Goal: Find contact information: Obtain details needed to contact an individual or organization

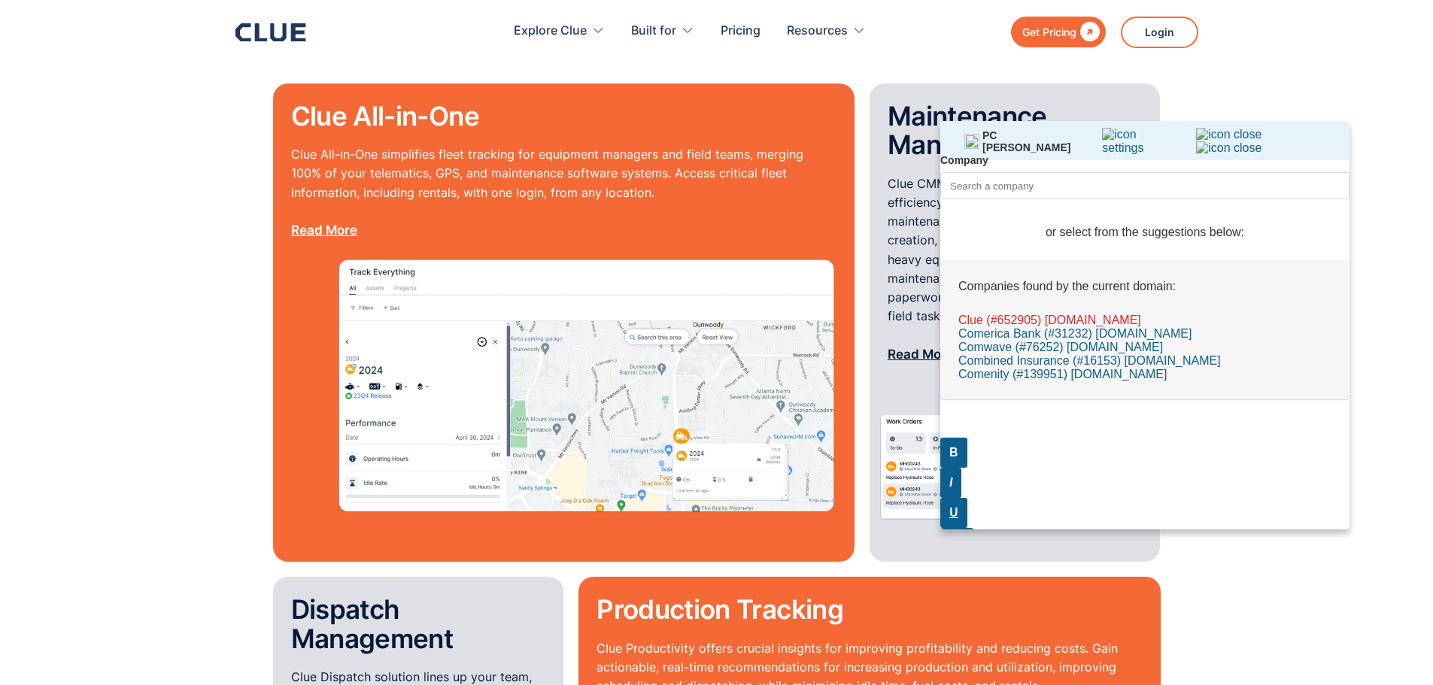
click at [1048, 327] on span "Clue (#652905) [DOMAIN_NAME]" at bounding box center [1050, 320] width 183 height 13
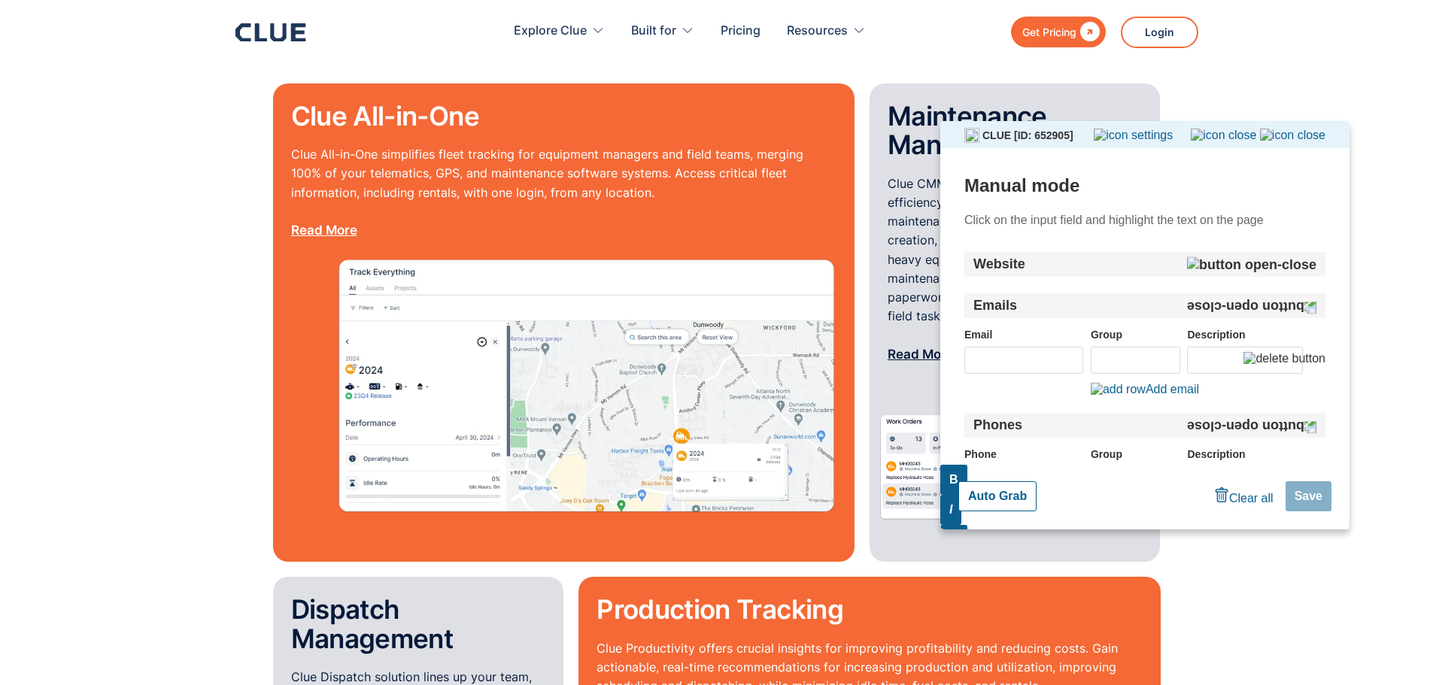
click at [982, 495] on button "Auto Grab" at bounding box center [998, 497] width 78 height 30
type input "[PHONE_NUMBER]"
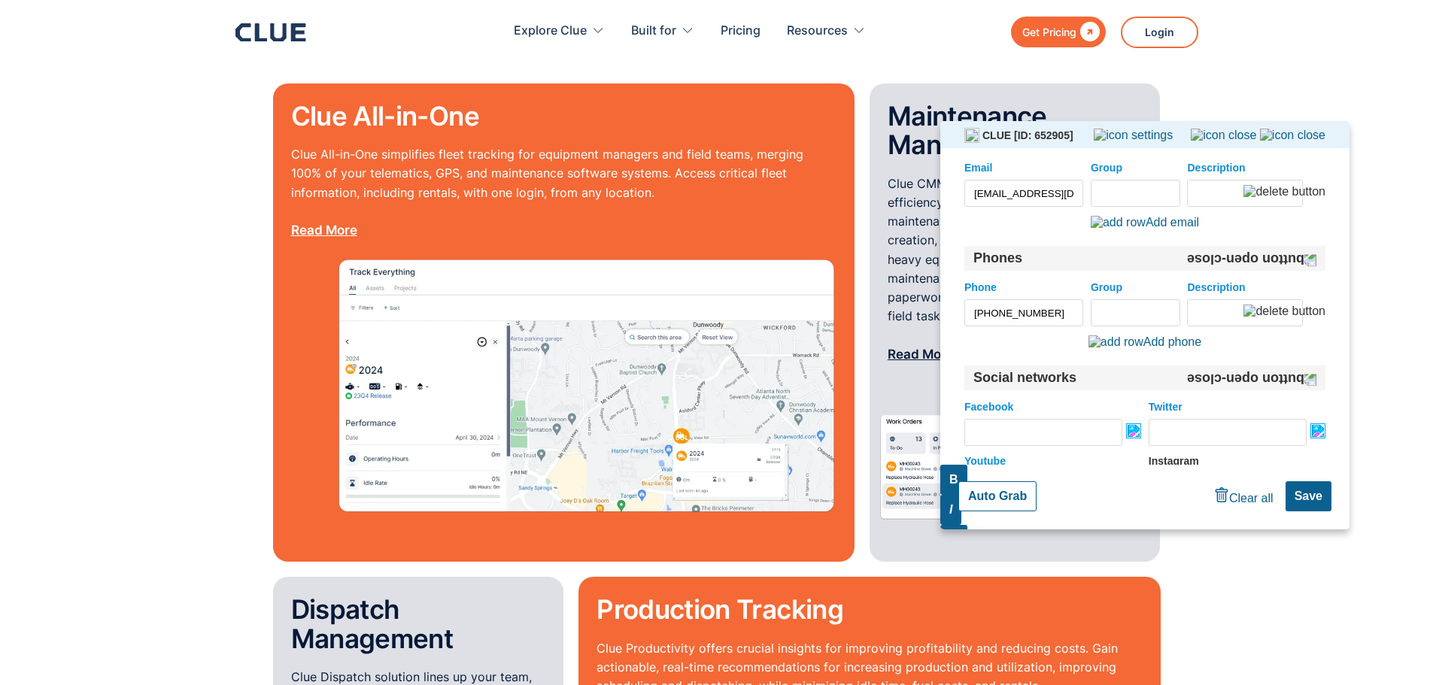
click at [1027, 190] on input "[EMAIL_ADDRESS][DOMAIN_NAME]" at bounding box center [1024, 193] width 119 height 27
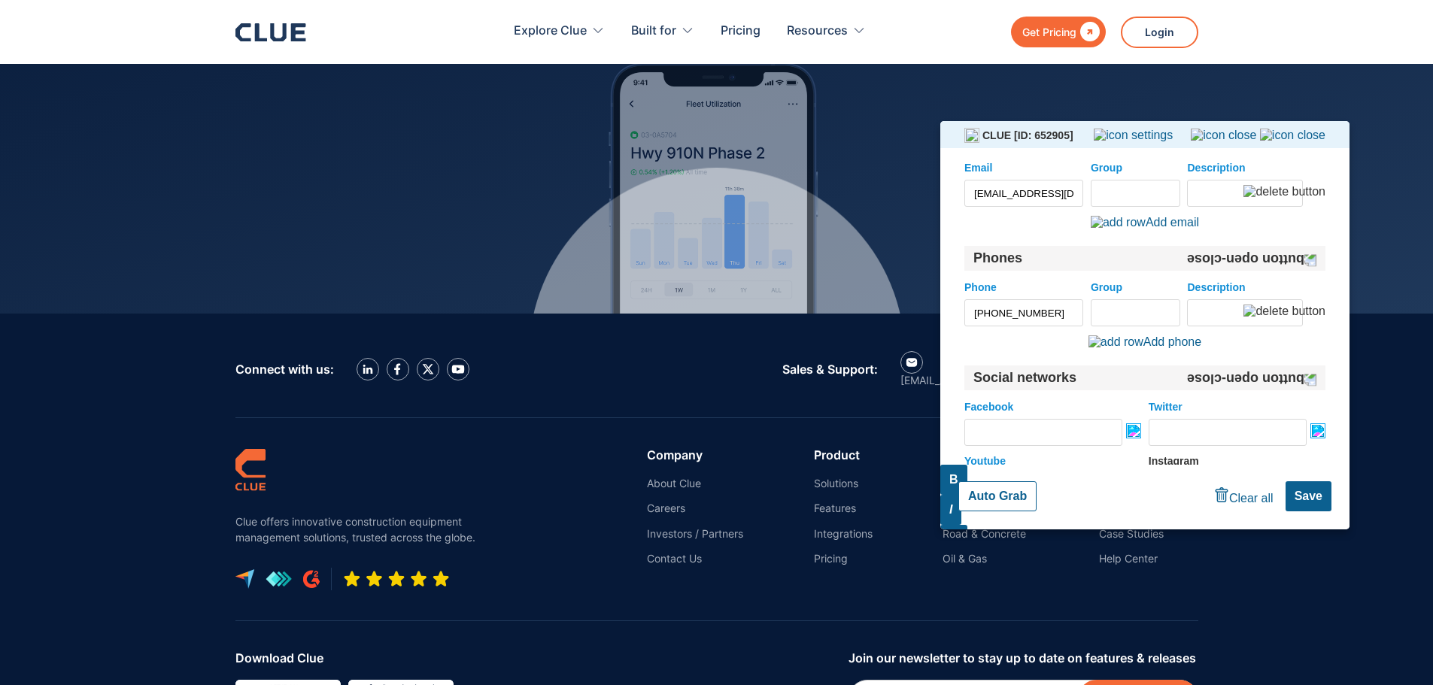
click at [1106, 190] on input "Group" at bounding box center [1136, 193] width 90 height 27
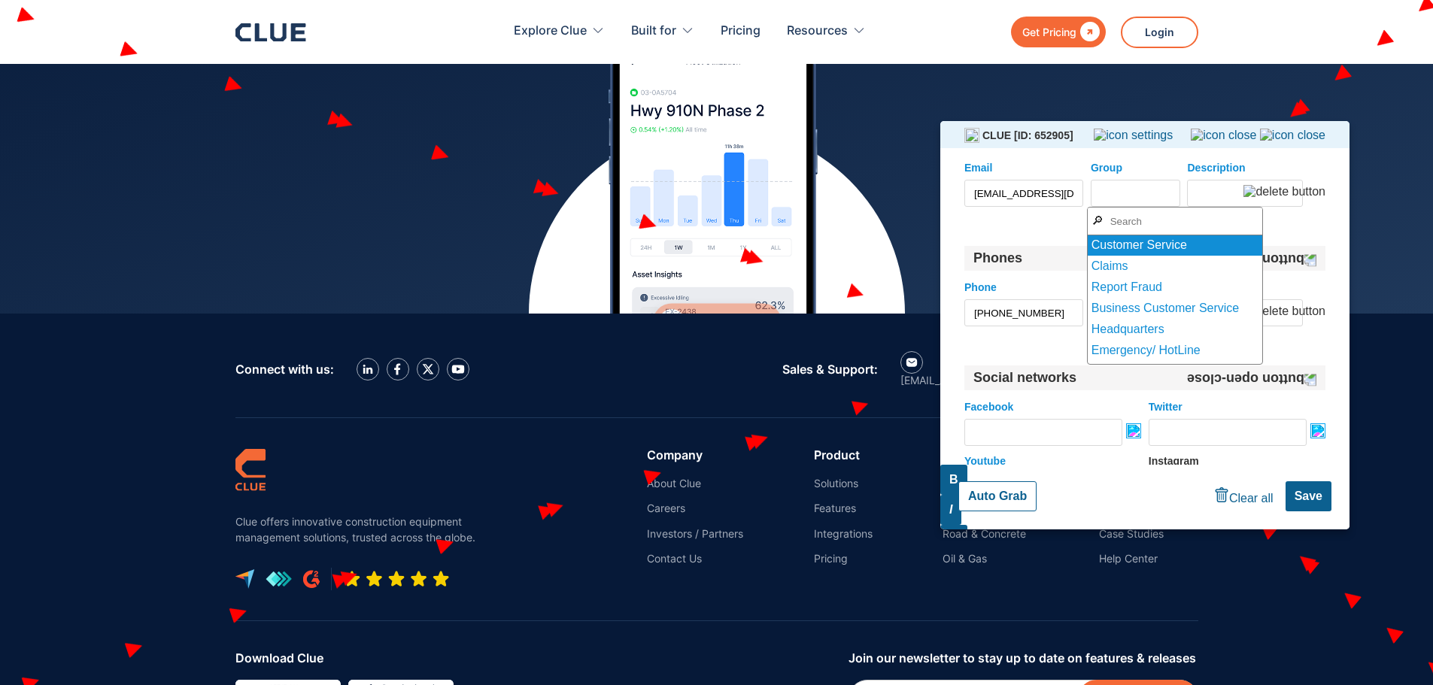
click at [1140, 244] on div "Customer Service" at bounding box center [1175, 245] width 175 height 21
type input "Customer Service"
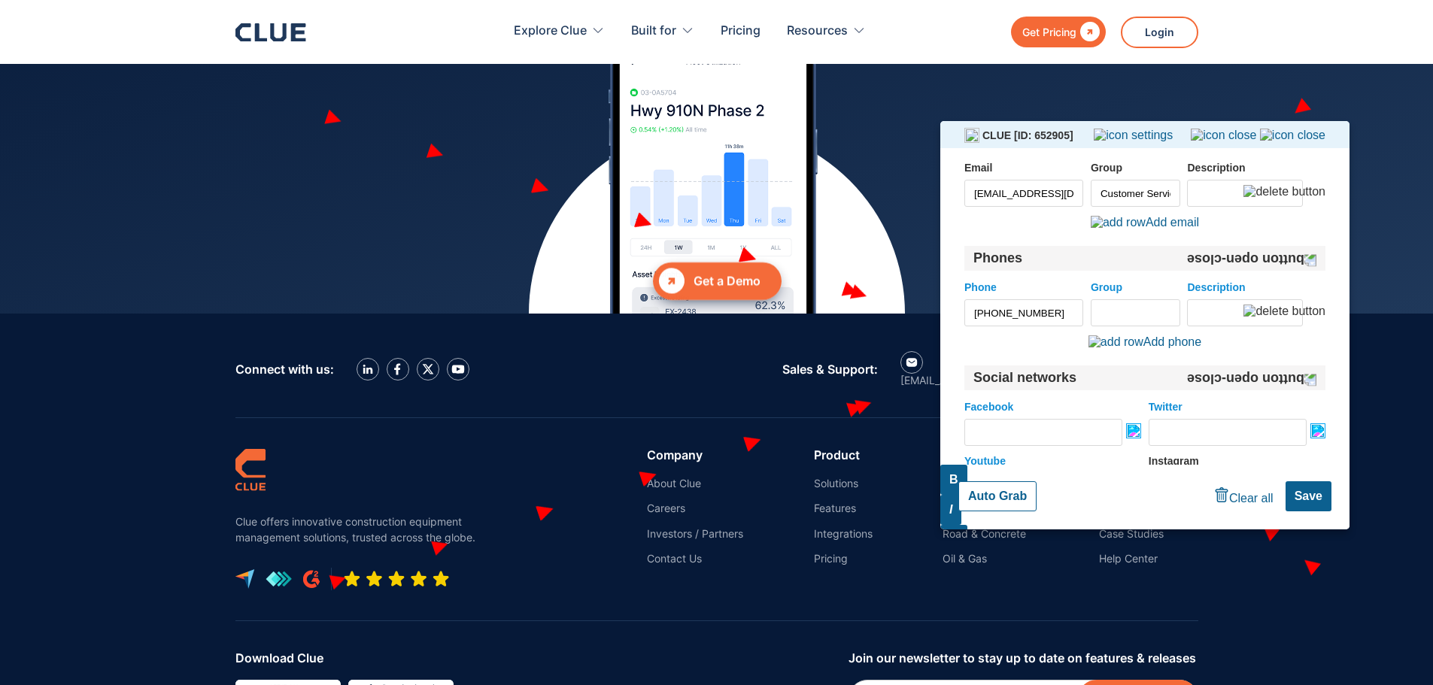
click at [1122, 311] on input "Group" at bounding box center [1136, 312] width 90 height 27
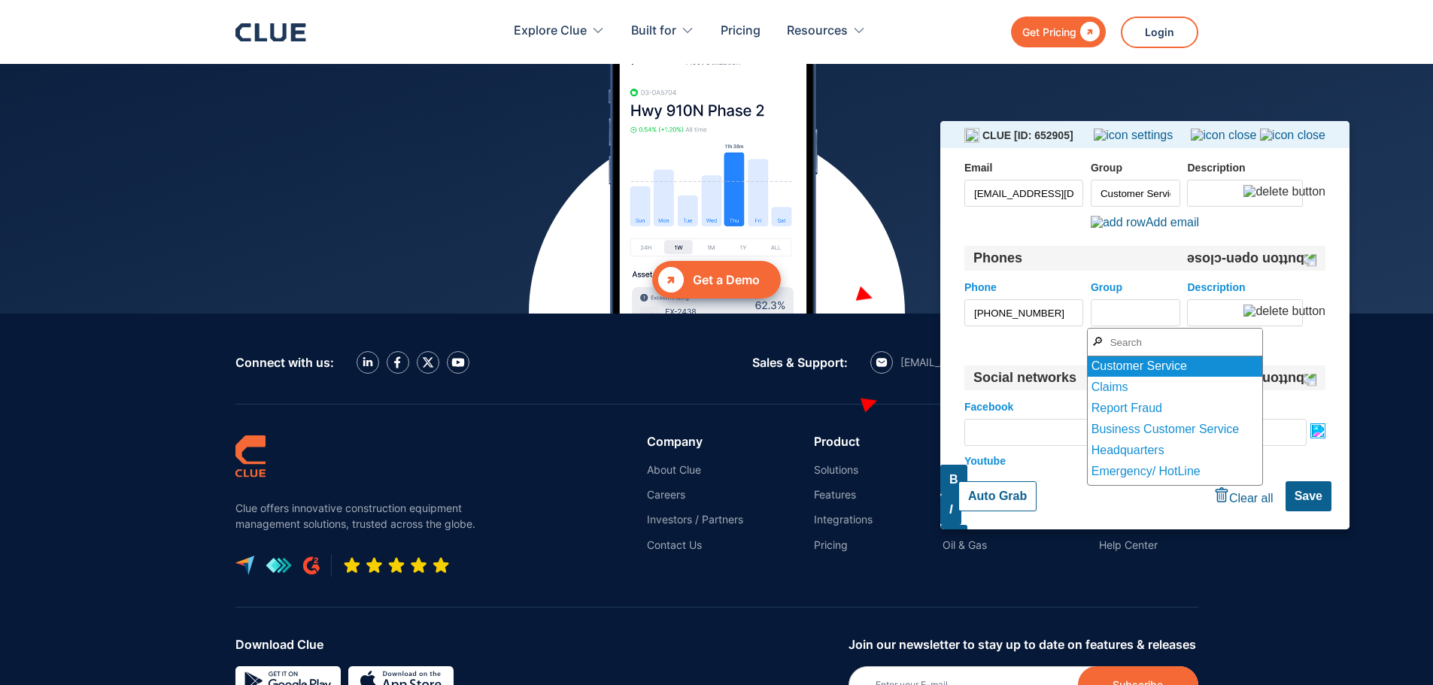
click at [1136, 363] on div "Customer Service" at bounding box center [1175, 366] width 175 height 21
type input "Customer Service"
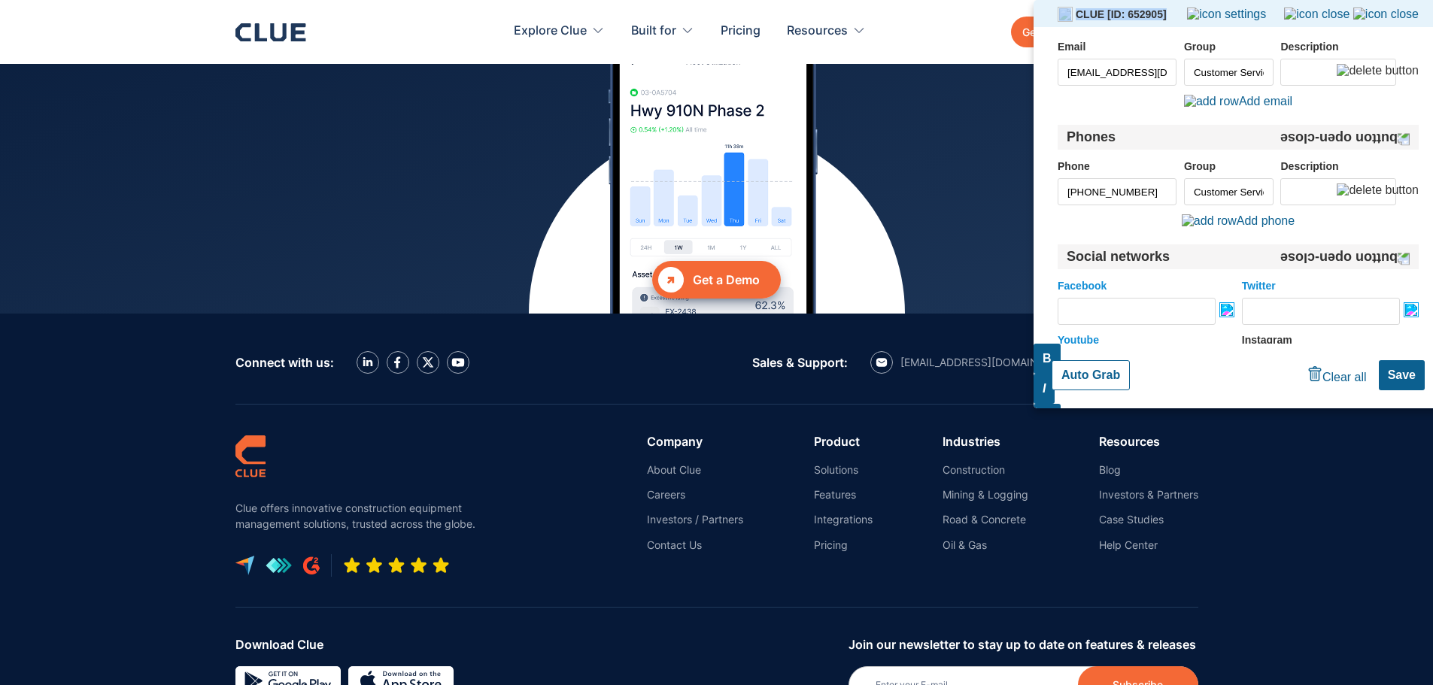
drag, startPoint x: 1259, startPoint y: 12, endPoint x: 1252, endPoint y: -13, distance: 25.7
click at [1251, 0] on html "This website has strong protection. PC Grabber cannot work on this website :( C…" at bounding box center [1238, 204] width 409 height 409
click at [360, 351] on link at bounding box center [368, 362] width 23 height 23
click at [392, 351] on link at bounding box center [398, 362] width 23 height 23
click at [458, 358] on img at bounding box center [458, 362] width 14 height 9
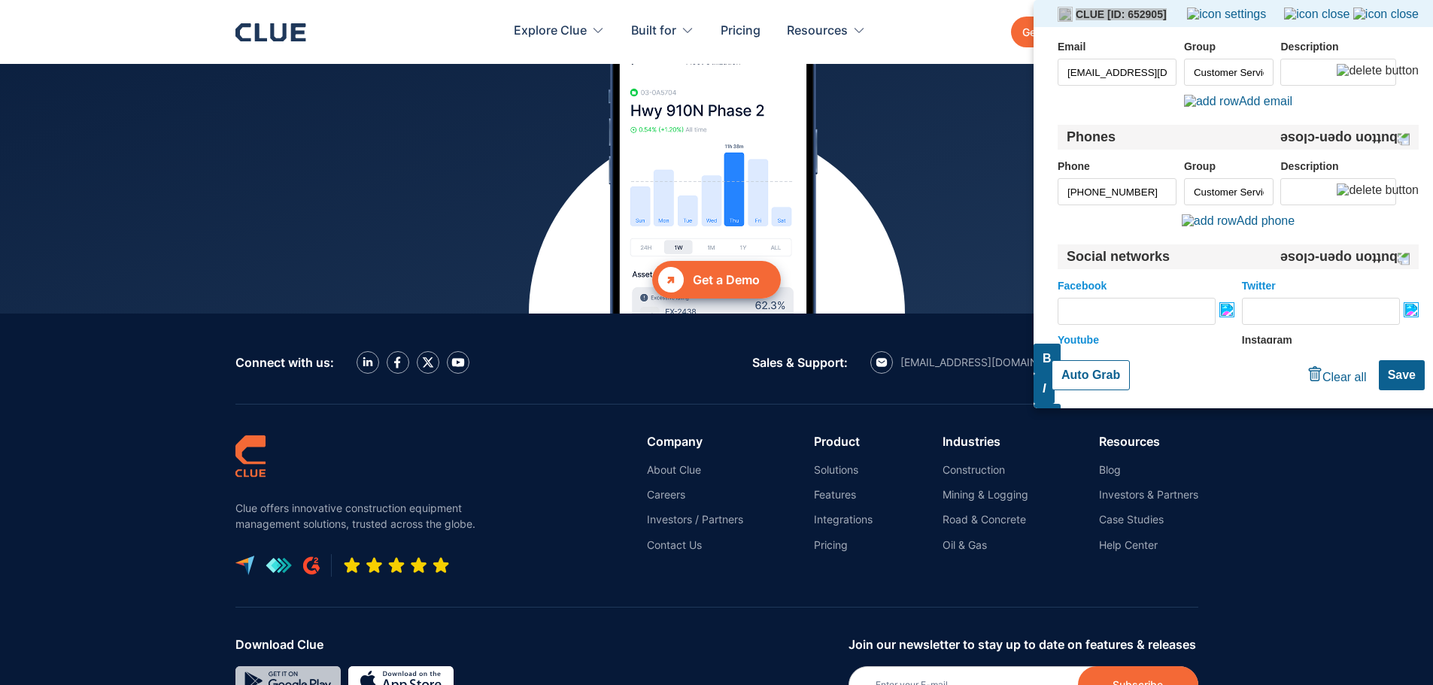
click at [306, 667] on img at bounding box center [287, 682] width 105 height 30
click at [693, 539] on link "Contact Us" at bounding box center [695, 546] width 96 height 14
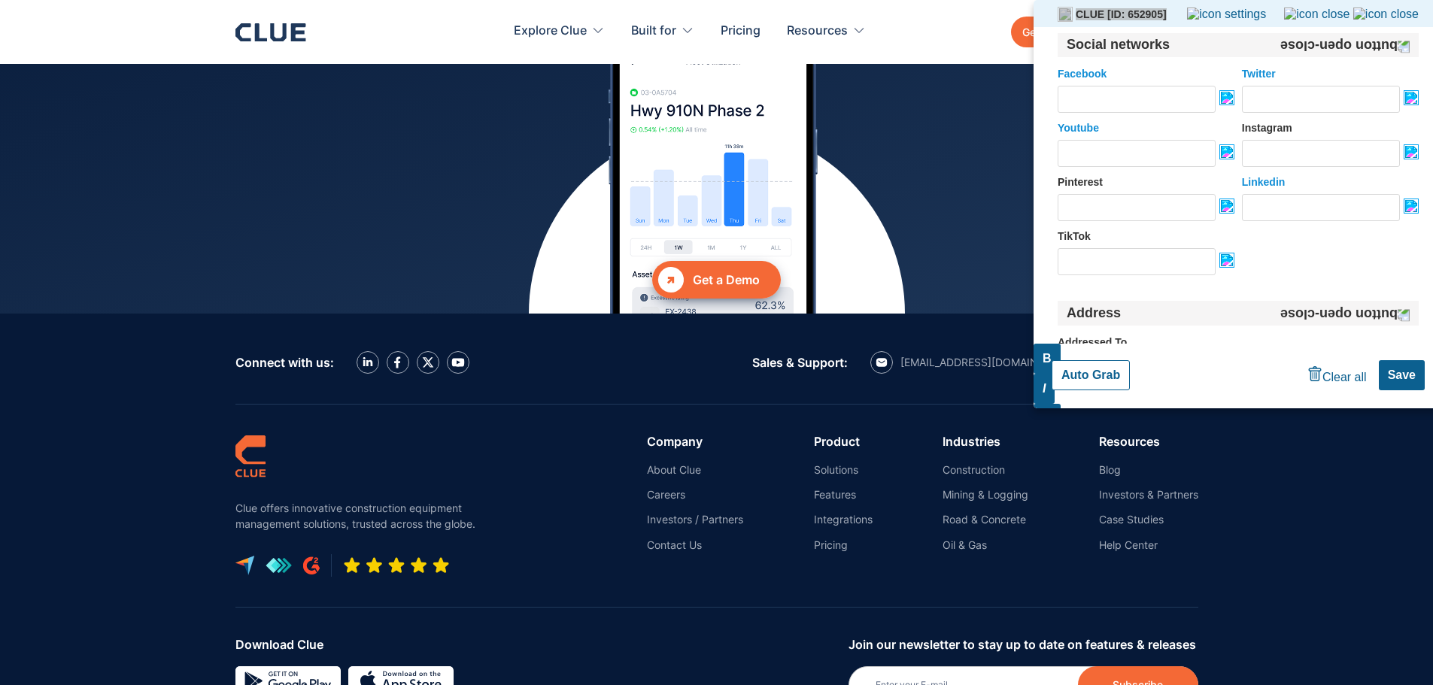
scroll to position [602, 0]
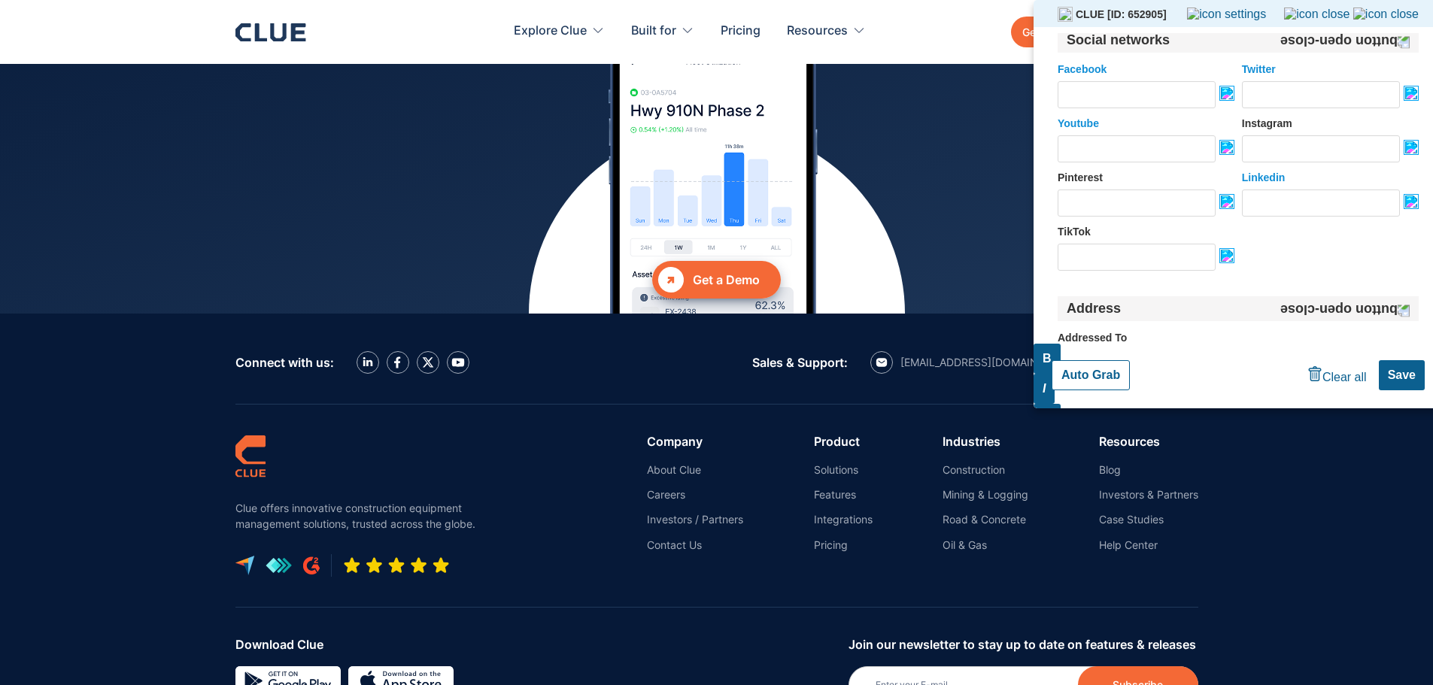
click at [1282, 204] on input "Linkedin" at bounding box center [1321, 203] width 158 height 27
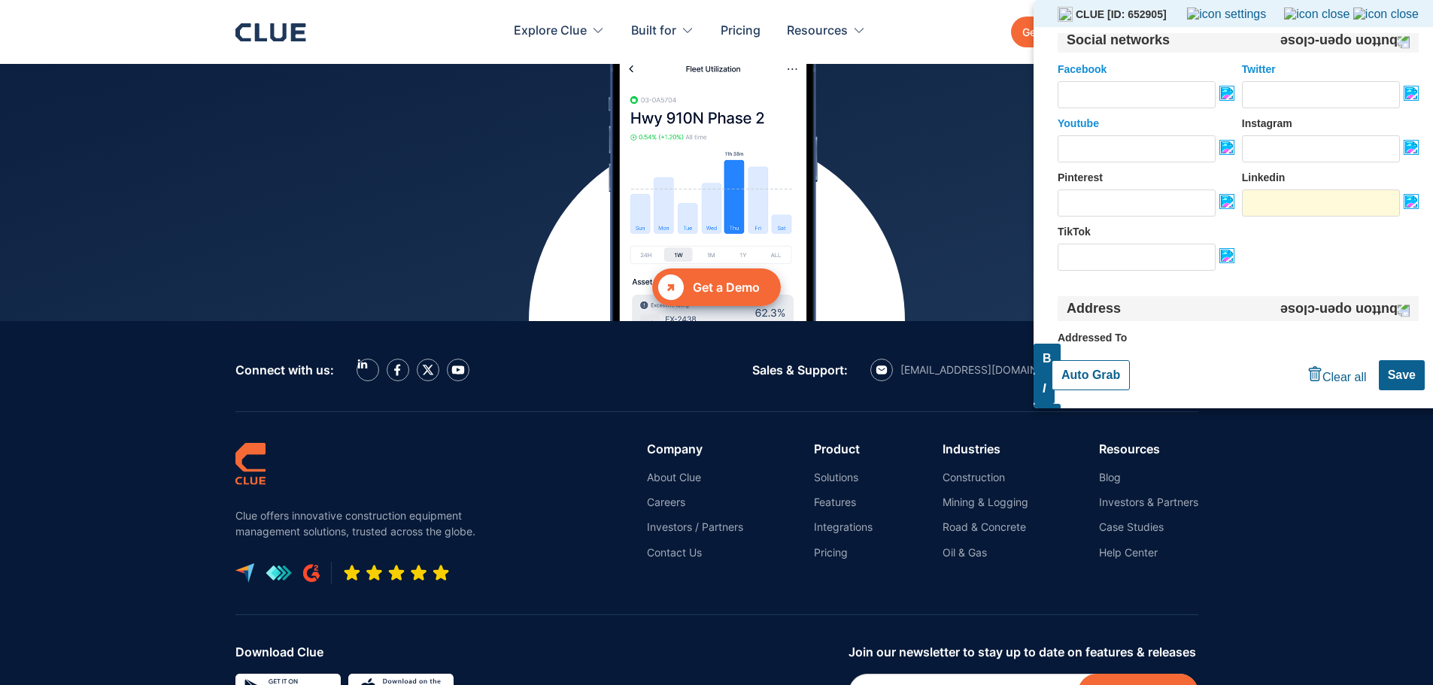
click at [1282, 204] on input "Linkedin" at bounding box center [1321, 203] width 158 height 27
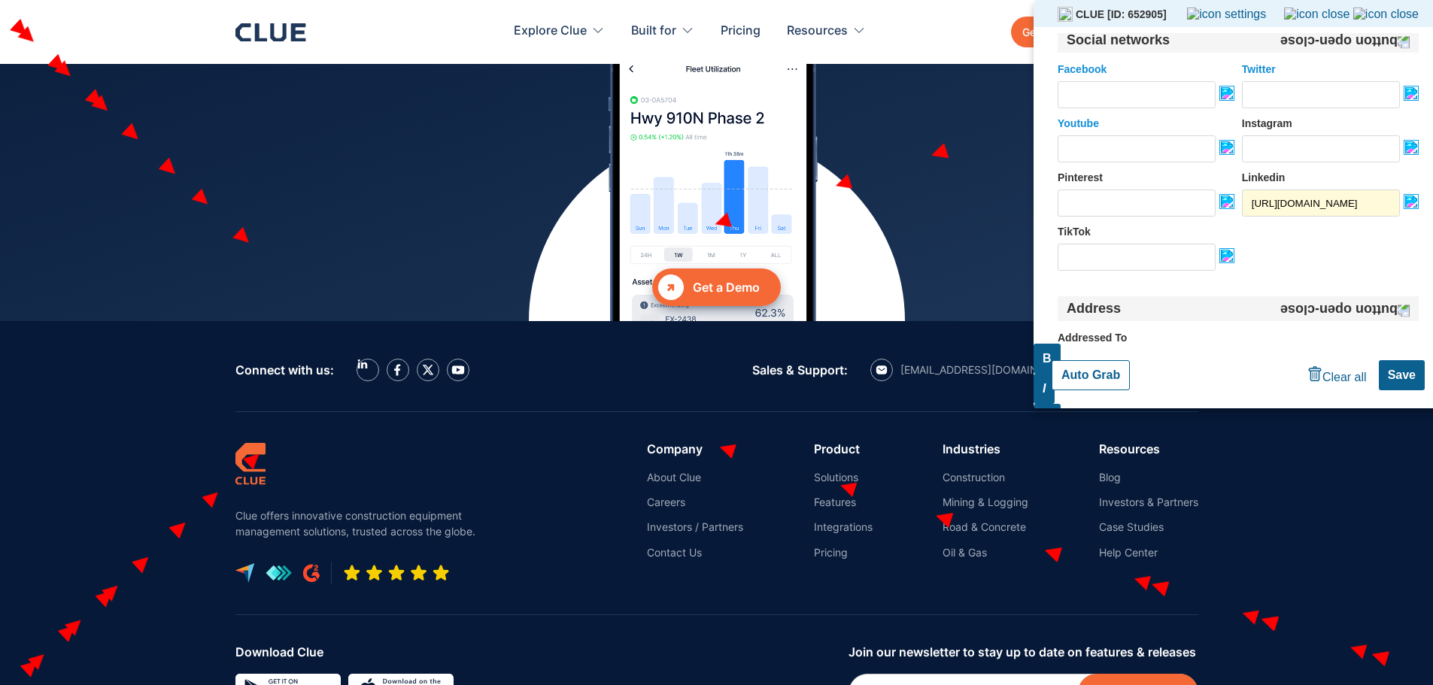
type input "[URL][DOMAIN_NAME]"
click at [1306, 240] on div "TikTok" at bounding box center [1238, 248] width 361 height 45
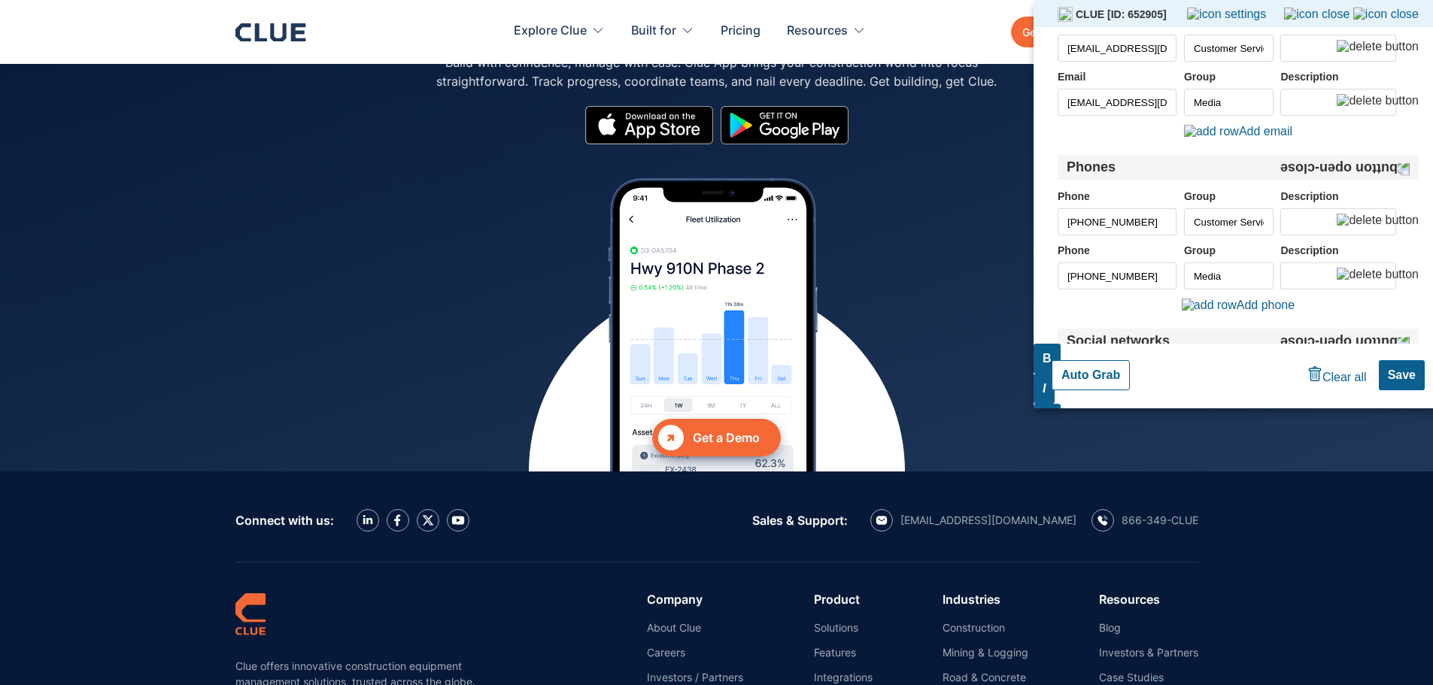
scroll to position [0, 7]
drag, startPoint x: 1175, startPoint y: 232, endPoint x: 1165, endPoint y: 239, distance: 11.9
click at [1238, 249] on div "Phоne +1 866-349-2583 Group Customer Service Description Phоne +1 323-315-0444 …" at bounding box center [1238, 239] width 361 height 99
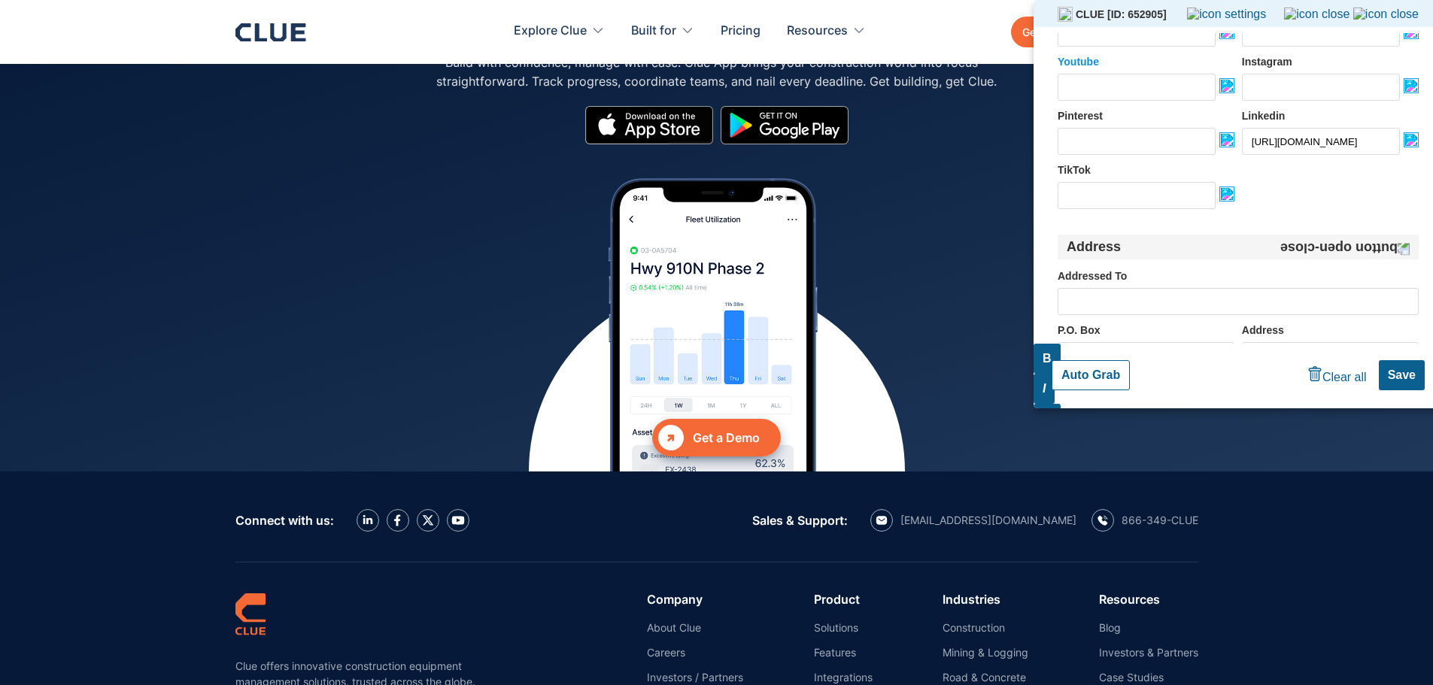
scroll to position [828, 0]
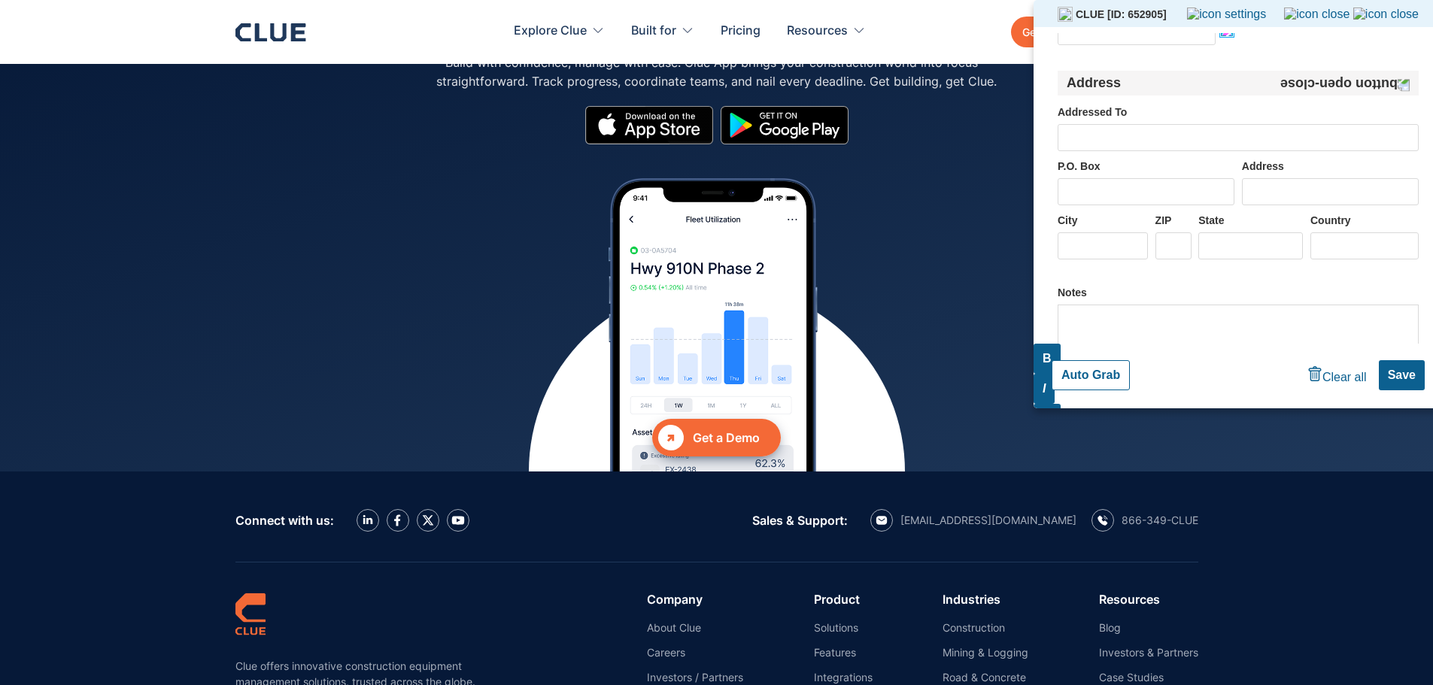
click at [1293, 190] on input "Address" at bounding box center [1330, 191] width 177 height 27
paste input "1110 N Virgil Ave Ste 90656, Los Angeles, California 90029"
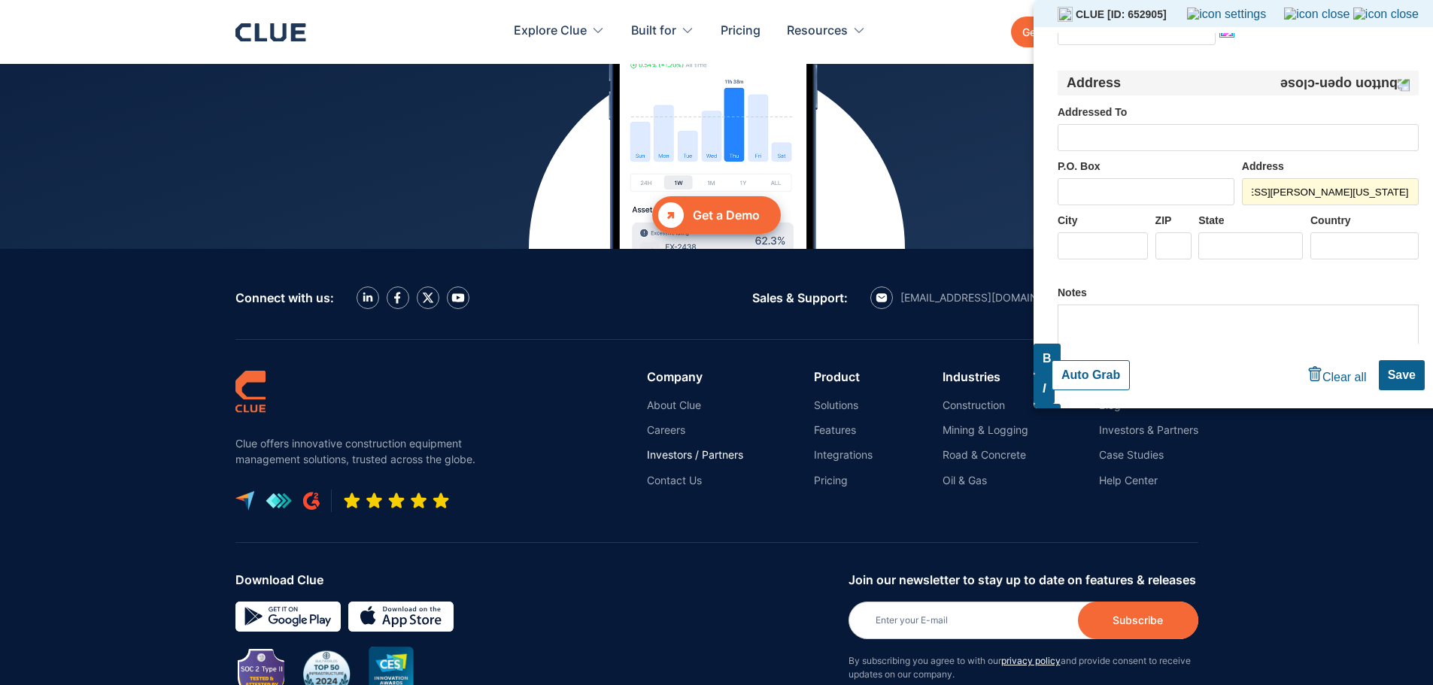
scroll to position [6705, 0]
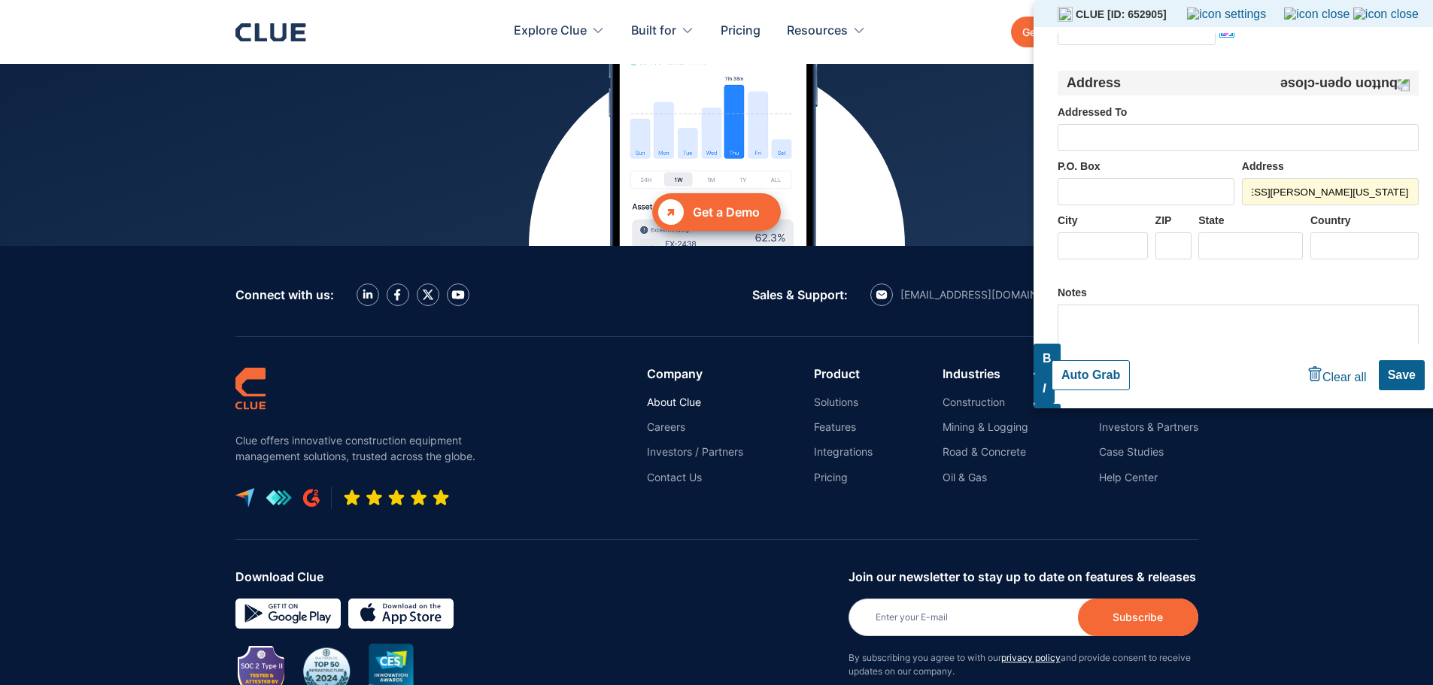
type input "1110 N Virgil Ave Ste 90656, Los Angeles, California 90029"
click at [671, 396] on link "About Clue" at bounding box center [695, 403] width 96 height 14
click at [663, 421] on link "Careers" at bounding box center [695, 428] width 96 height 14
click at [676, 445] on link "Investors / Partners" at bounding box center [695, 452] width 96 height 14
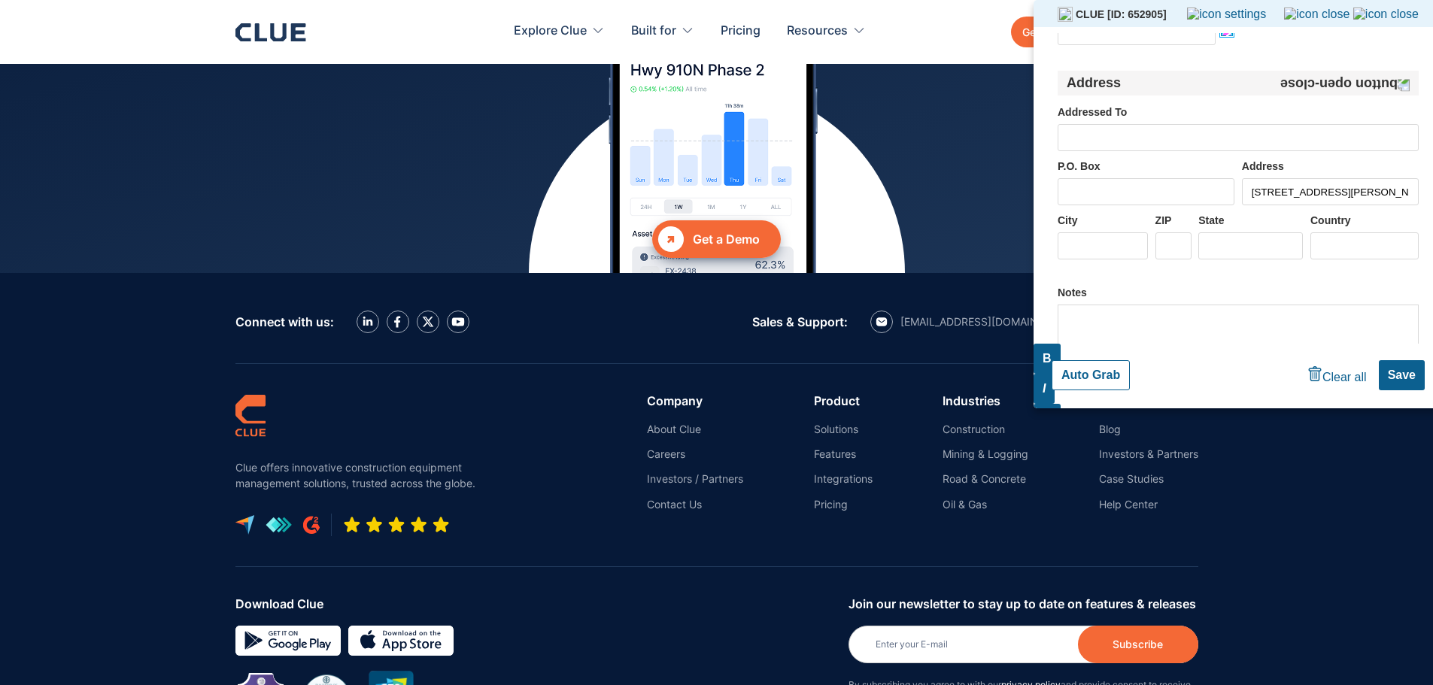
scroll to position [6630, 0]
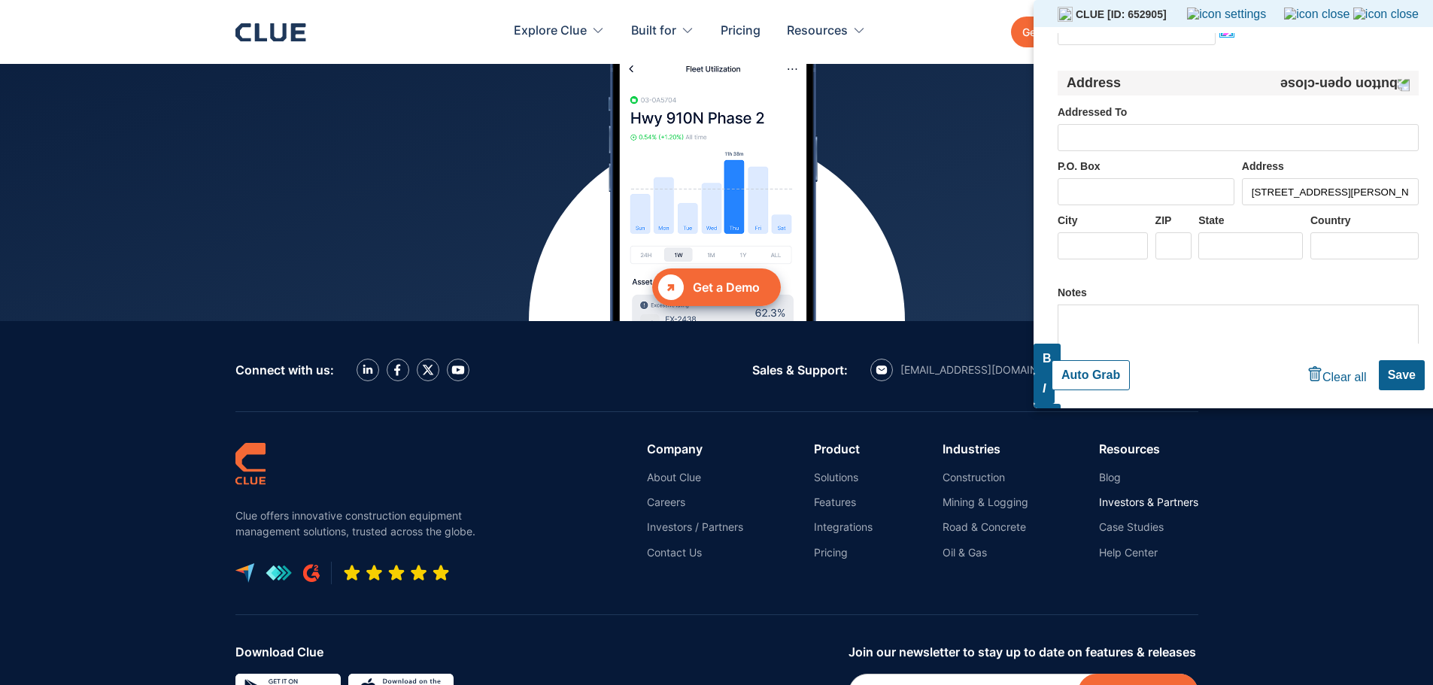
click at [1117, 496] on link "Investors & Partners" at bounding box center [1148, 503] width 99 height 14
click at [1122, 521] on link "Case Studies" at bounding box center [1148, 528] width 99 height 14
click at [1114, 546] on link "Help Center" at bounding box center [1148, 553] width 99 height 14
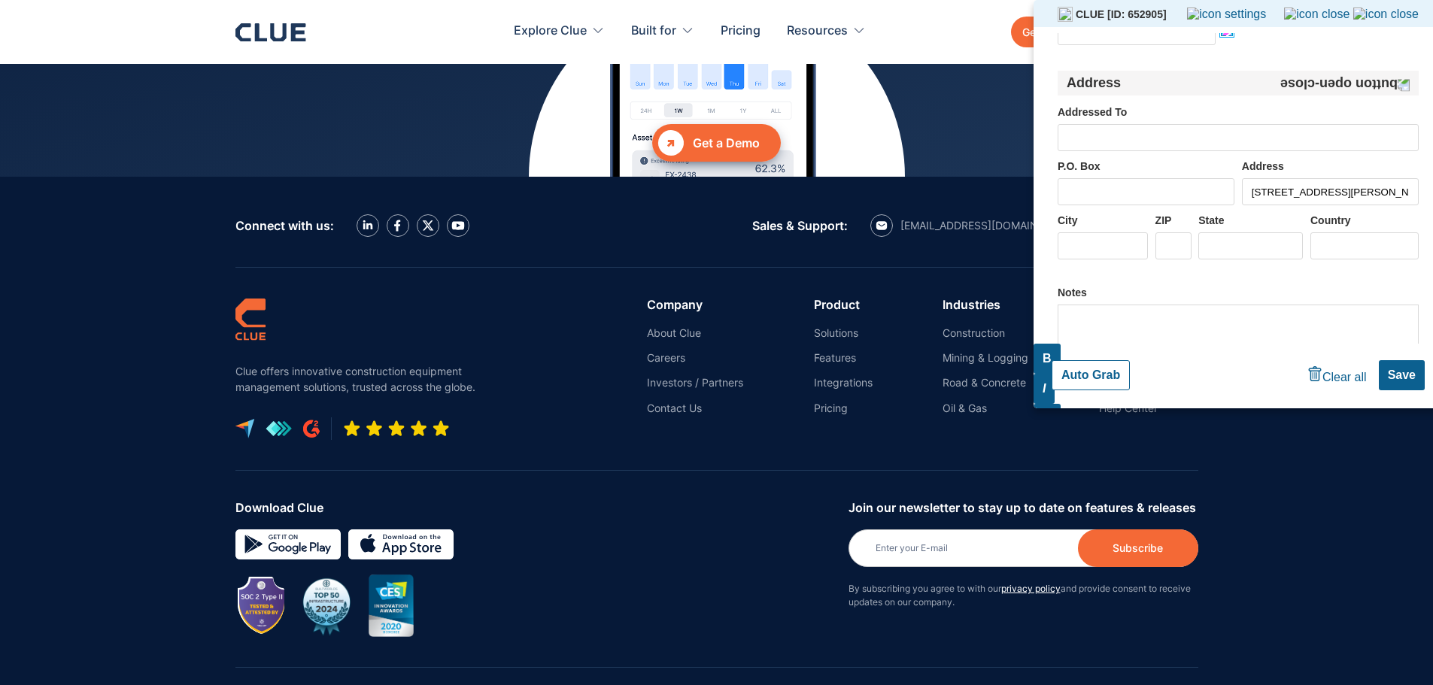
scroll to position [6811, 0]
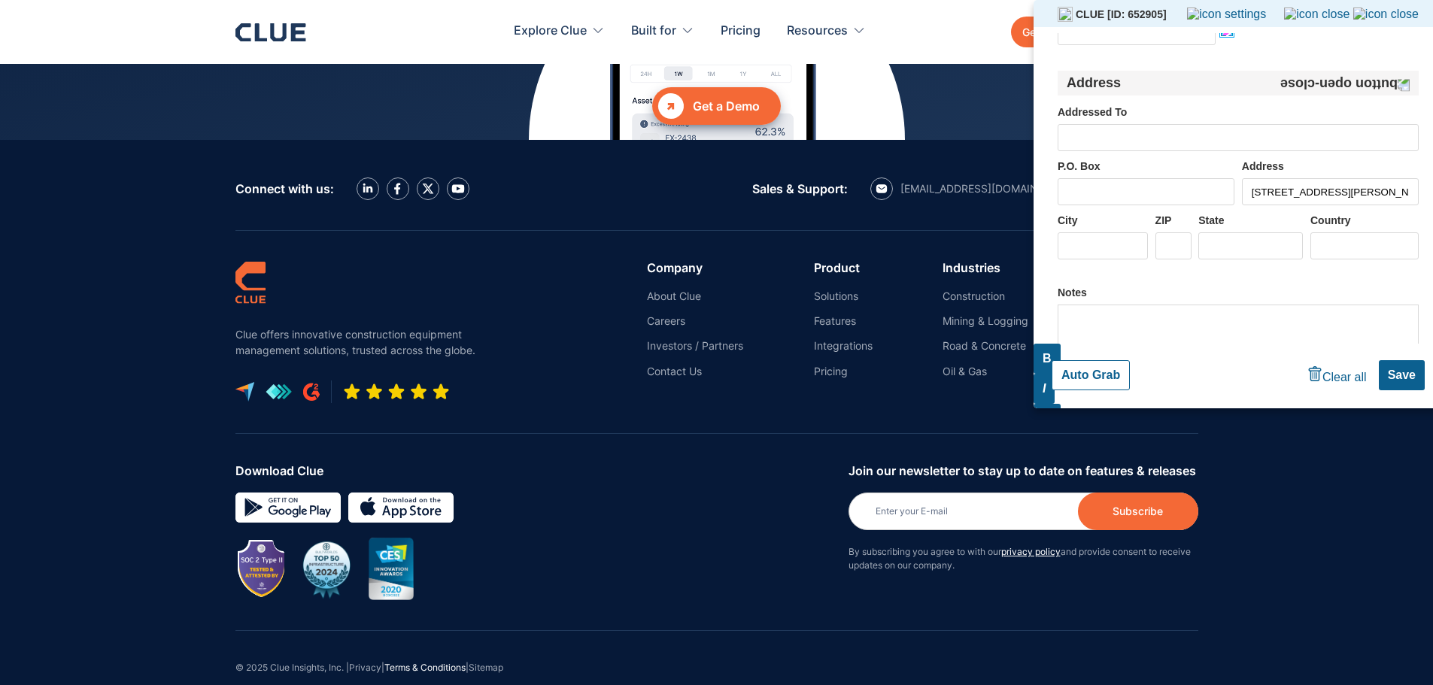
click at [441, 662] on link "Terms & Conditions" at bounding box center [424, 667] width 81 height 11
click at [372, 662] on link "Privacy" at bounding box center [365, 667] width 32 height 11
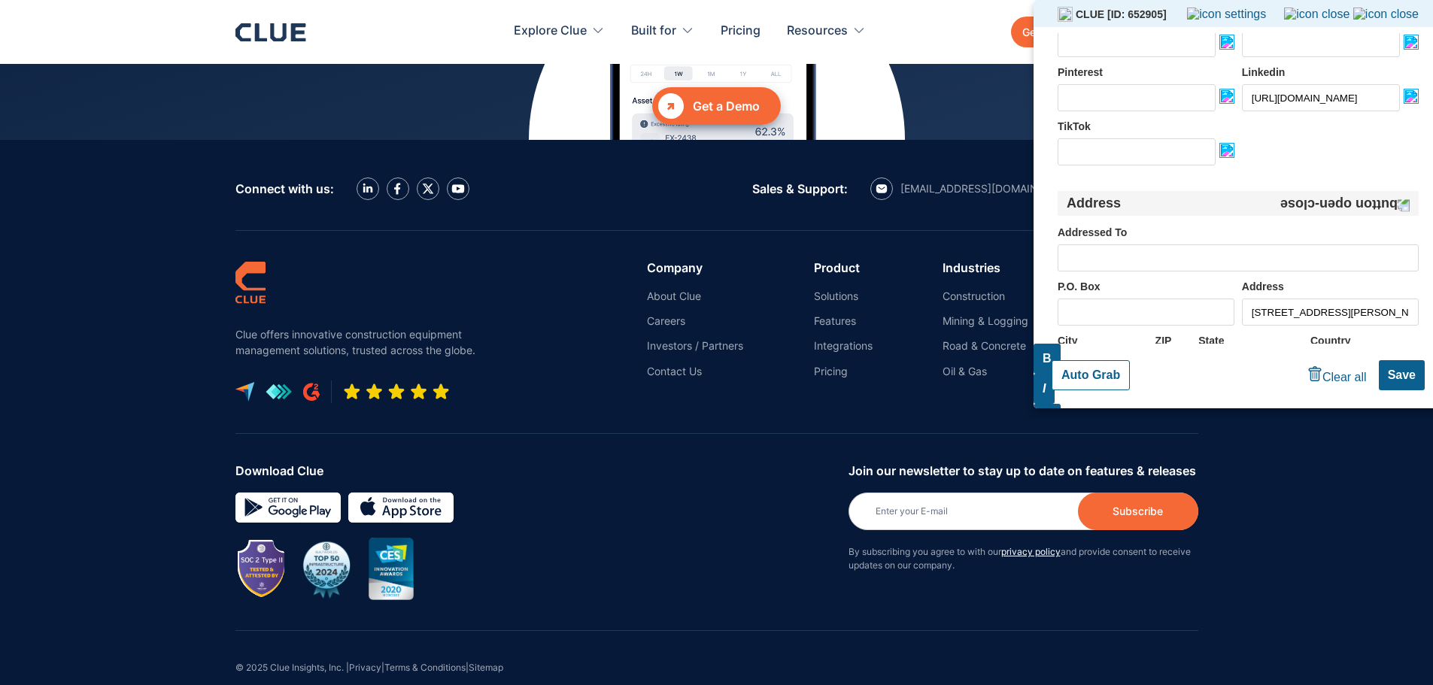
scroll to position [611, 0]
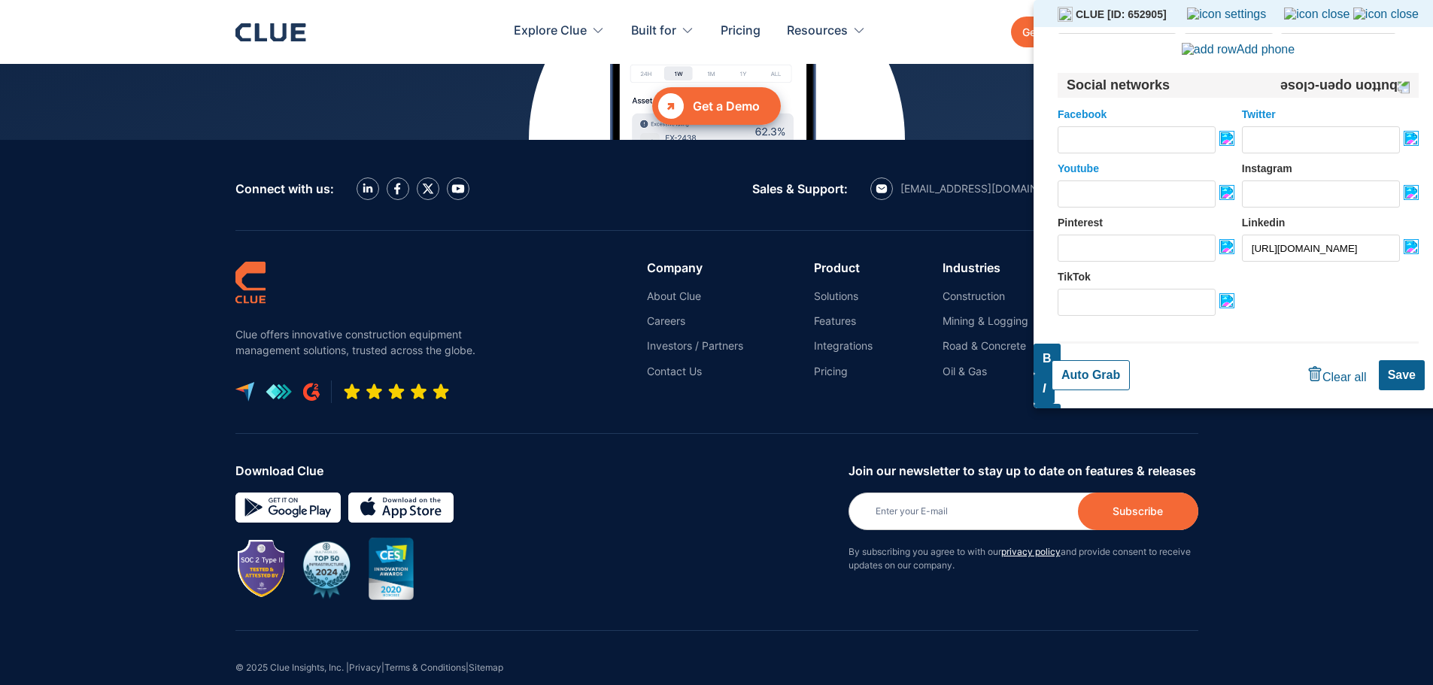
click at [1159, 211] on div "Facebook Twitter Youtube Instagram Pinterest Linkedin https://www.linkedin.com/…" at bounding box center [1238, 211] width 361 height 227
click at [1159, 208] on input "Youtube" at bounding box center [1137, 194] width 158 height 27
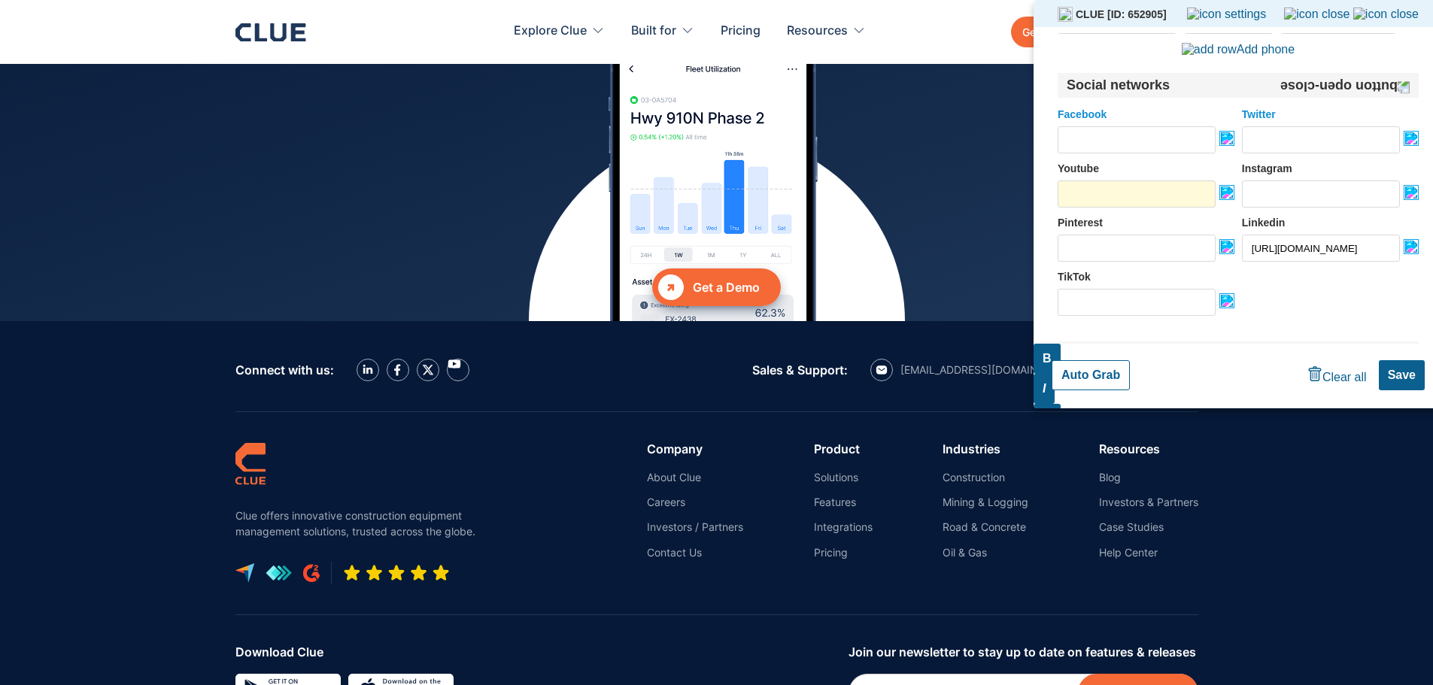
click at [1158, 199] on input "Youtube" at bounding box center [1137, 194] width 158 height 27
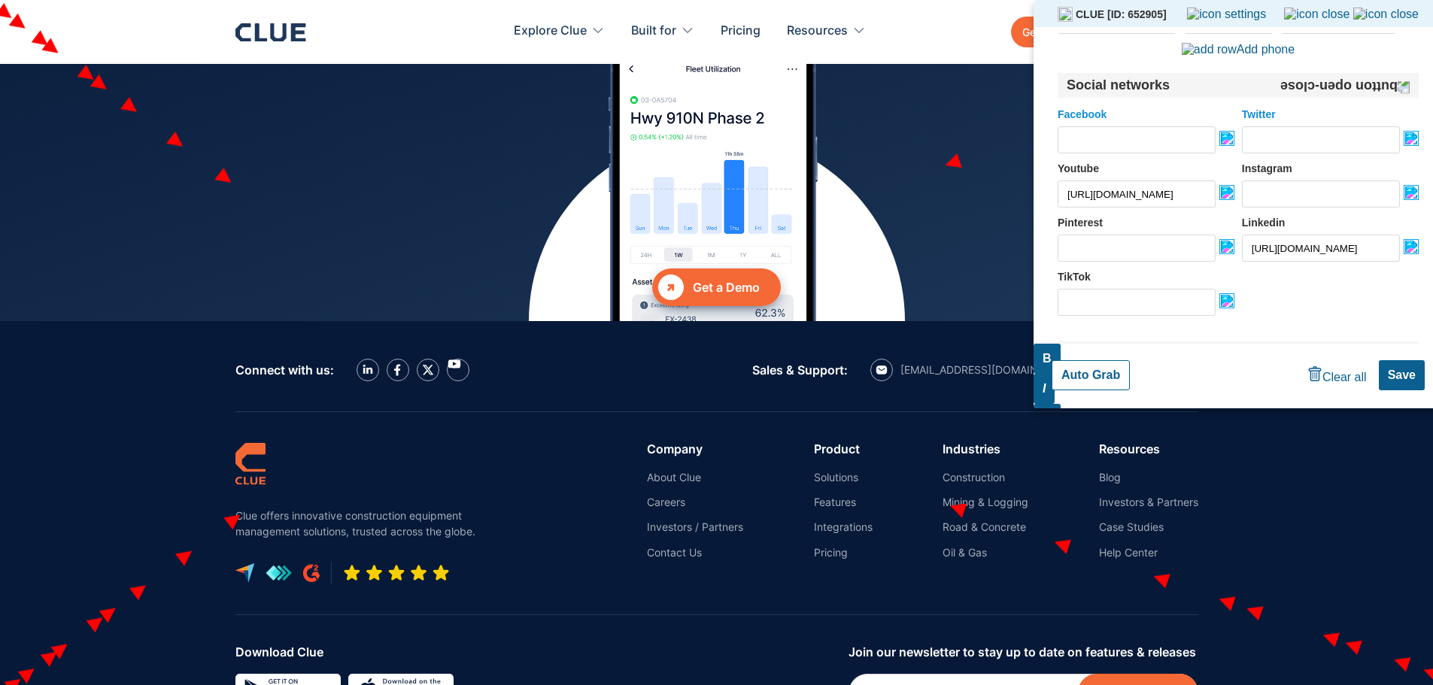
paste input "/"
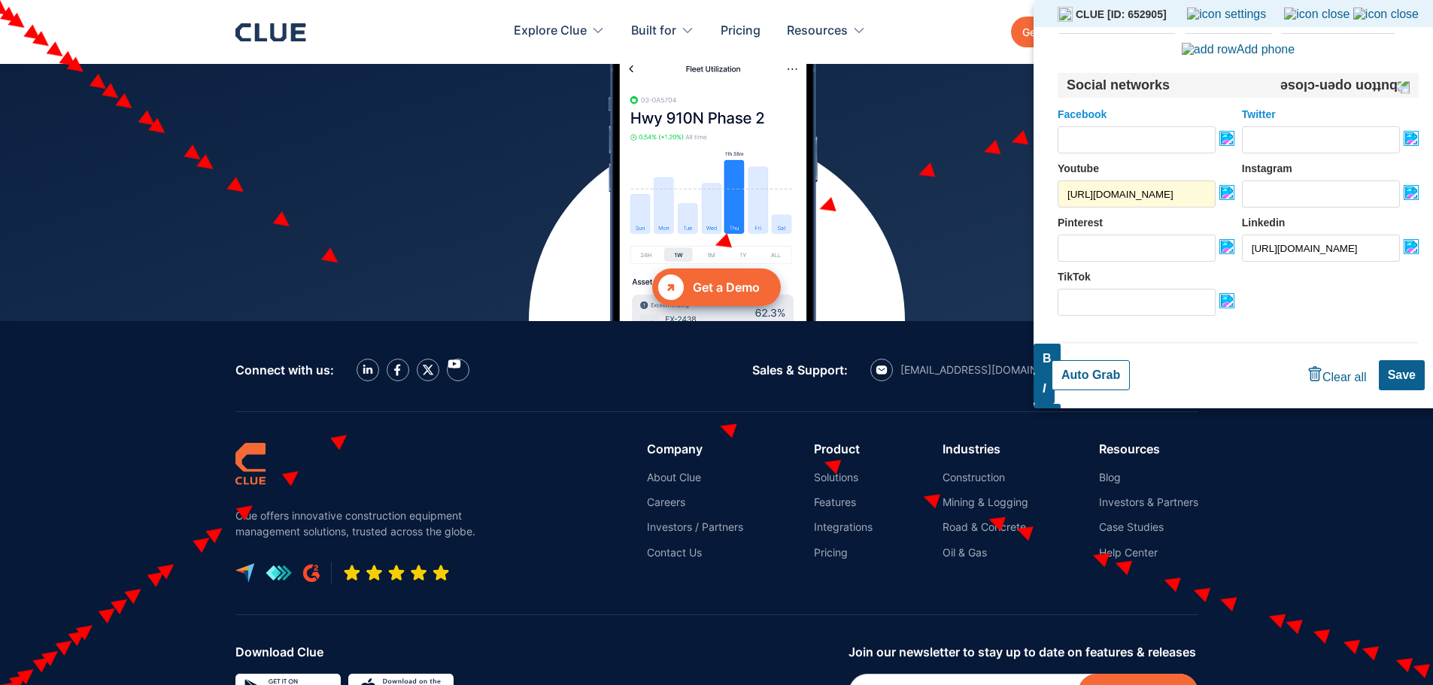
scroll to position [0, 46]
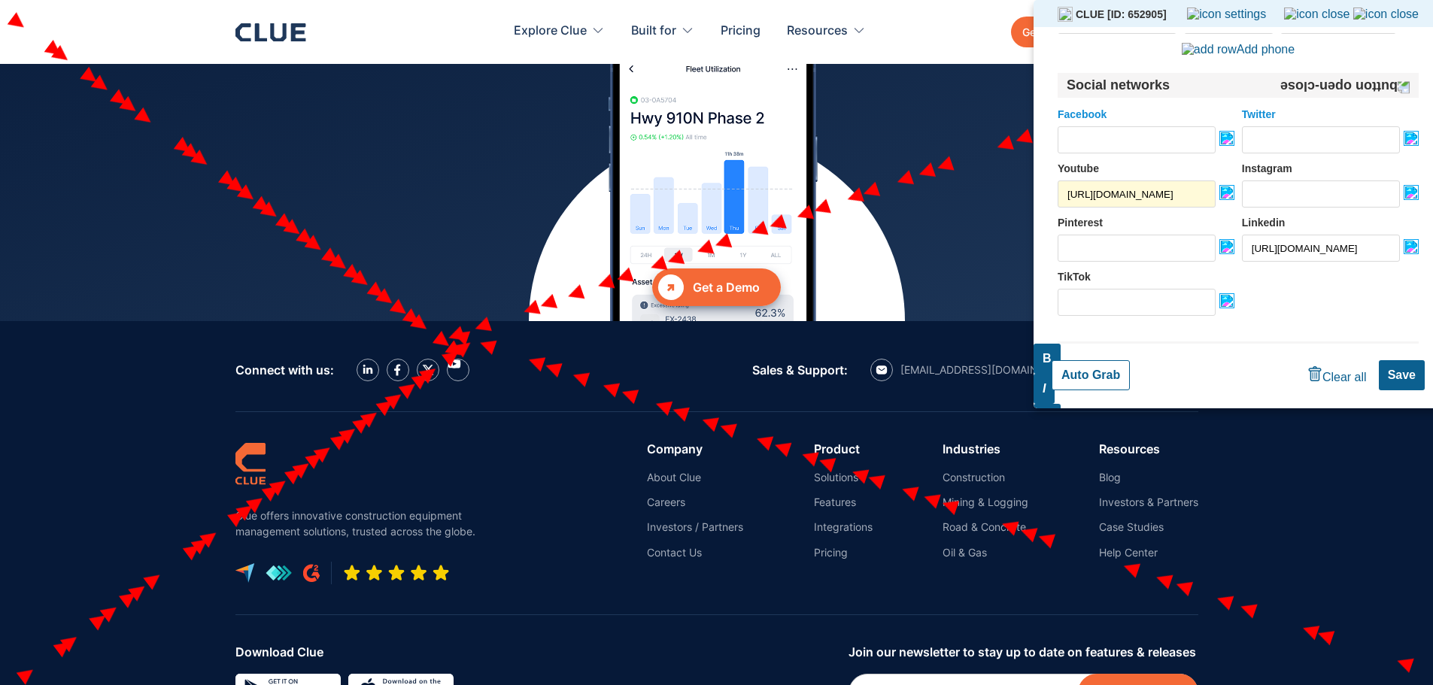
type input "https://www.youtube.com/@clueinsights/"
click at [1219, 296] on div "TikTok" at bounding box center [1146, 293] width 177 height 45
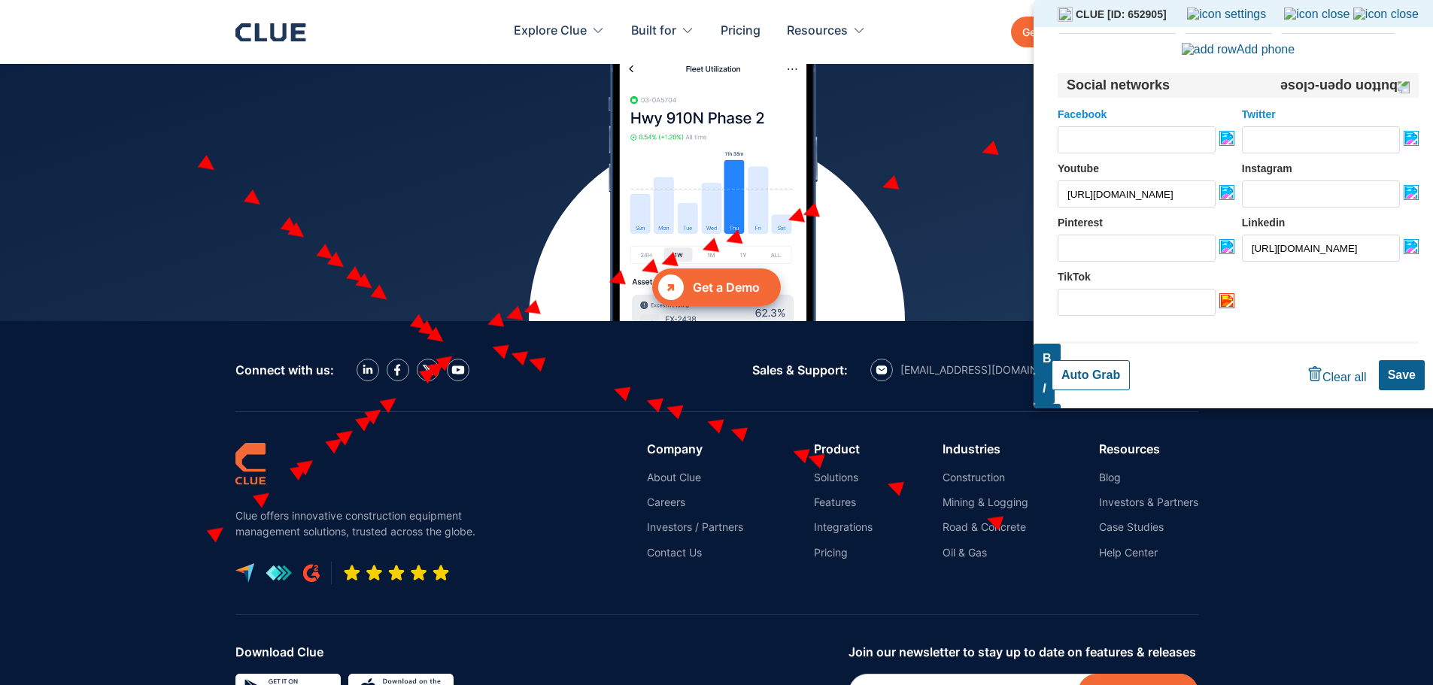
drag, startPoint x: 1220, startPoint y: 302, endPoint x: 1232, endPoint y: 266, distance: 38.6
click at [1220, 302] on img at bounding box center [1227, 300] width 15 height 15
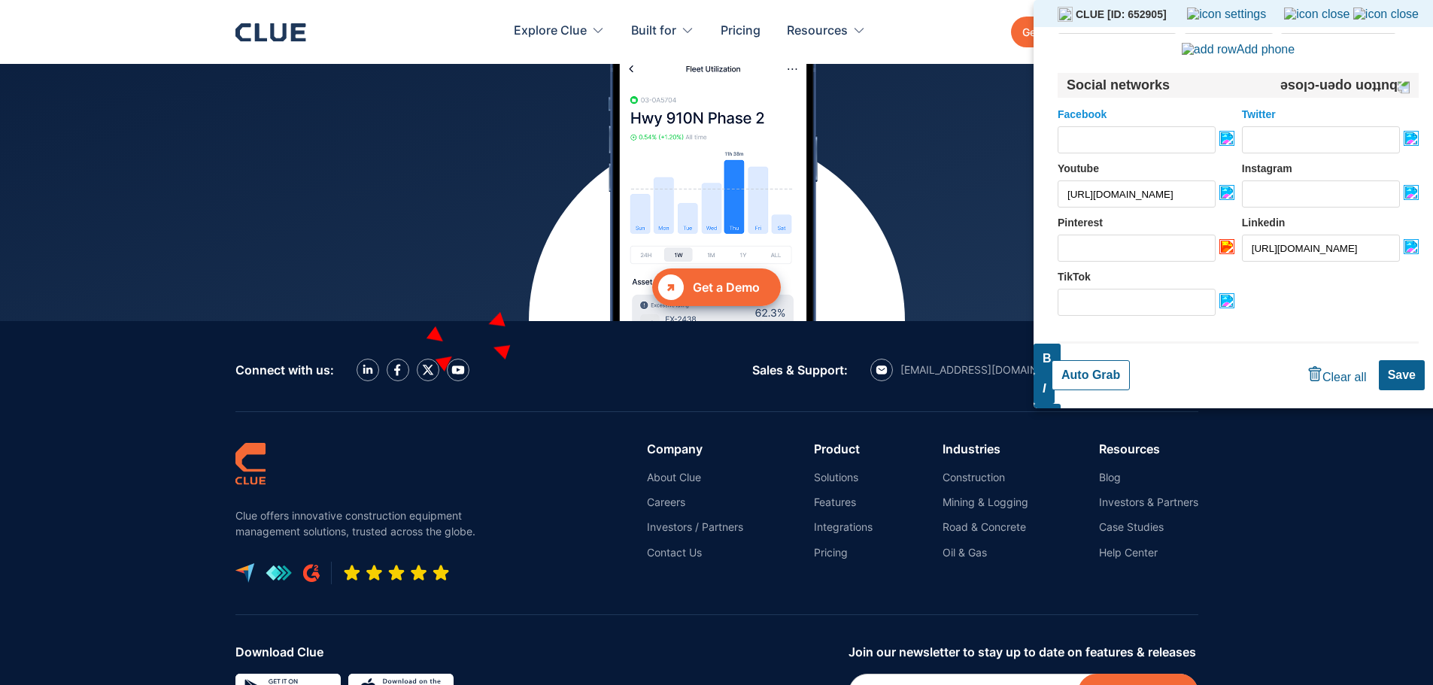
click at [1221, 250] on img at bounding box center [1227, 246] width 15 height 15
click at [1404, 195] on img at bounding box center [1411, 192] width 15 height 15
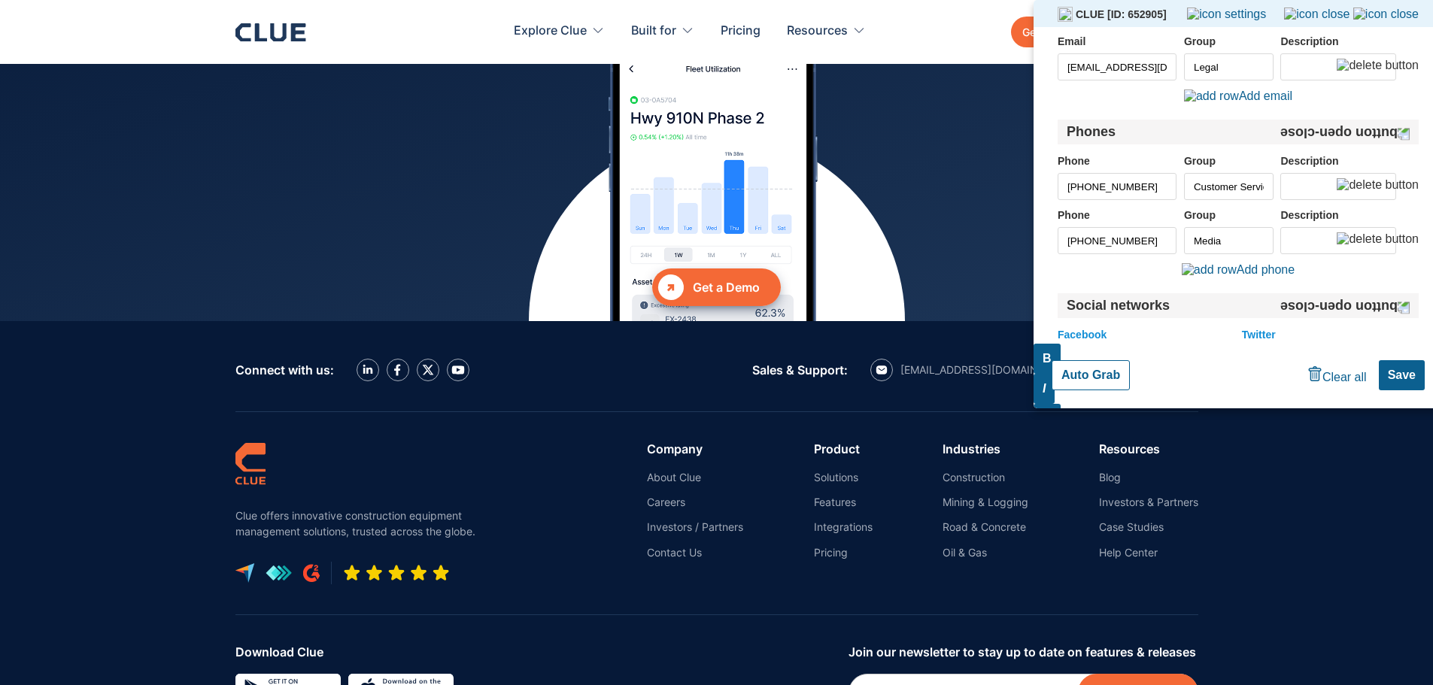
scroll to position [386, 0]
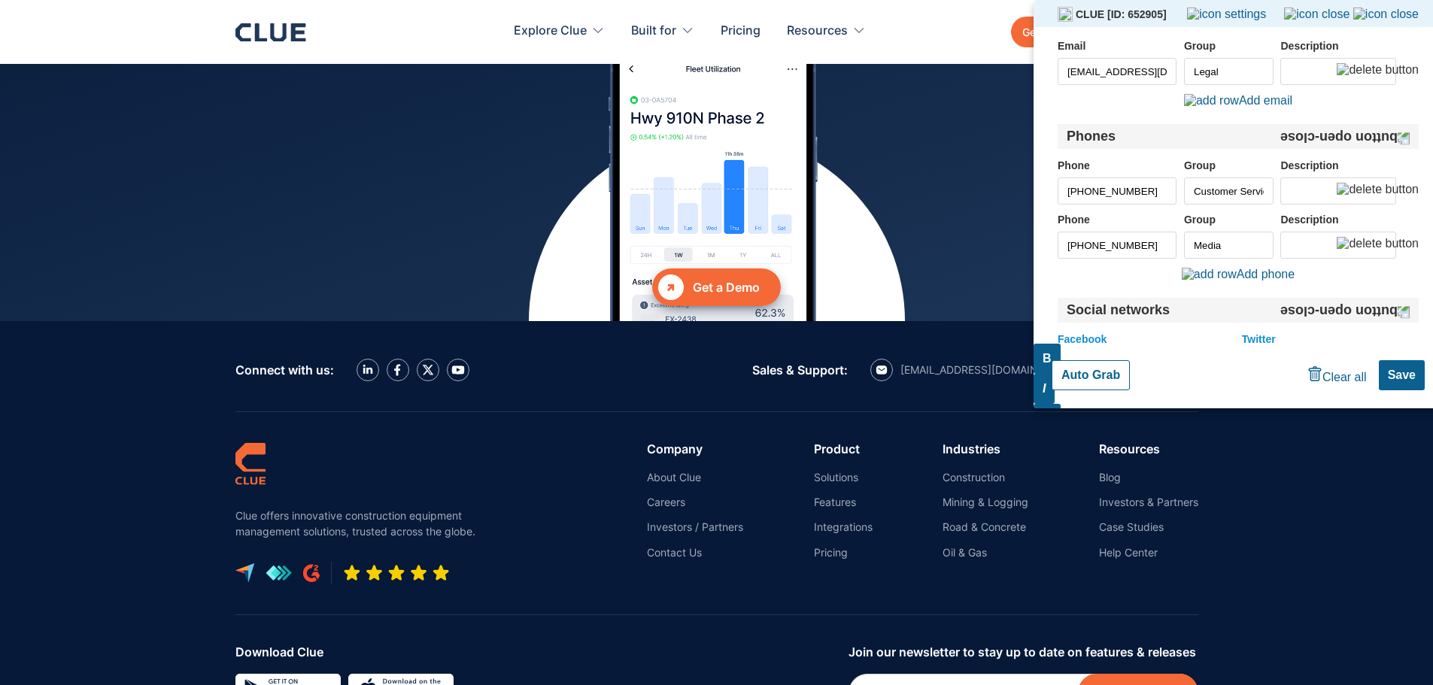
drag, startPoint x: 1222, startPoint y: 272, endPoint x: 1226, endPoint y: 280, distance: 9.1
click at [1226, 280] on span "Add phone" at bounding box center [1238, 274] width 113 height 13
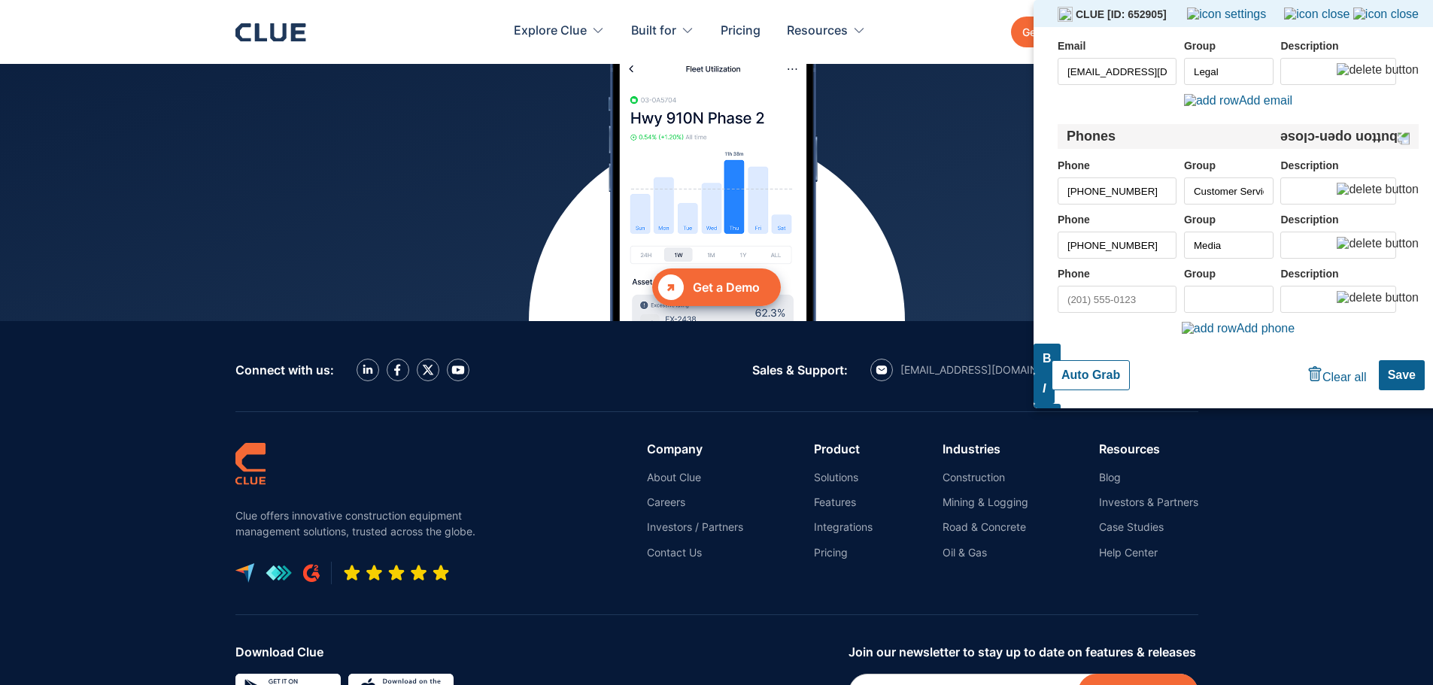
click at [1160, 310] on input "Phоne" at bounding box center [1117, 299] width 119 height 27
paste input "+13233150444"
type input "[PHONE_NUMBER]"
click at [1204, 303] on input "Group" at bounding box center [1229, 299] width 90 height 27
click at [1212, 351] on div "Customer Service" at bounding box center [1268, 352] width 175 height 21
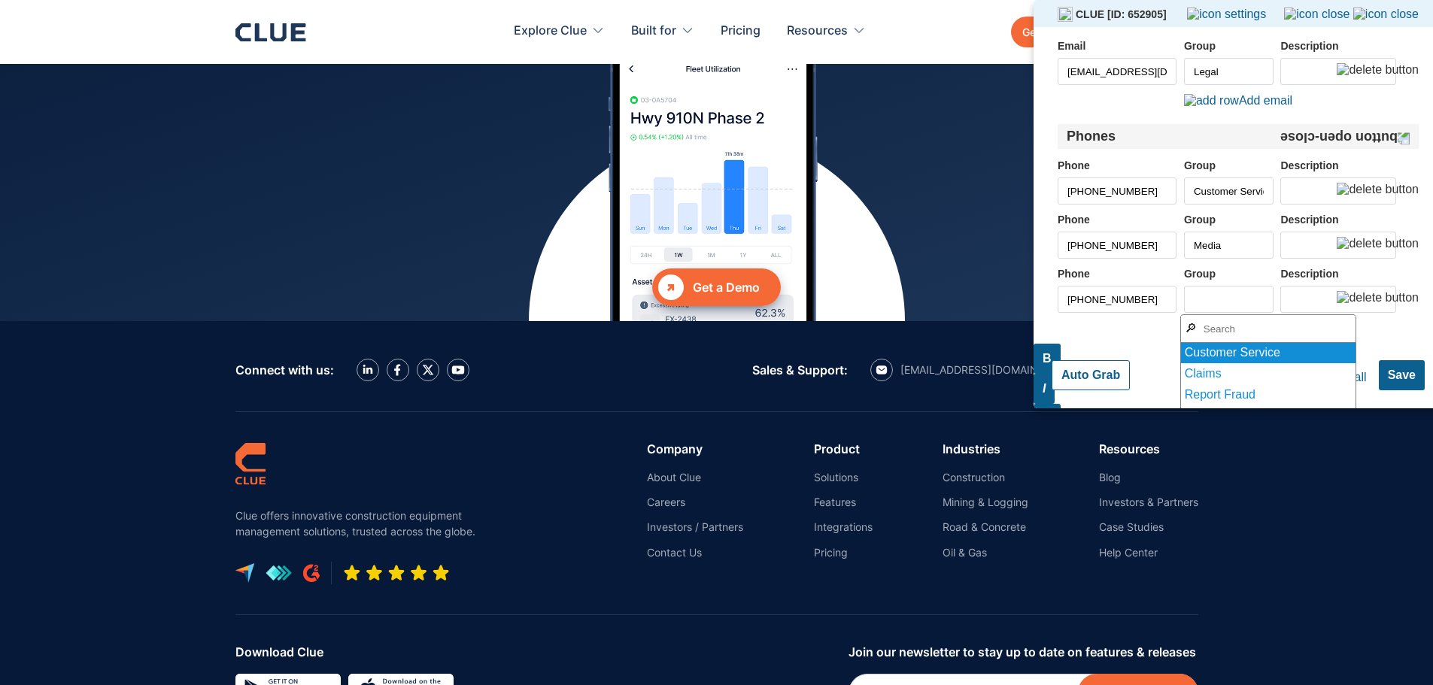
type input "Customer Service"
click at [1312, 294] on input "Description" at bounding box center [1339, 299] width 116 height 27
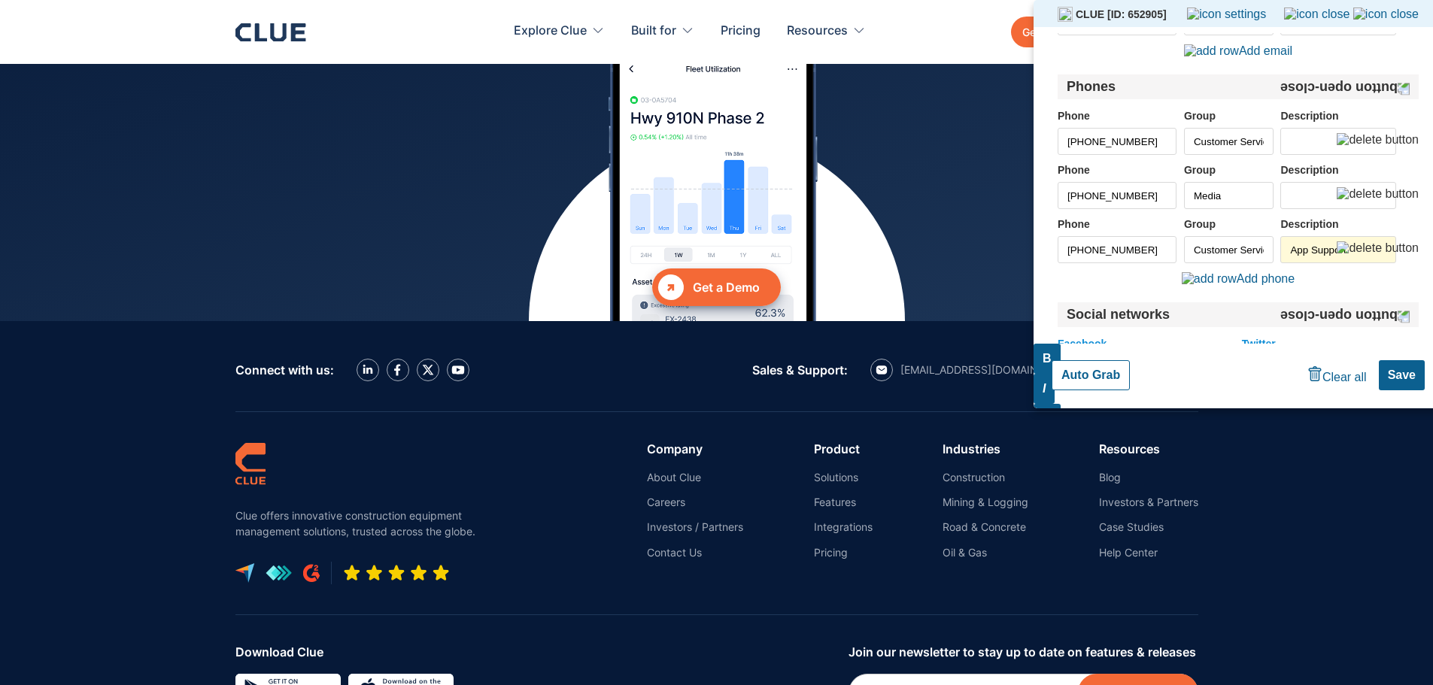
scroll to position [461, 0]
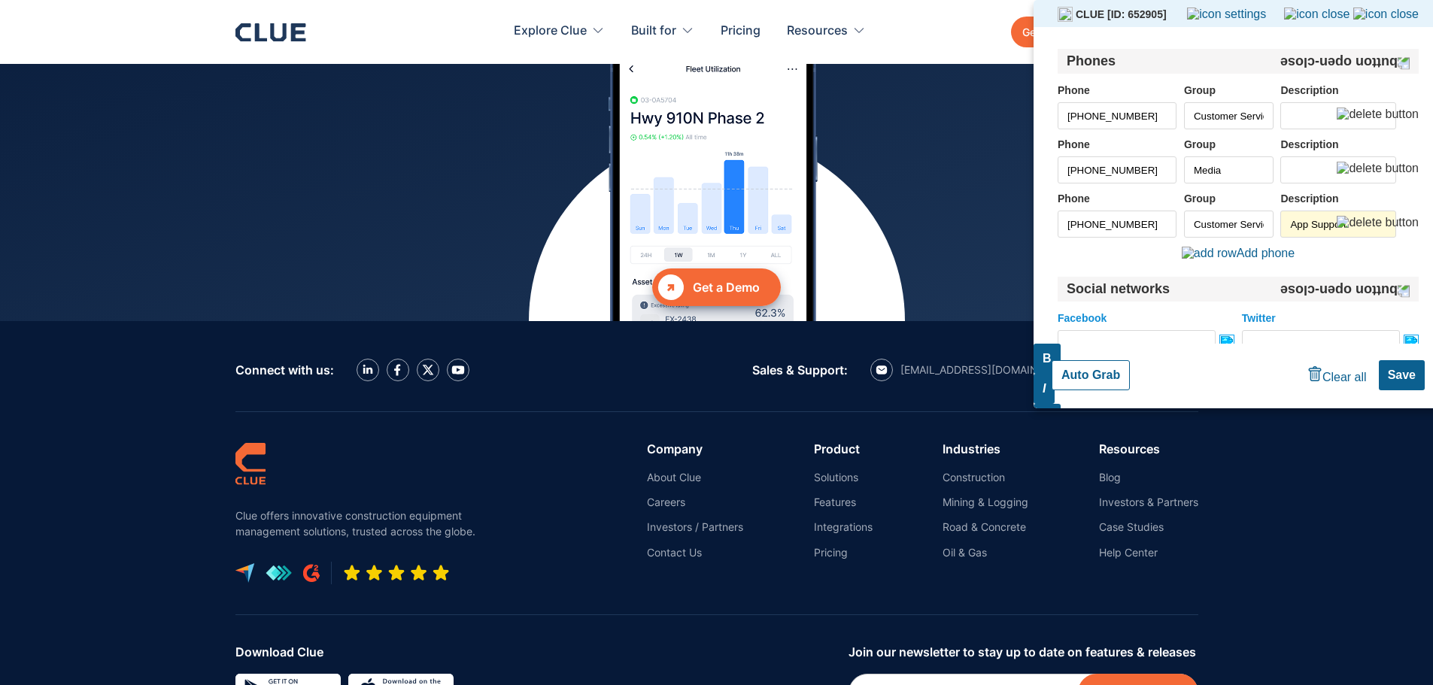
type input "App Support"
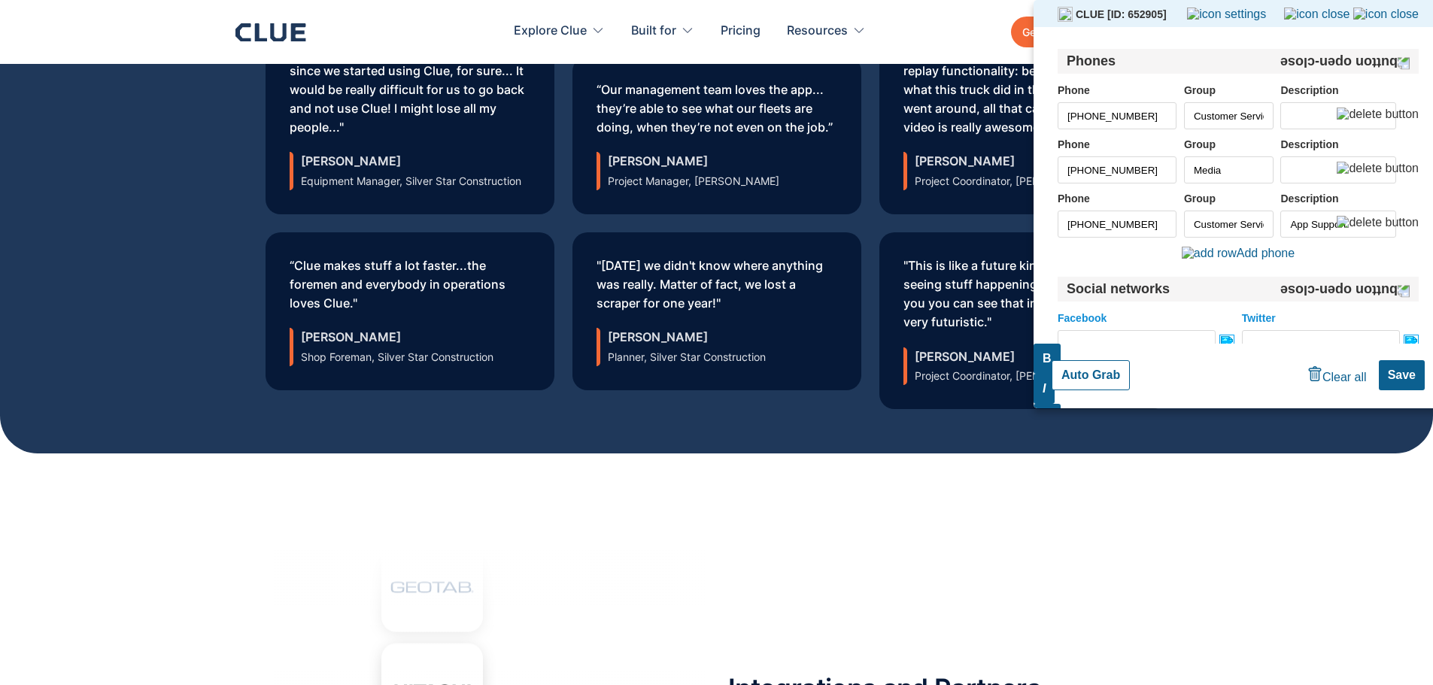
scroll to position [443, 0]
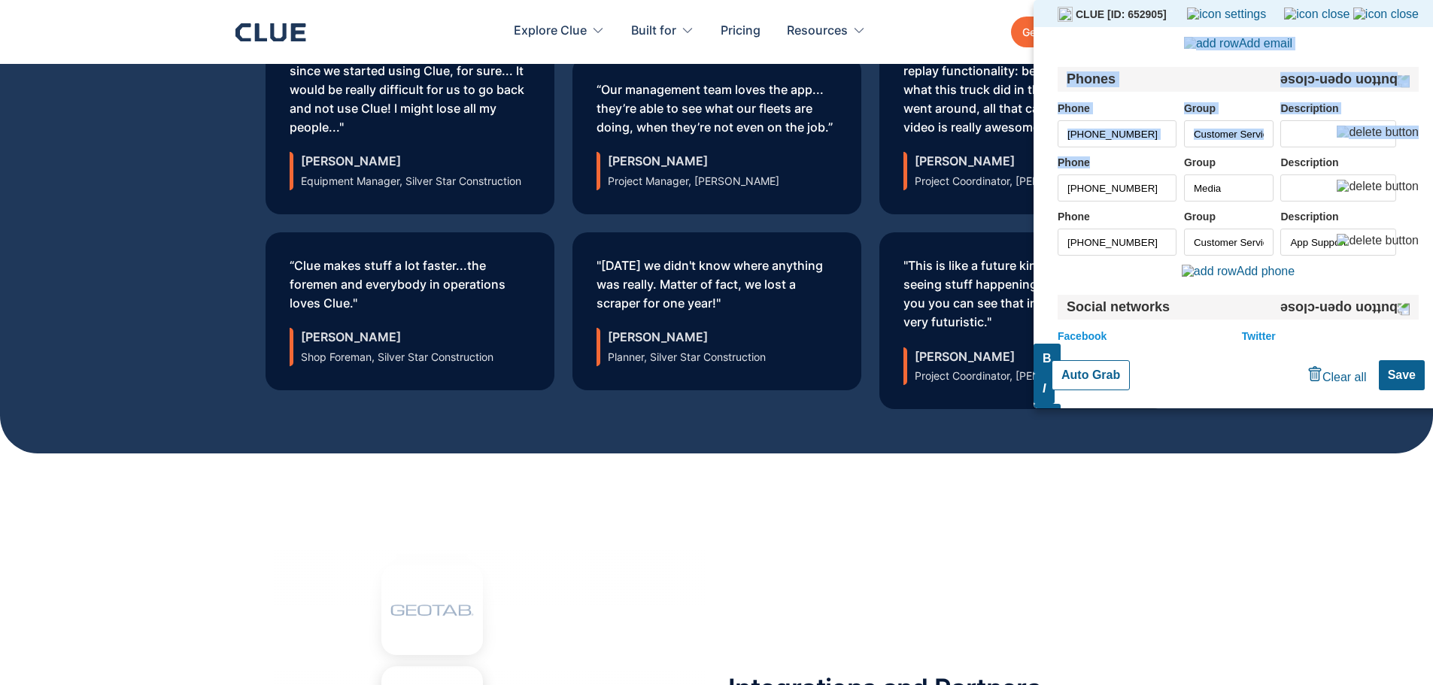
drag, startPoint x: 1138, startPoint y: 33, endPoint x: 1204, endPoint y: 31, distance: 66.2
click at [1135, 145] on ul "Website Contact Page Use current URL Fax Emails Еmаil hello@getclue.com Group C…" at bounding box center [1238, 225] width 361 height 1074
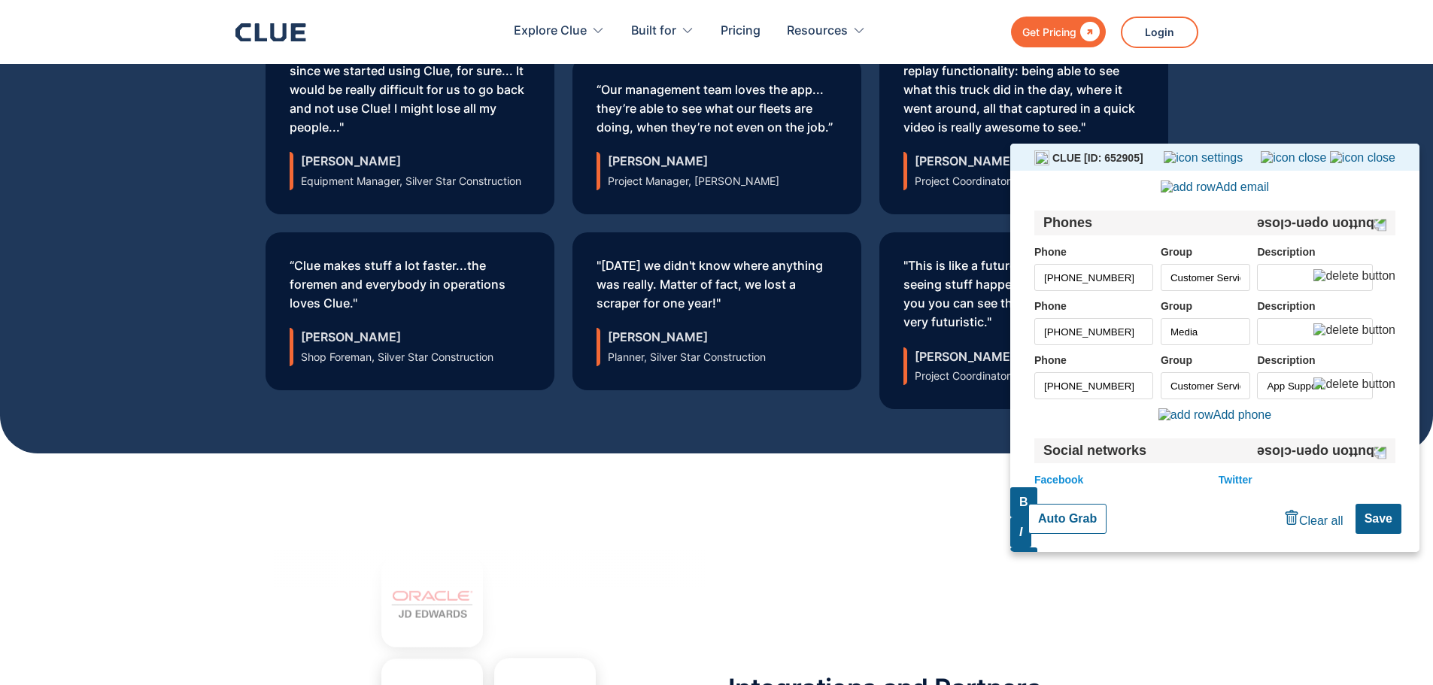
click at [1200, 147] on div "Clue [ID: 652905]" at bounding box center [1214, 157] width 409 height 27
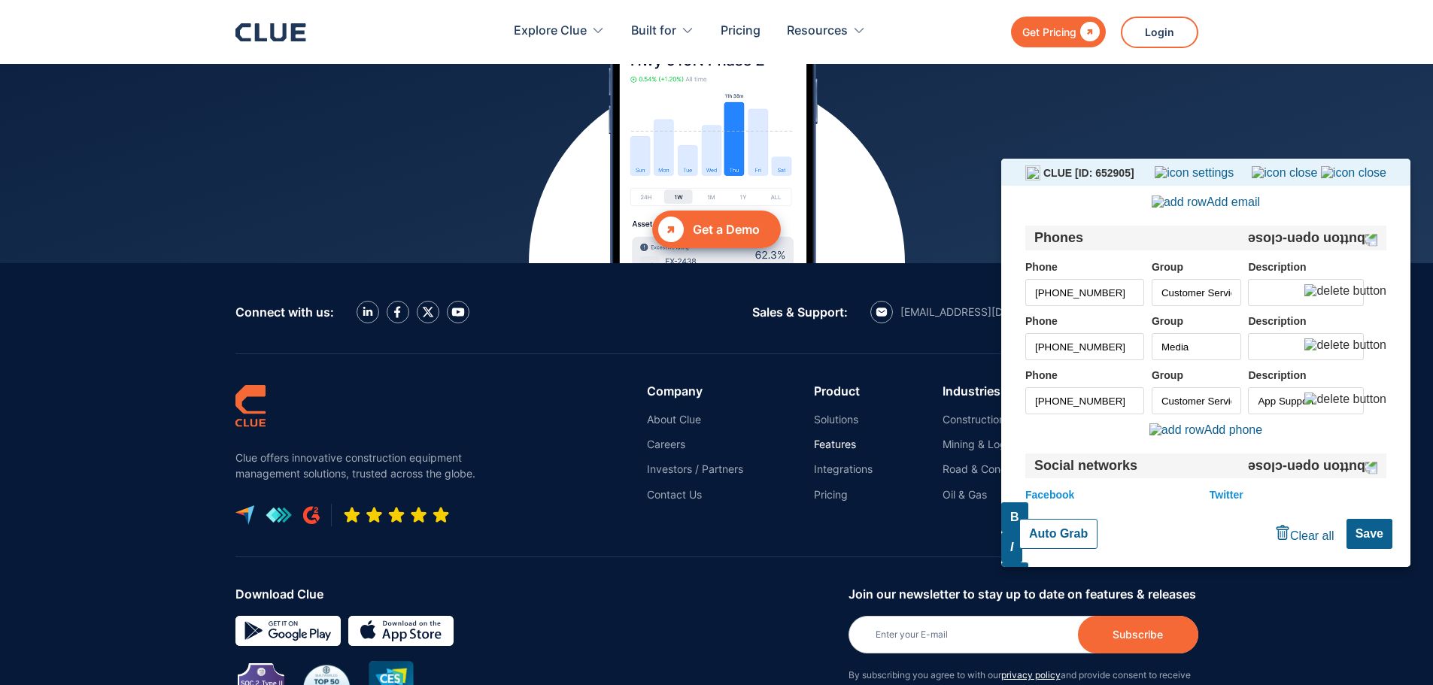
scroll to position [6811, 0]
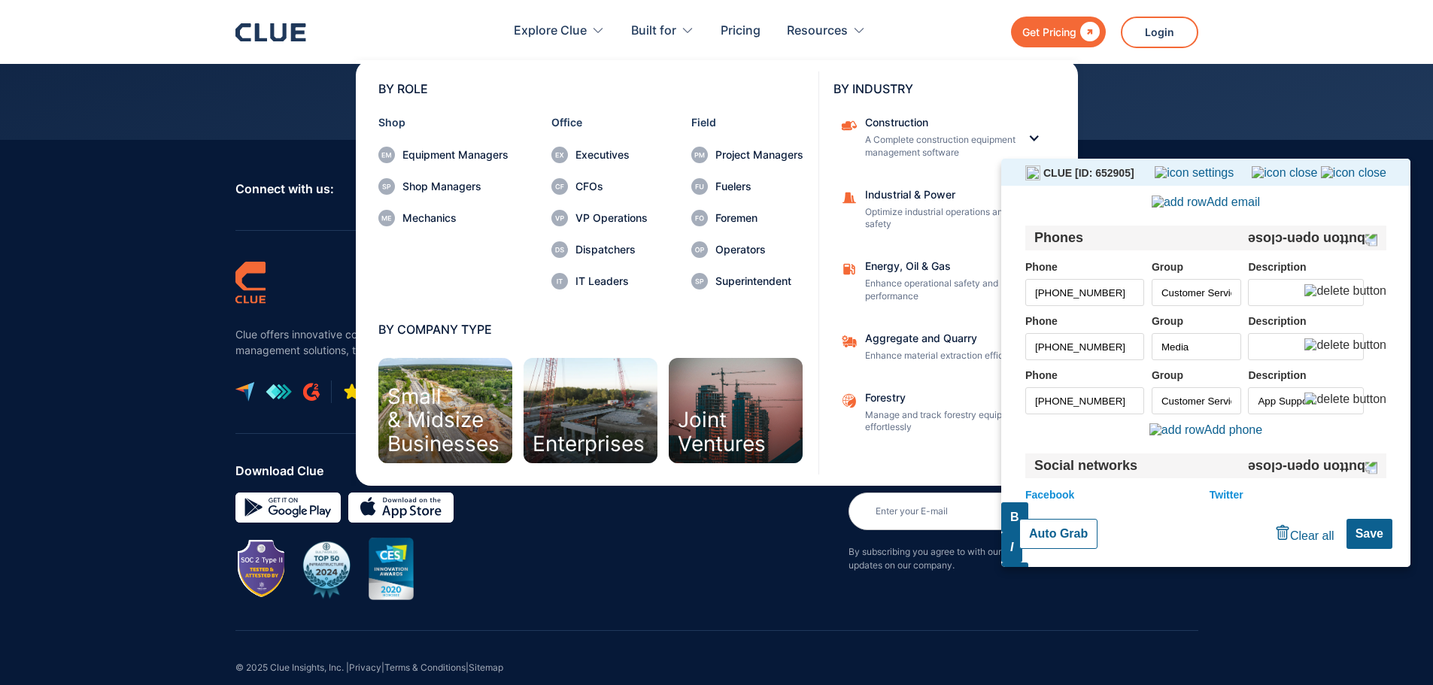
click at [1064, 535] on button "Auto Grab" at bounding box center [1058, 534] width 78 height 30
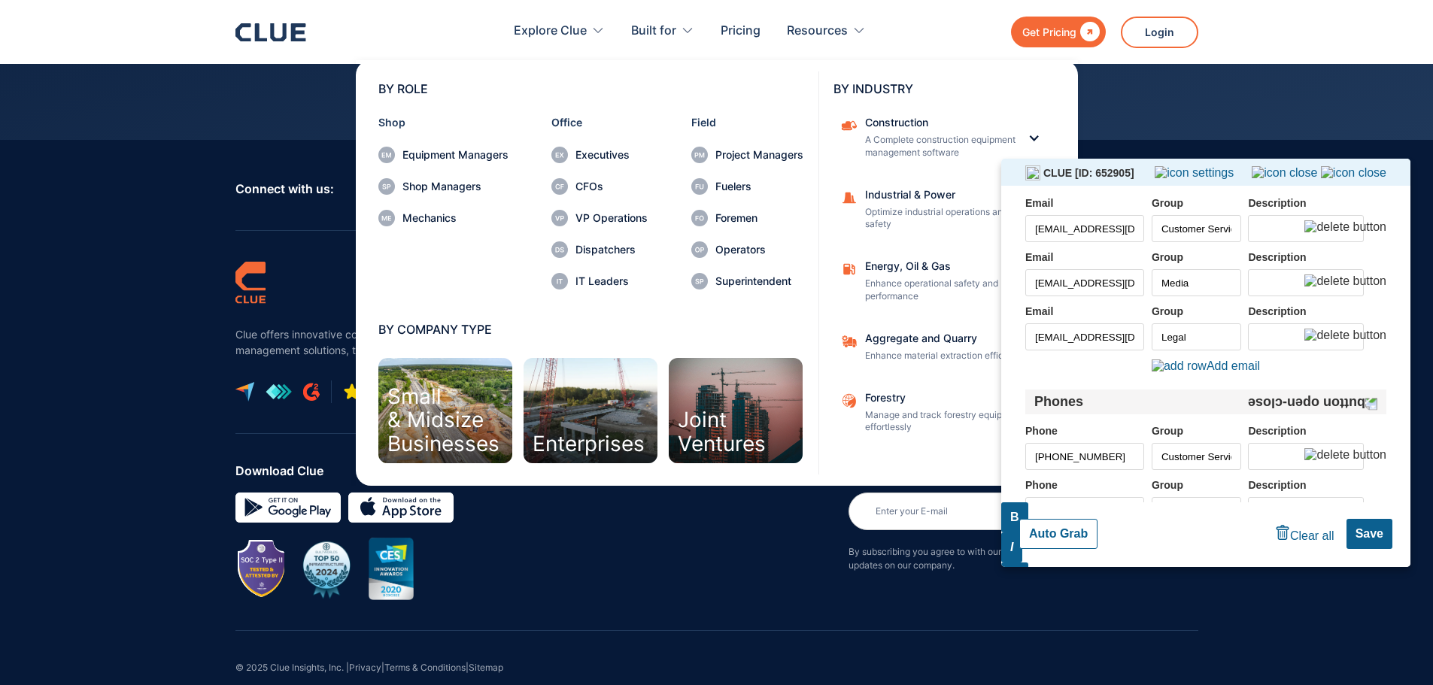
scroll to position [45, 0]
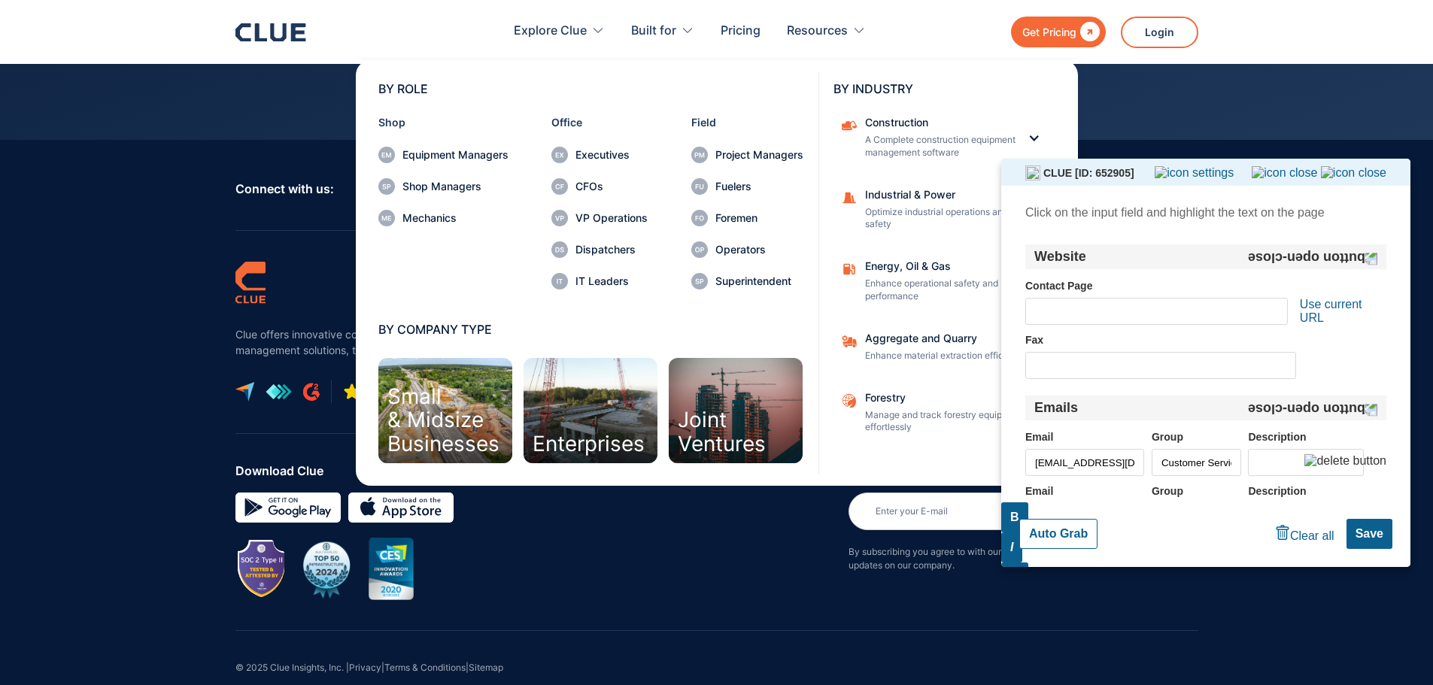
click at [1364, 535] on button "Save" at bounding box center [1370, 534] width 46 height 30
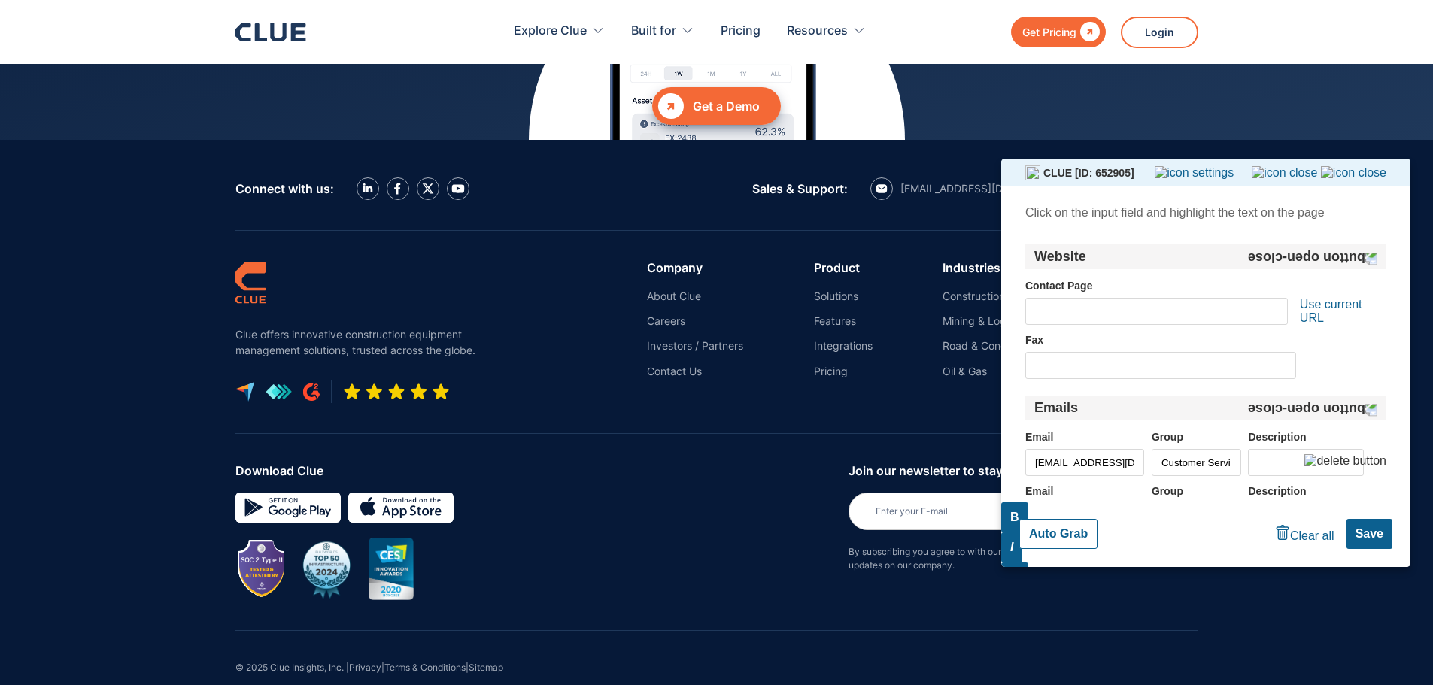
scroll to position [475, 0]
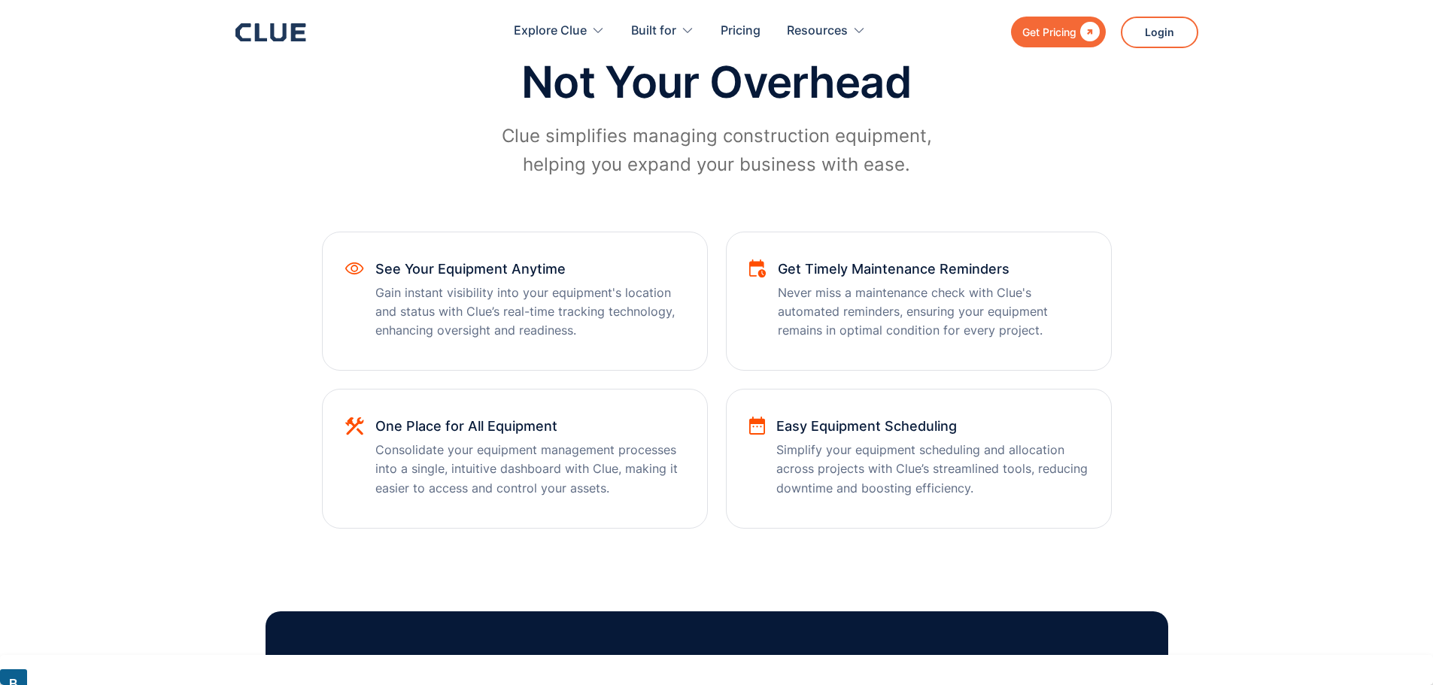
scroll to position [752, 0]
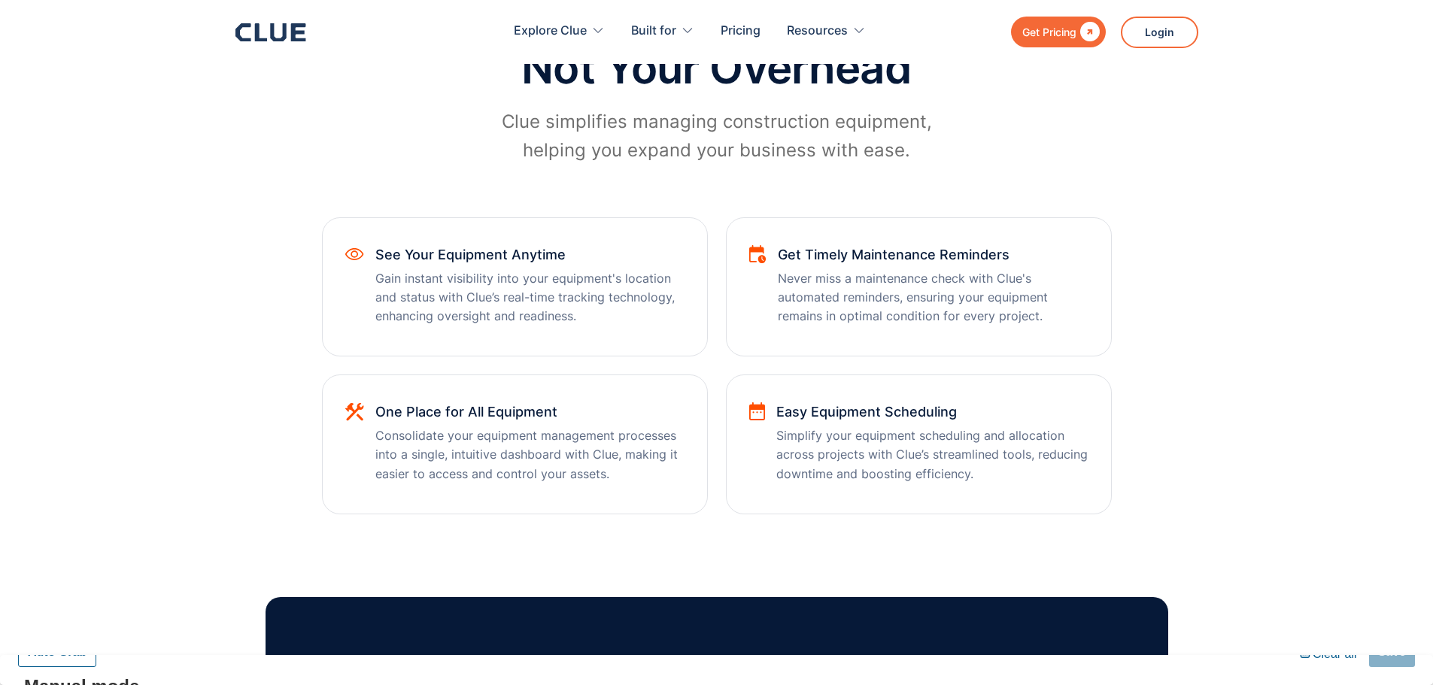
type input "[URL][DOMAIN_NAME]"
type input "https://www.youtube.com/@clueinsights"
type input "https://www.linkedin.com/company/clueinsights/"
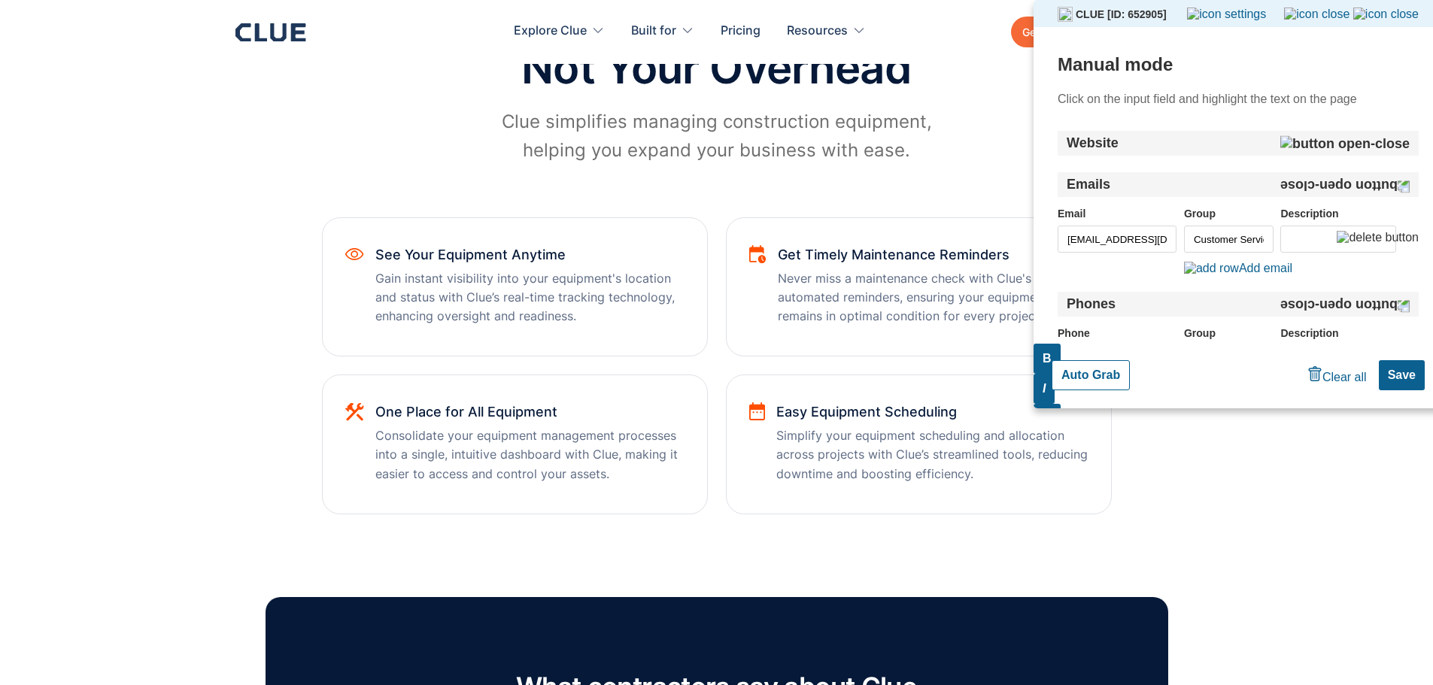
scroll to position [167, 0]
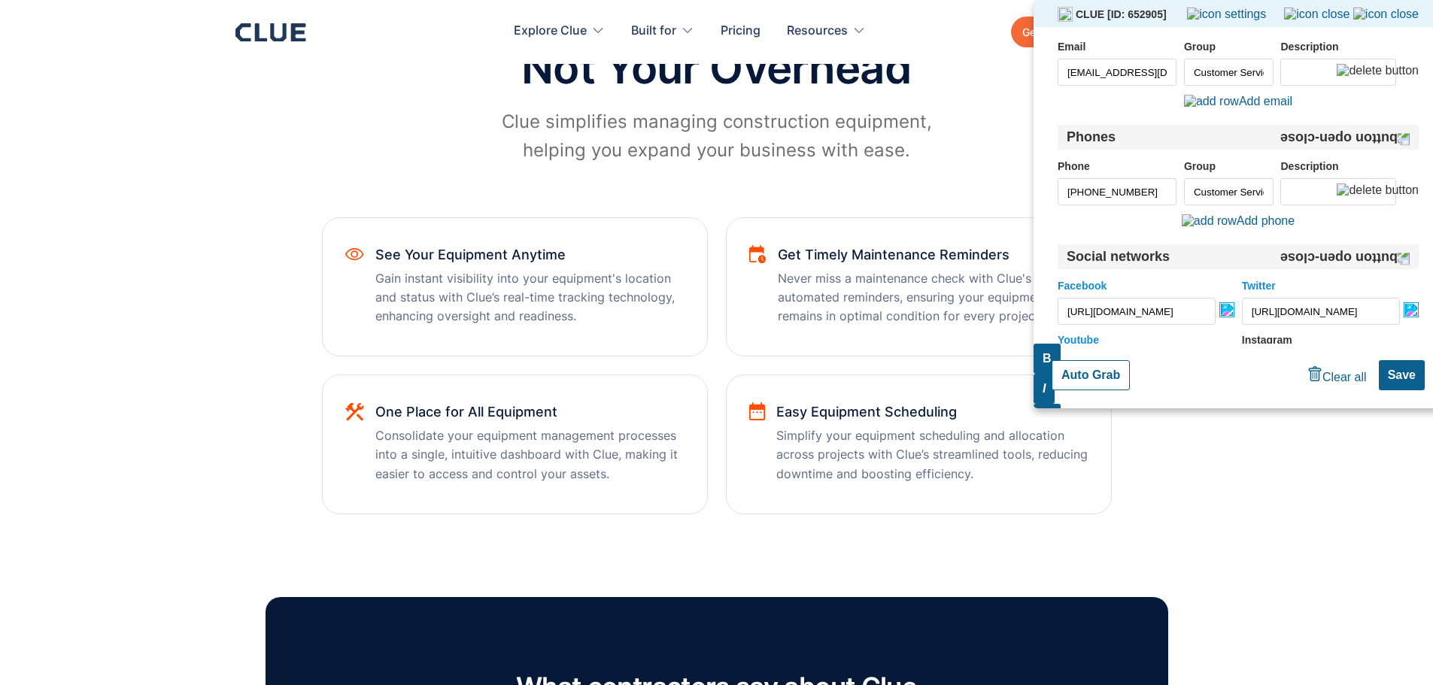
click at [1105, 369] on button "Auto Grab" at bounding box center [1091, 375] width 78 height 30
type input "(866) 349-2583"
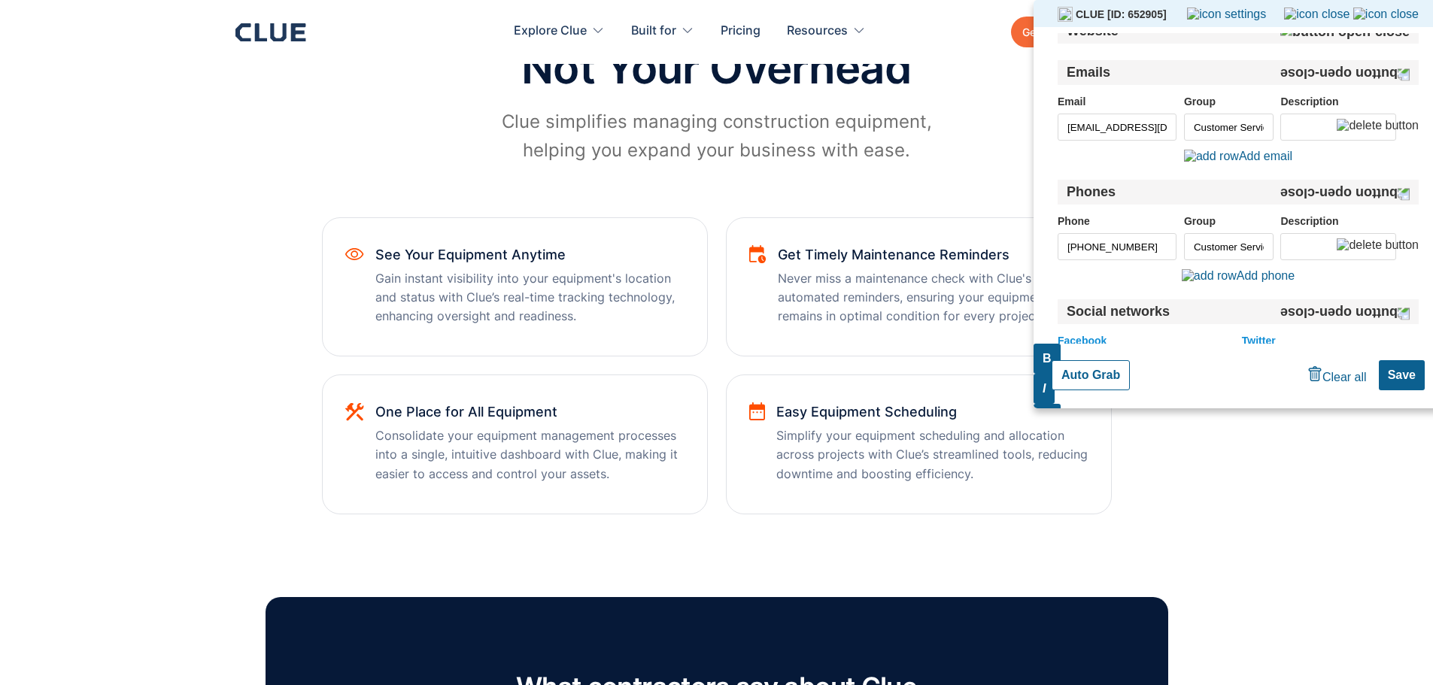
scroll to position [0, 0]
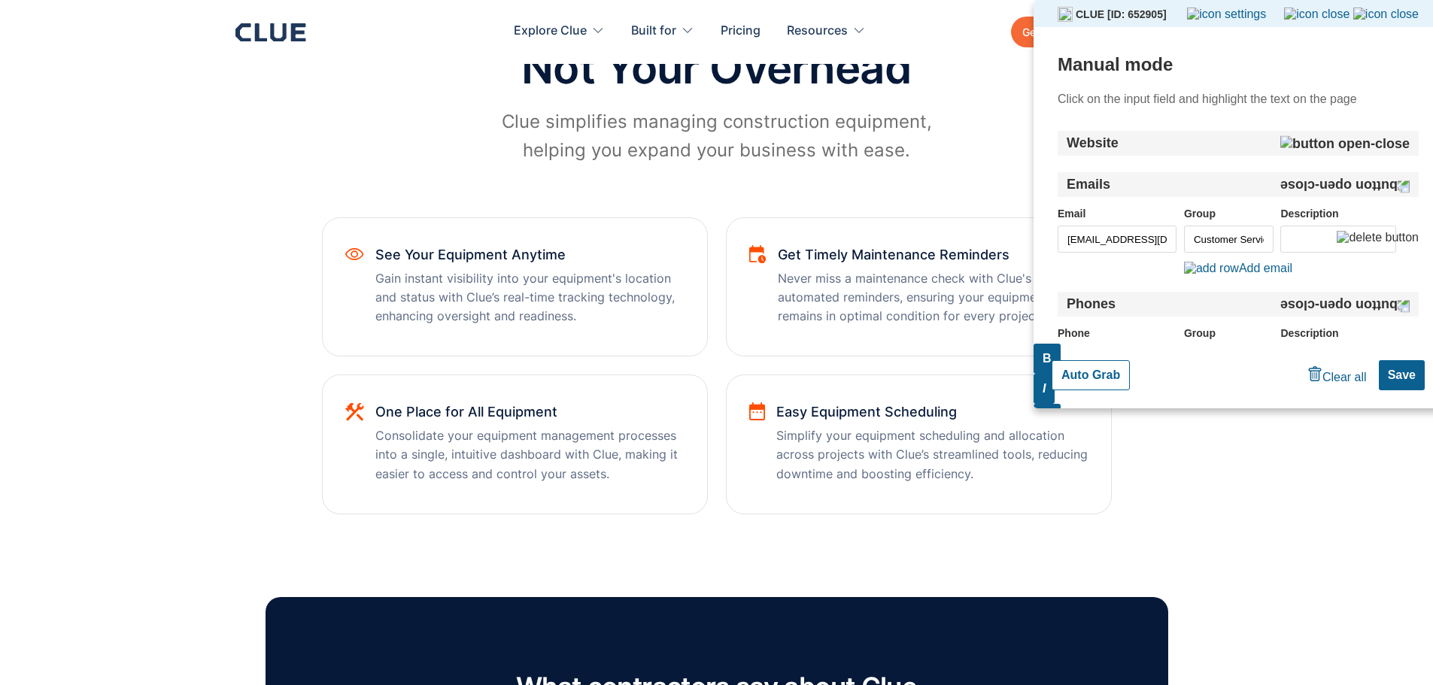
click at [1348, 149] on div "Website" at bounding box center [1238, 143] width 361 height 25
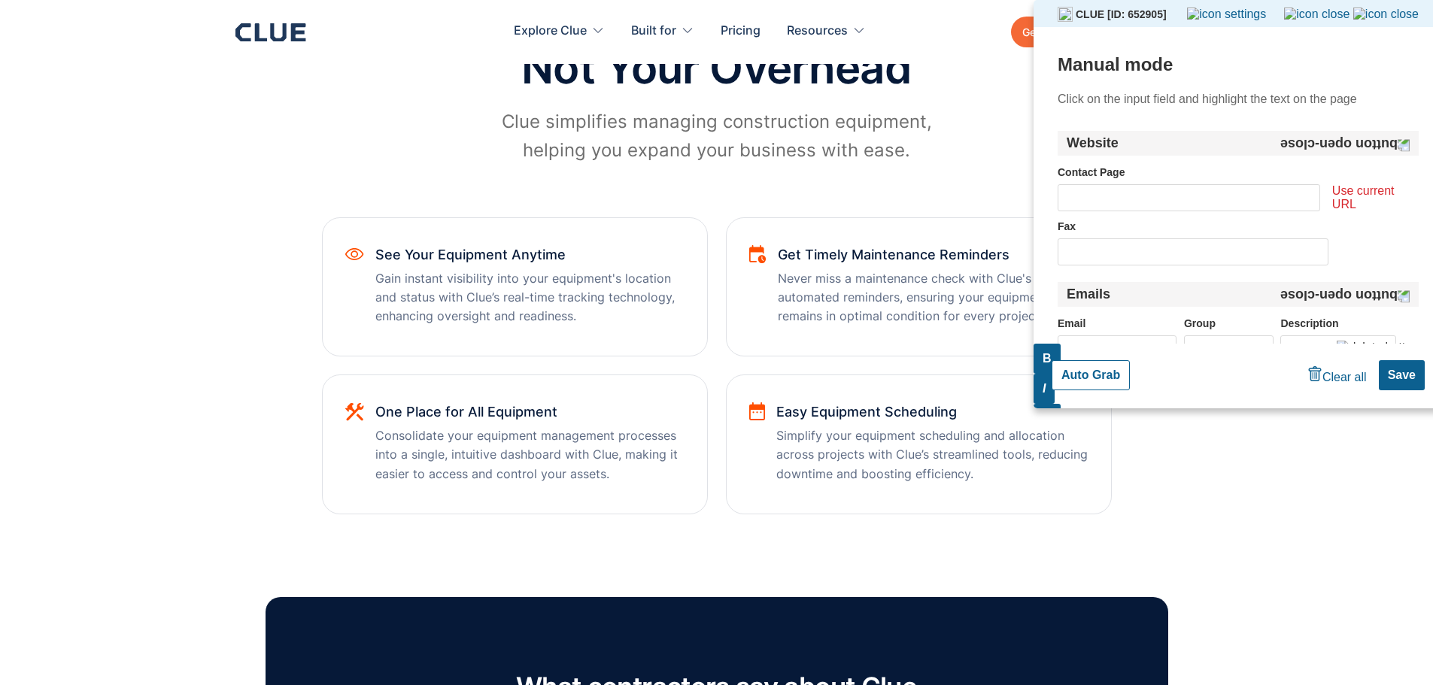
click at [1343, 200] on span "Use current URL" at bounding box center [1375, 197] width 87 height 27
type input "https://www.getclue.com/pricing"
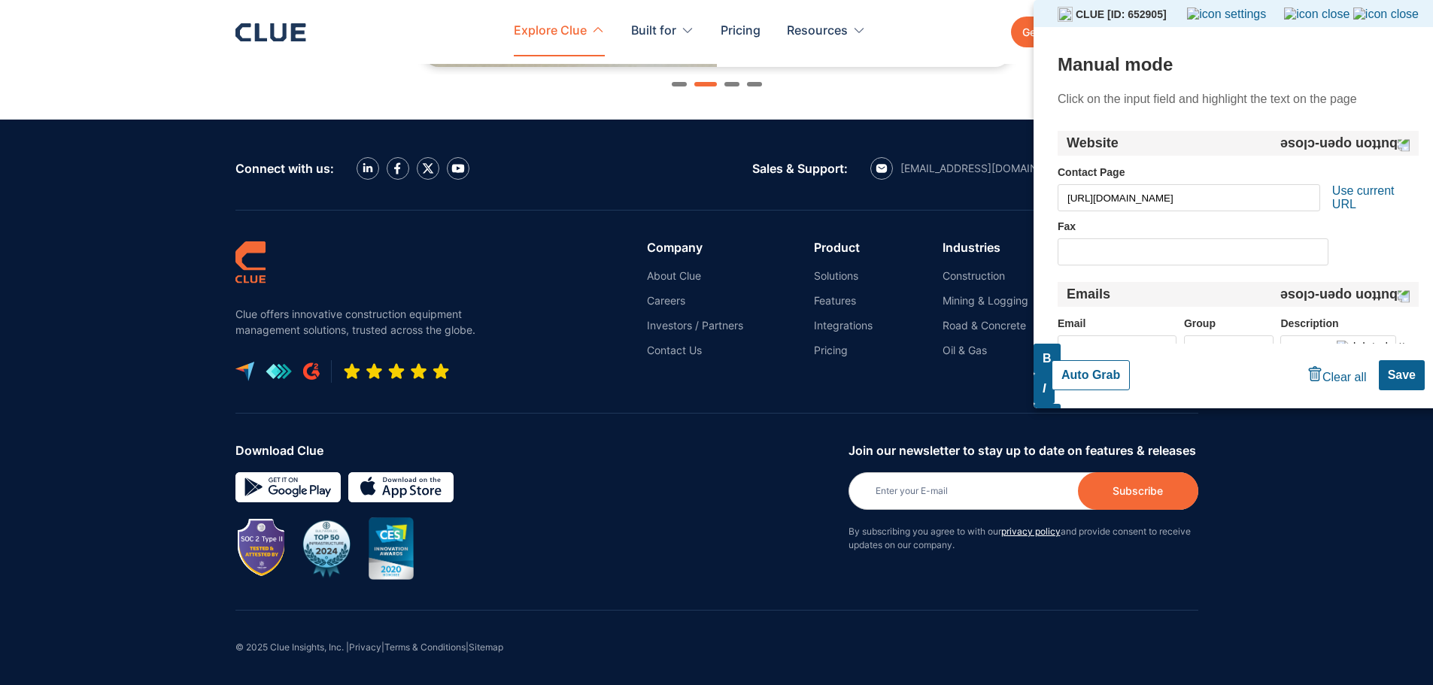
scroll to position [1778, 0]
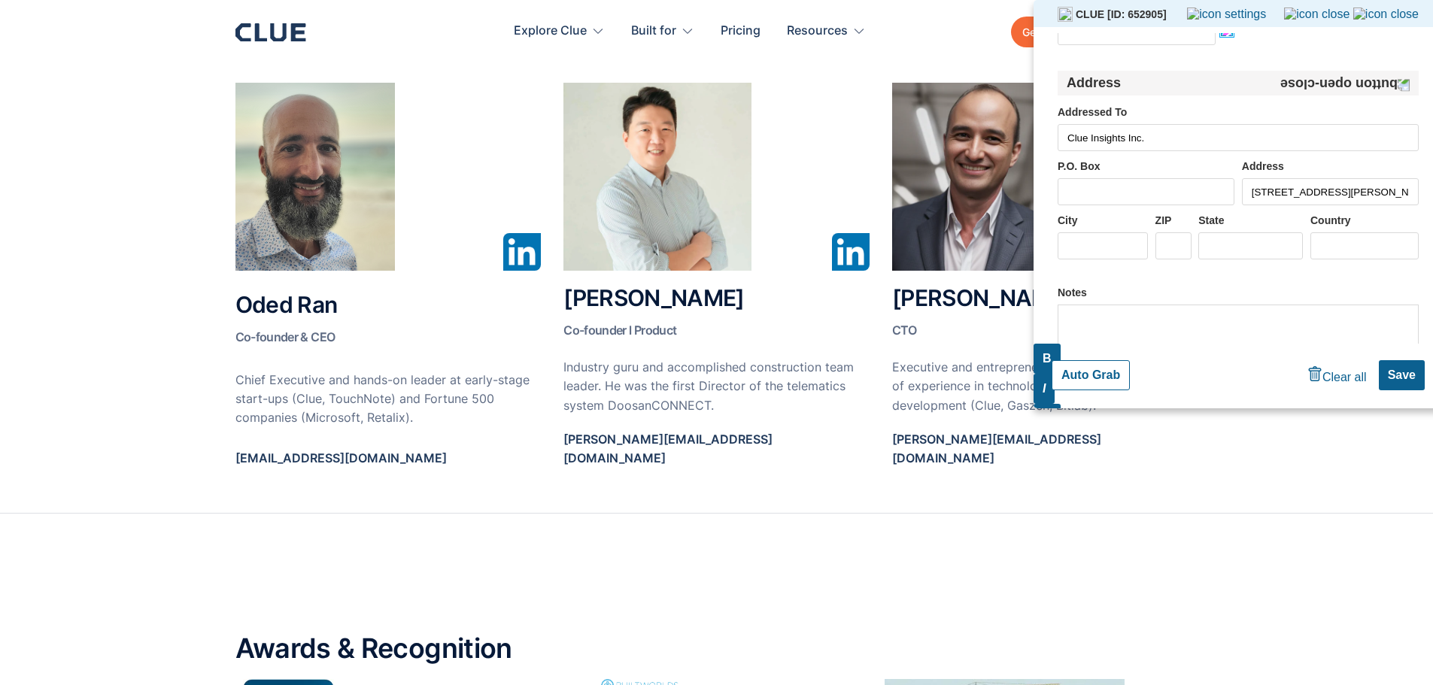
scroll to position [828, 0]
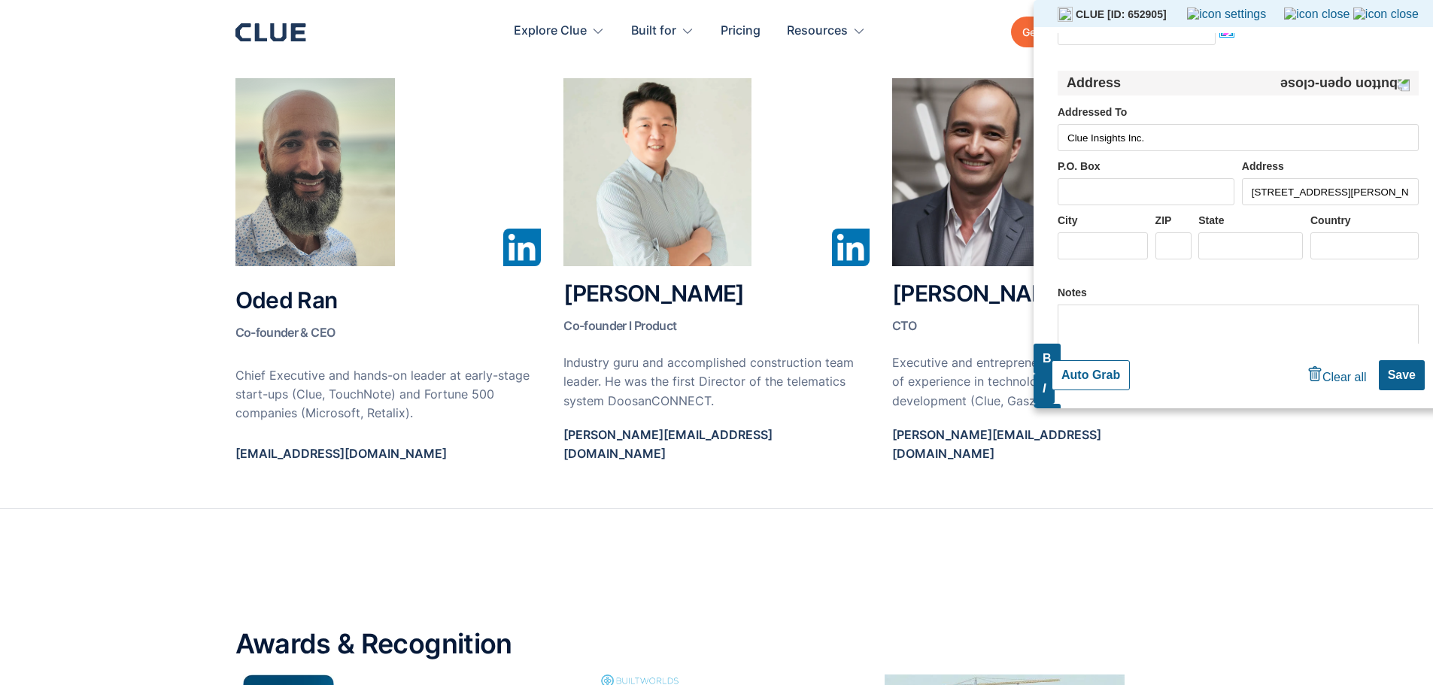
click at [1110, 372] on button "Auto Grab" at bounding box center [1091, 375] width 78 height 30
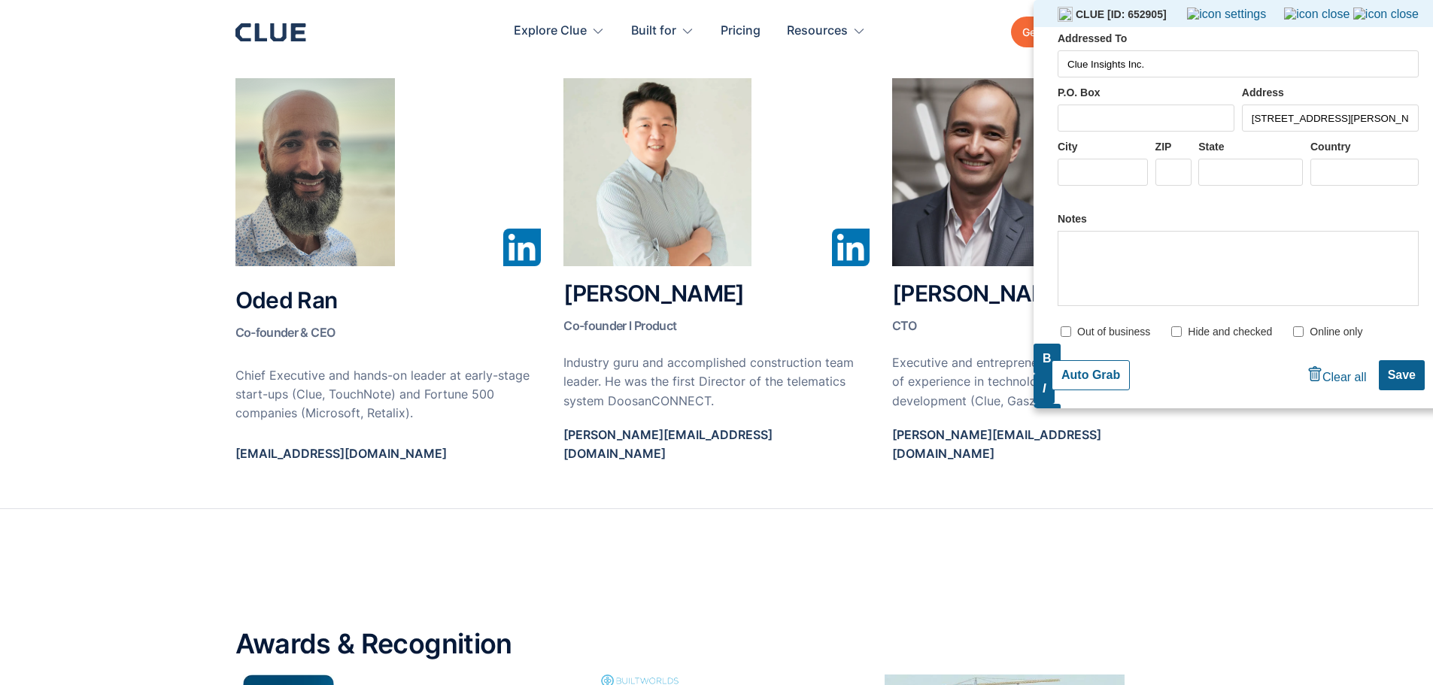
type input "[PHONE_NUMBER]"
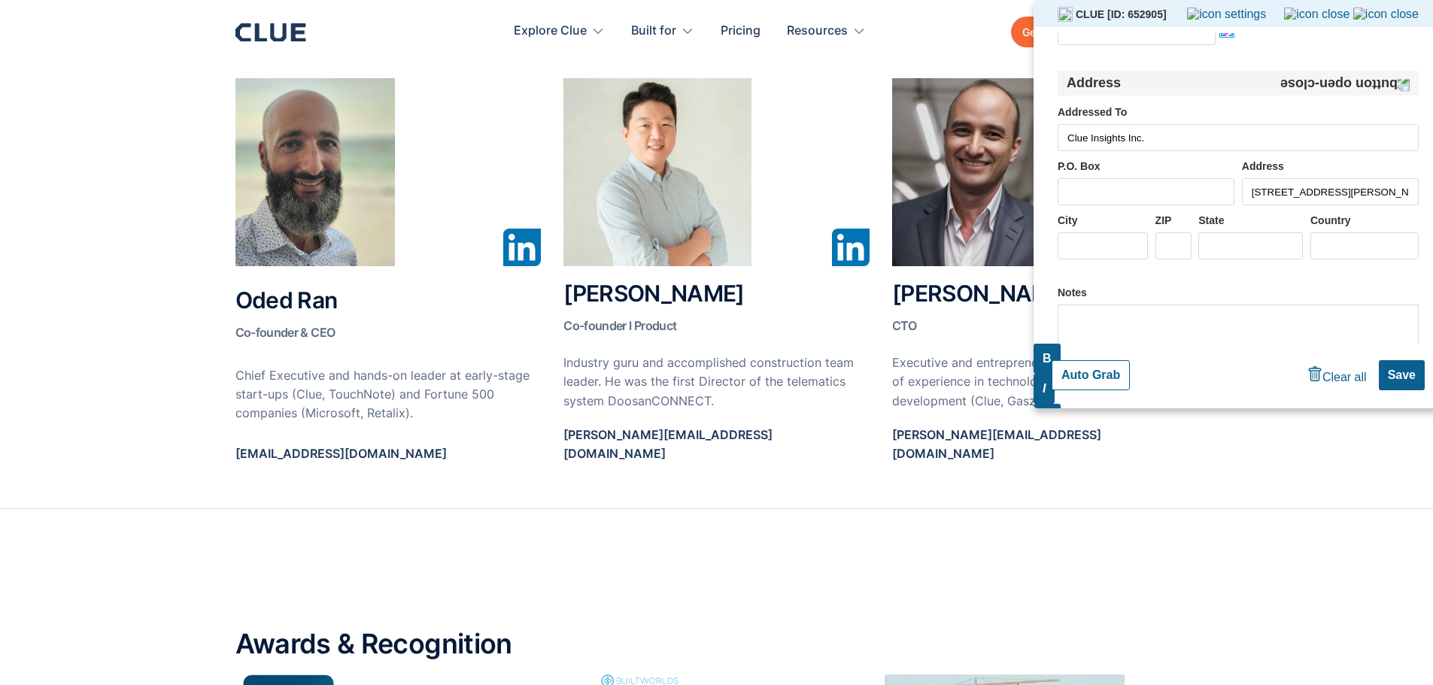
scroll to position [385, 0]
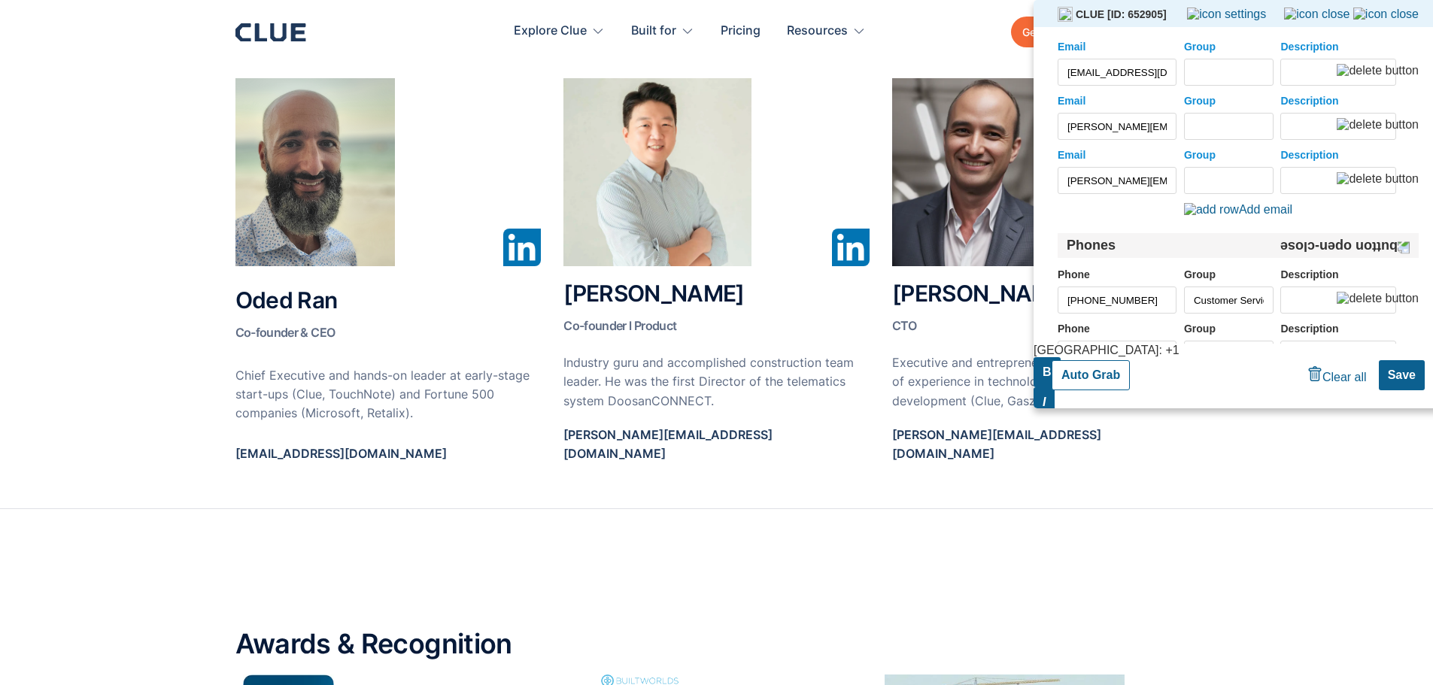
click at [1391, 73] on div "Еmаil oded@getclue.com Group Description" at bounding box center [1238, 63] width 361 height 45
click at [1399, 73] on img at bounding box center [1378, 71] width 82 height 14
click at [1398, 131] on img at bounding box center [1378, 125] width 82 height 14
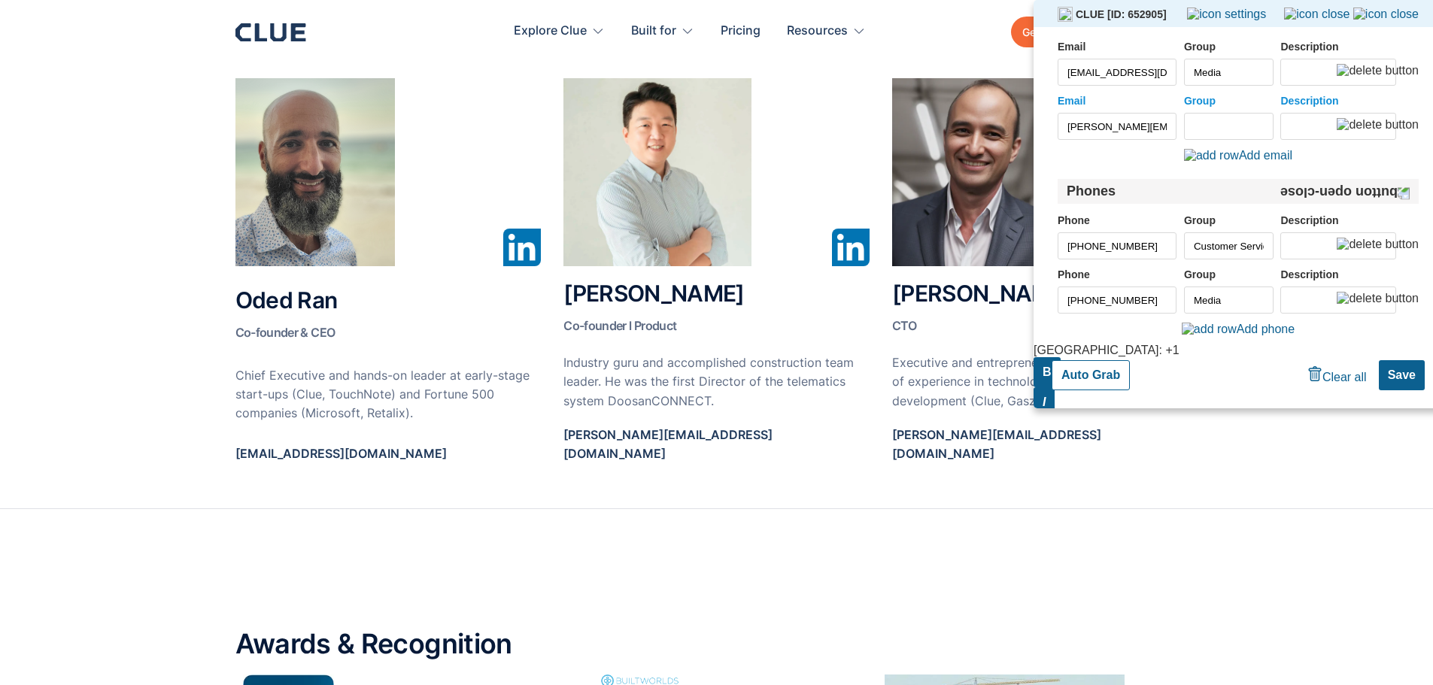
click at [1401, 121] on img at bounding box center [1378, 125] width 82 height 14
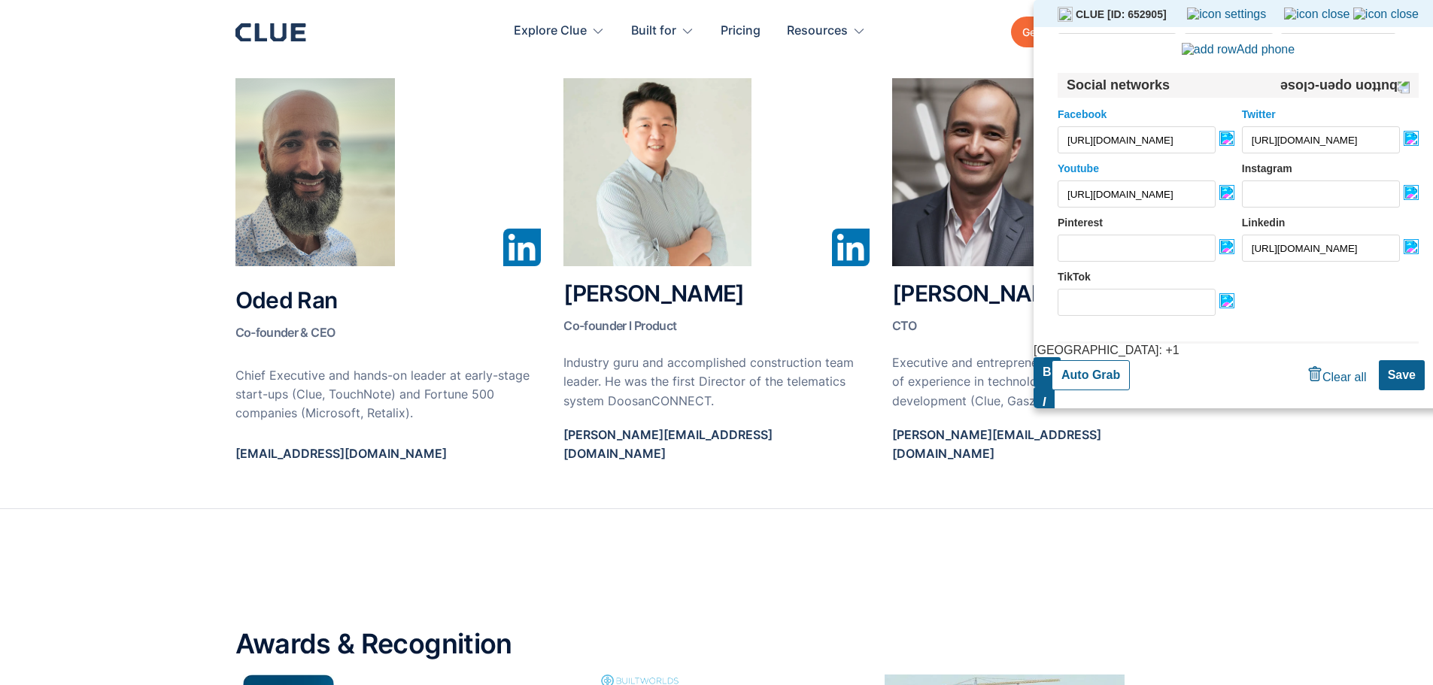
scroll to position [0, 106]
drag, startPoint x: 1311, startPoint y: 249, endPoint x: 1427, endPoint y: 255, distance: 116.8
click at [1427, 255] on div "Manual mode Click on the input field and highlight the text on the page Website…" at bounding box center [1238, 188] width 409 height 311
click at [1332, 266] on div "Facebook https://www.facebook.com/clueinsights/ Twitter https://twitter.com/Clu…" at bounding box center [1238, 211] width 361 height 227
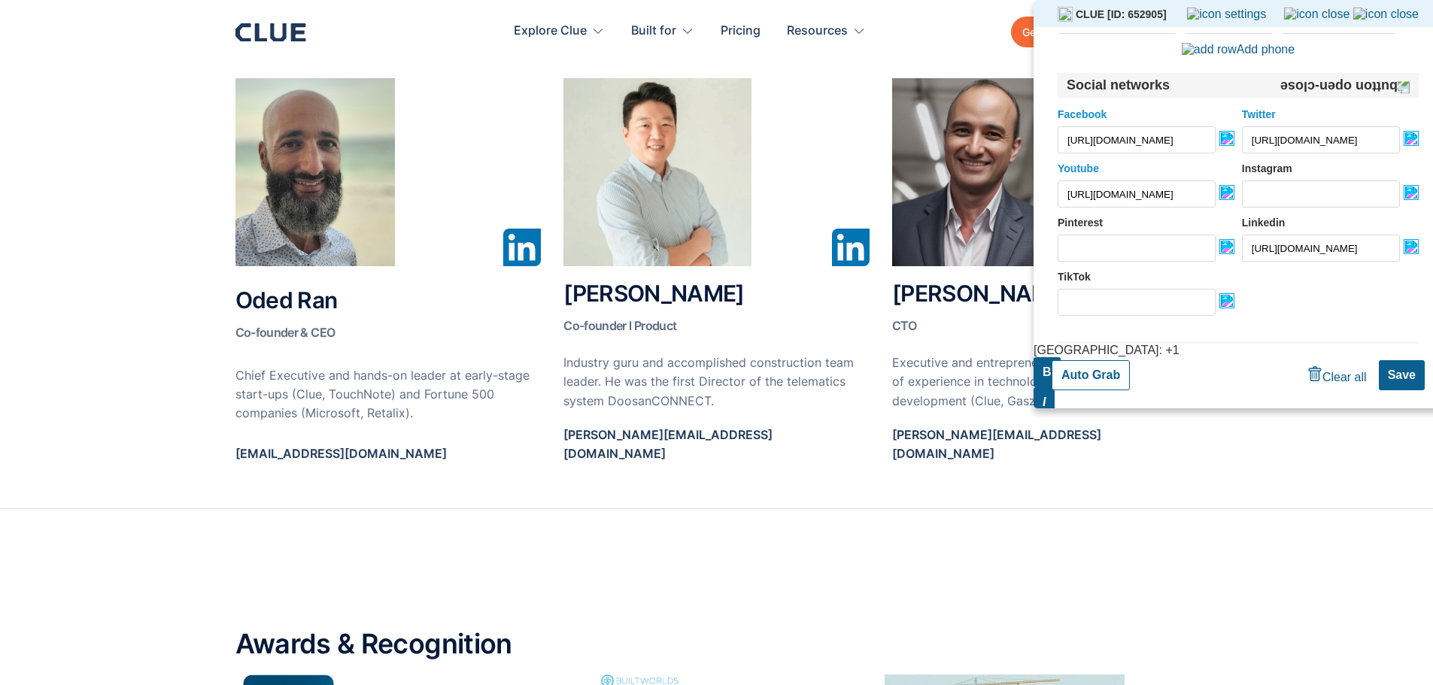
click at [1329, 257] on input "[URL][DOMAIN_NAME]" at bounding box center [1321, 248] width 158 height 27
click at [1323, 254] on input "[URL][DOMAIN_NAME]" at bounding box center [1321, 248] width 158 height 27
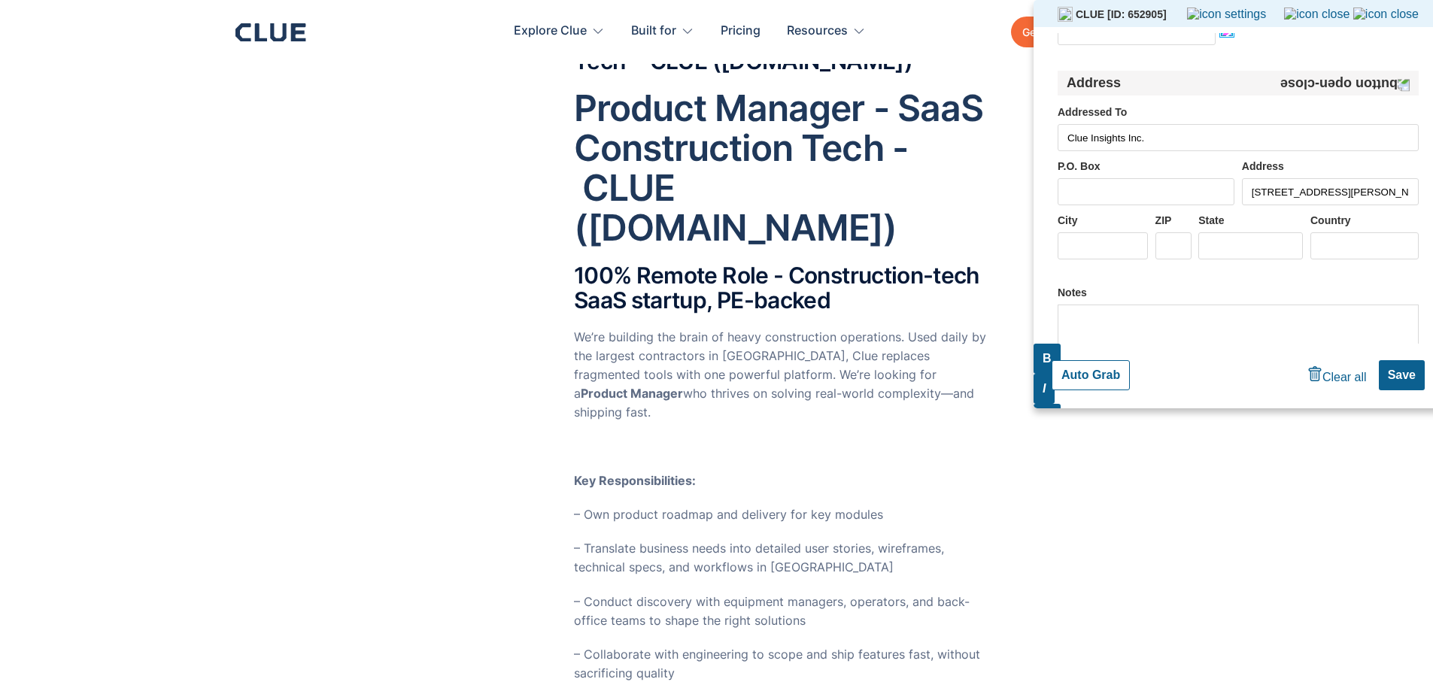
scroll to position [376, 0]
drag, startPoint x: 1081, startPoint y: 371, endPoint x: 1101, endPoint y: 385, distance: 24.2
click at [1082, 371] on button "Auto Grab" at bounding box center [1091, 375] width 78 height 30
type input "[PHONE_NUMBER]"
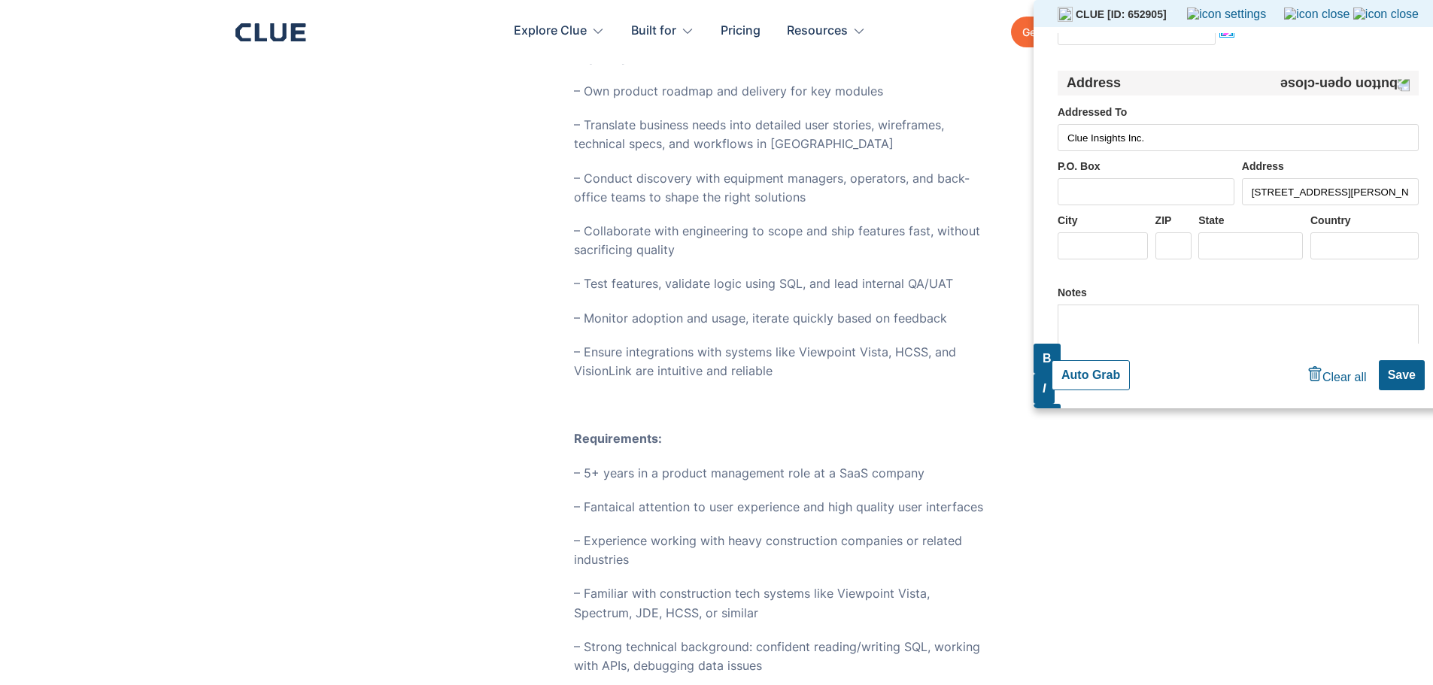
scroll to position [828, 0]
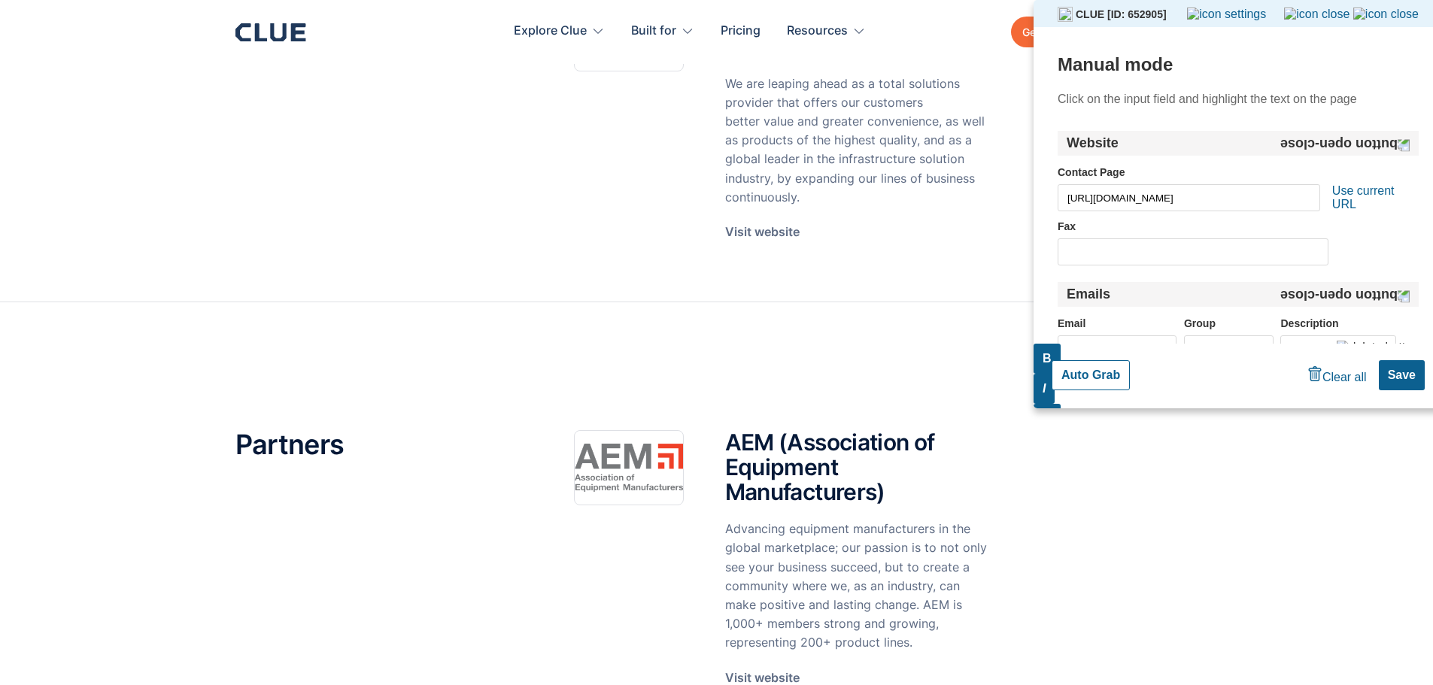
scroll to position [828, 0]
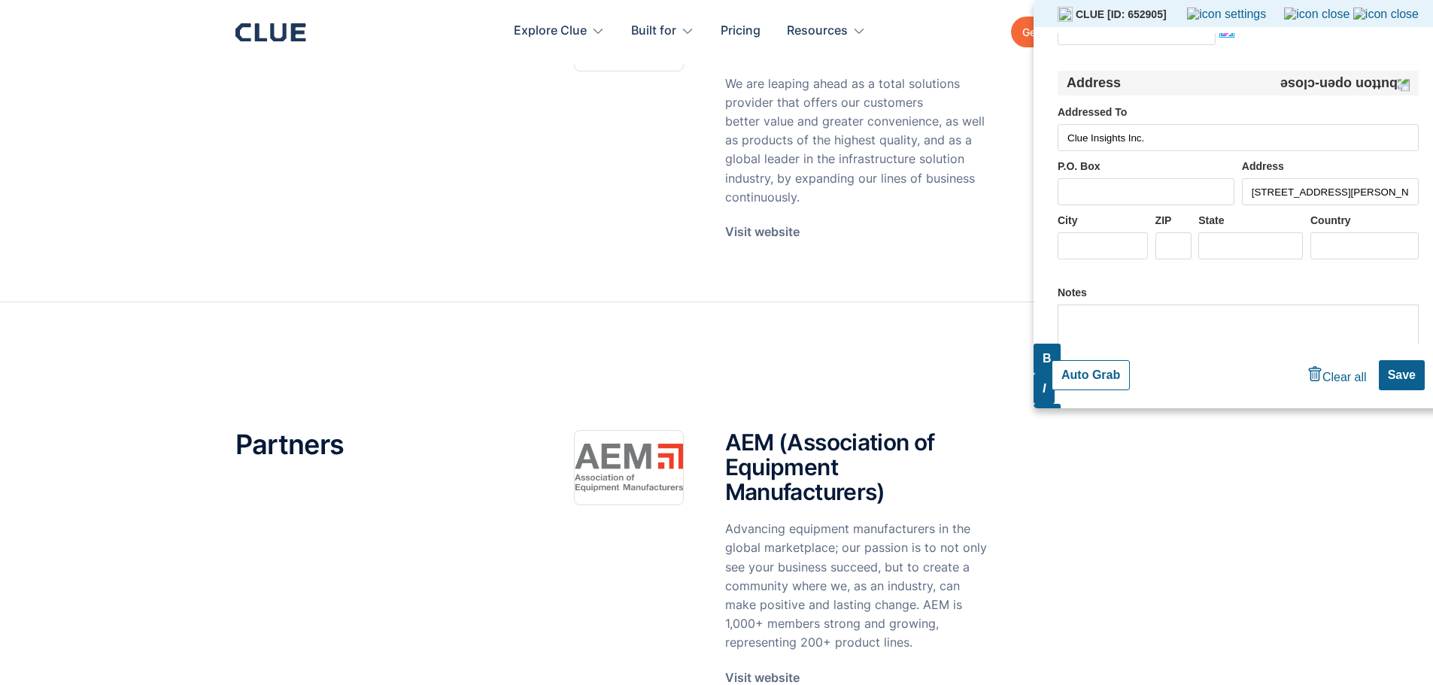
click at [1076, 372] on button "Auto Grab" at bounding box center [1091, 375] width 78 height 30
type input "[PHONE_NUMBER]"
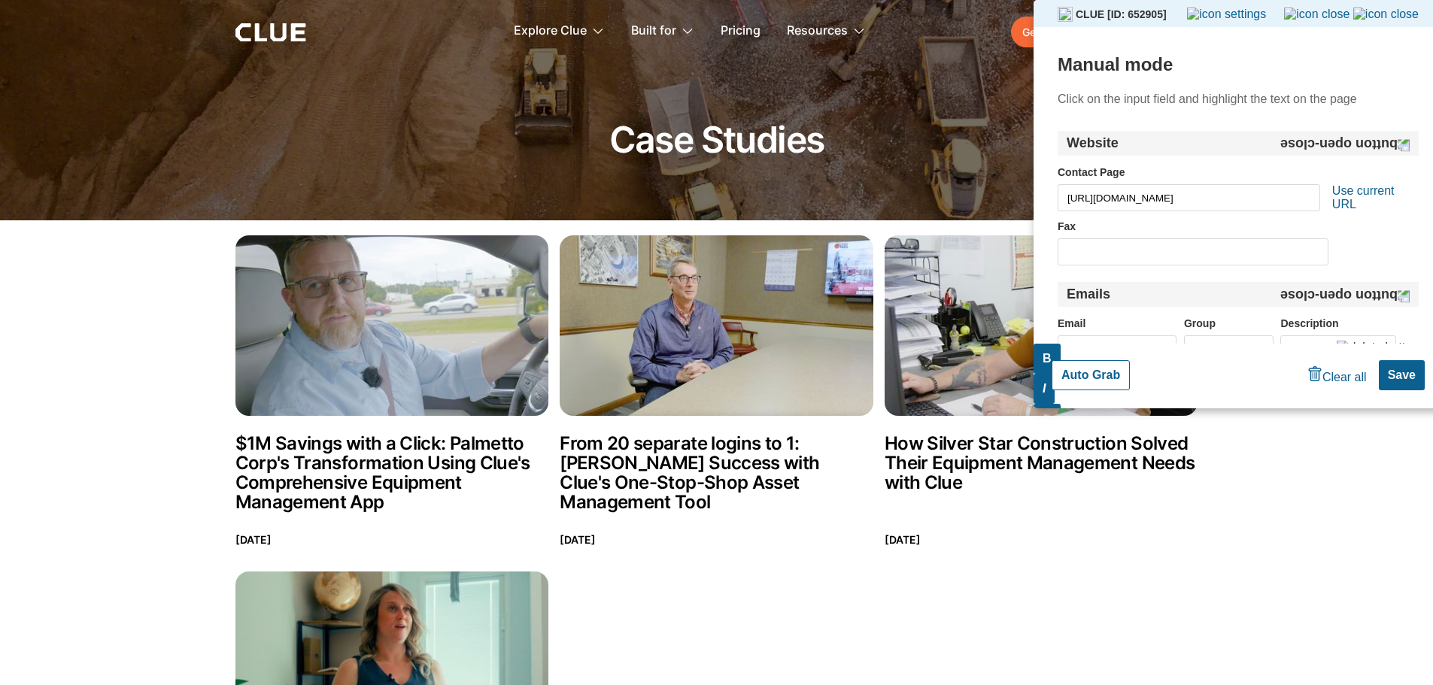
scroll to position [331, 0]
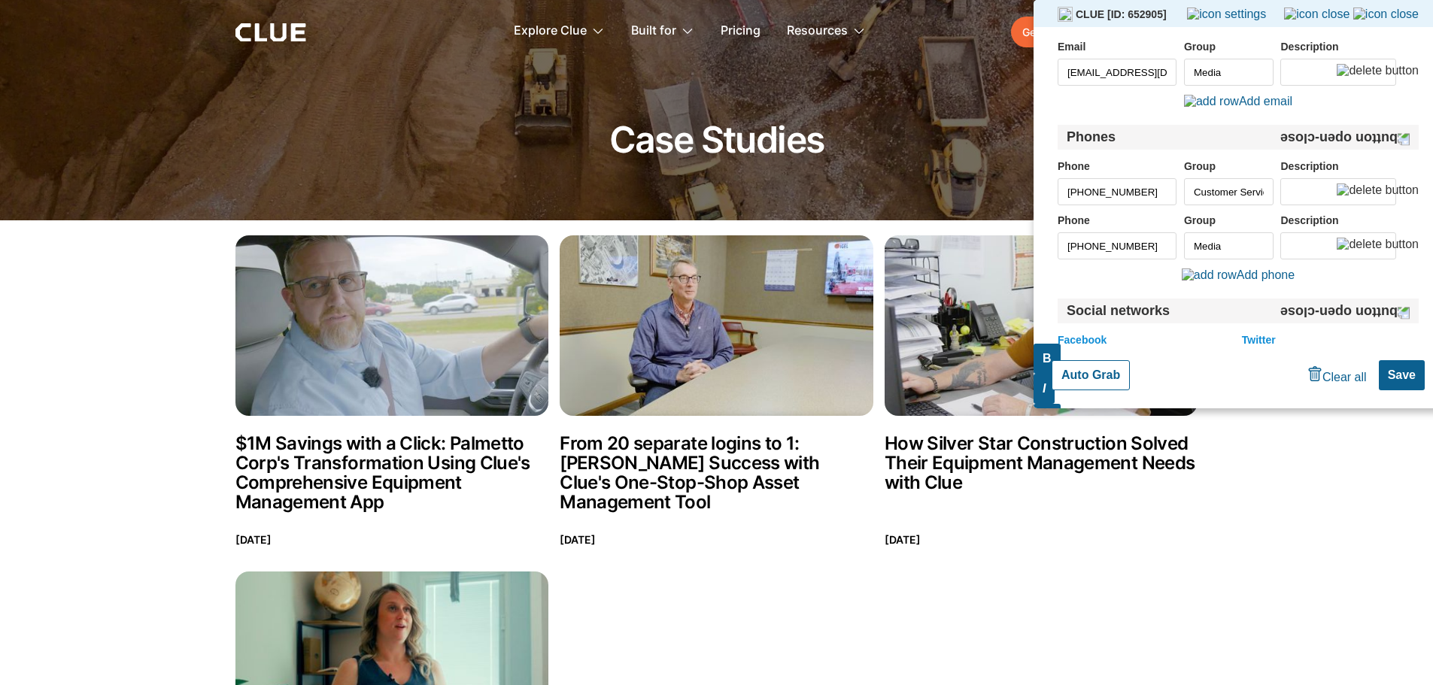
click at [1086, 369] on button "Auto Grab" at bounding box center [1091, 375] width 78 height 30
type input "[PHONE_NUMBER]"
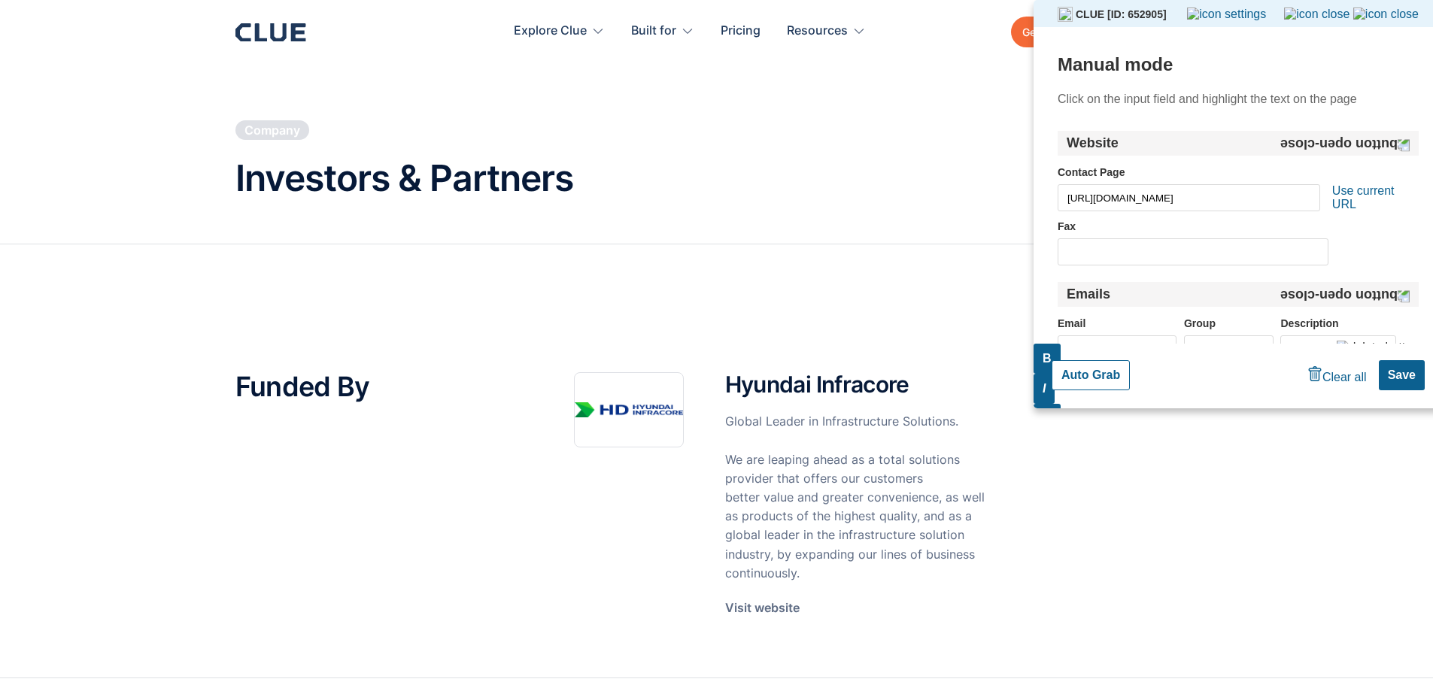
scroll to position [385, 0]
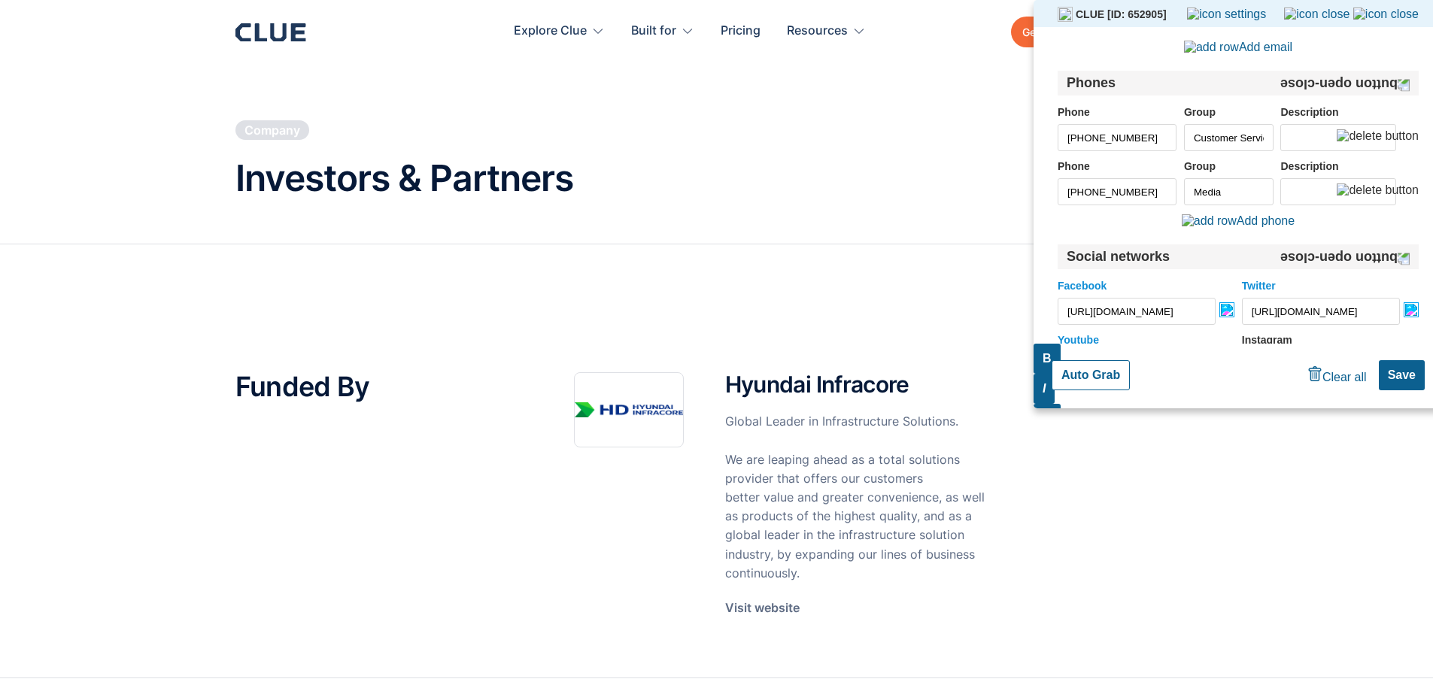
click at [1086, 377] on button "Auto Grab" at bounding box center [1091, 375] width 78 height 30
type input "[PHONE_NUMBER]"
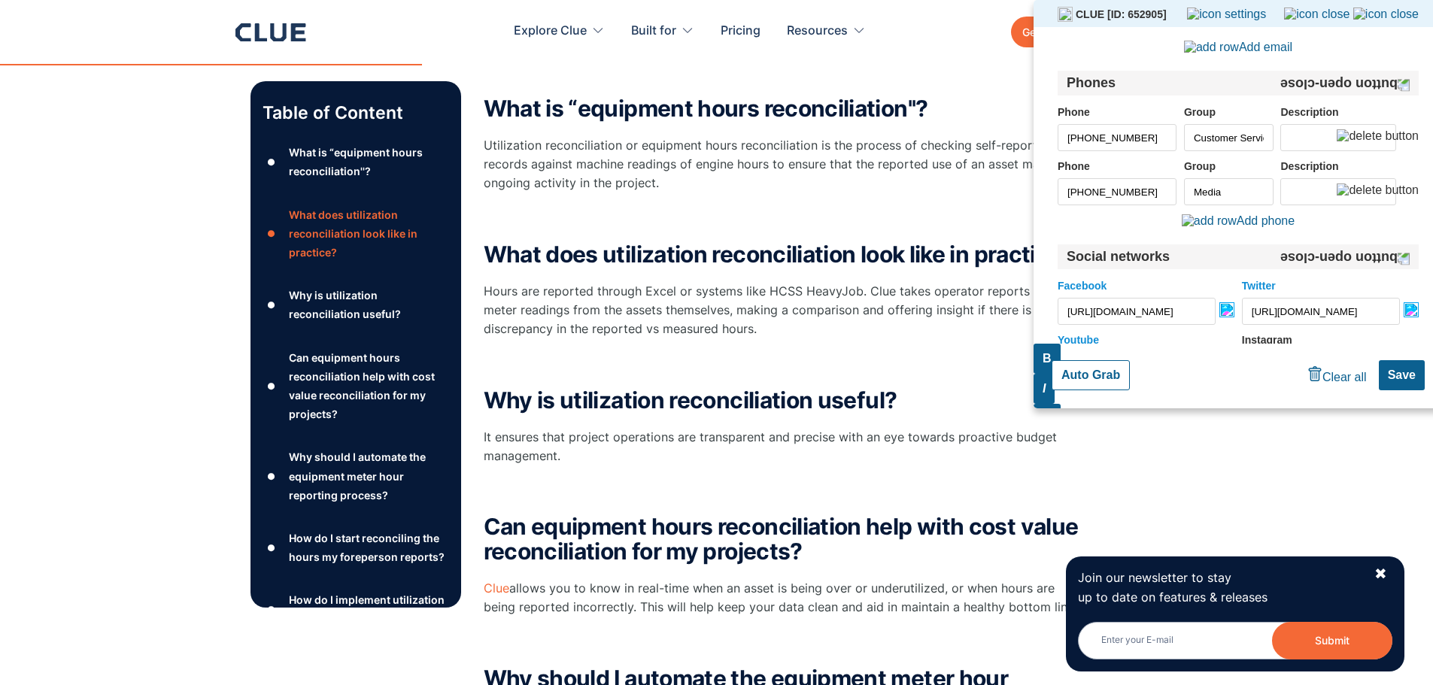
scroll to position [376, 0]
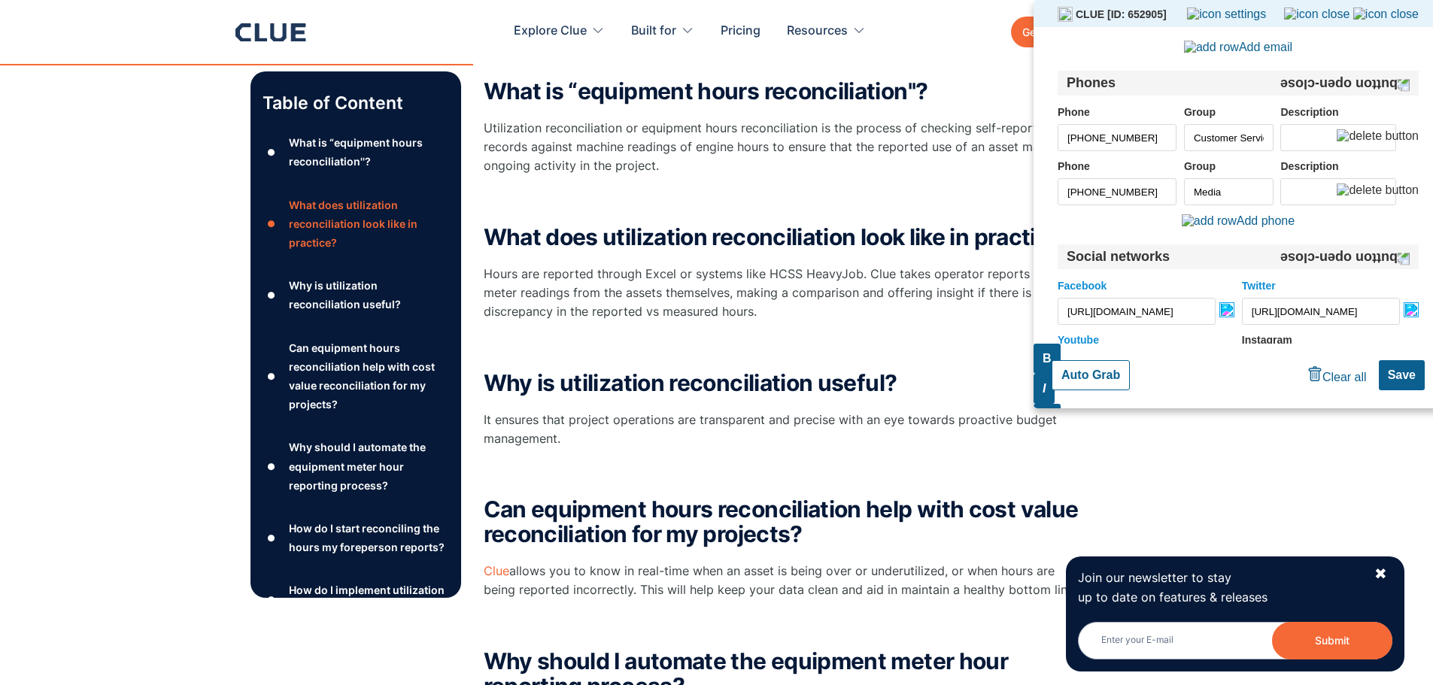
click at [1084, 374] on button "Auto Grab" at bounding box center [1091, 375] width 78 height 30
type input "[PHONE_NUMBER]"
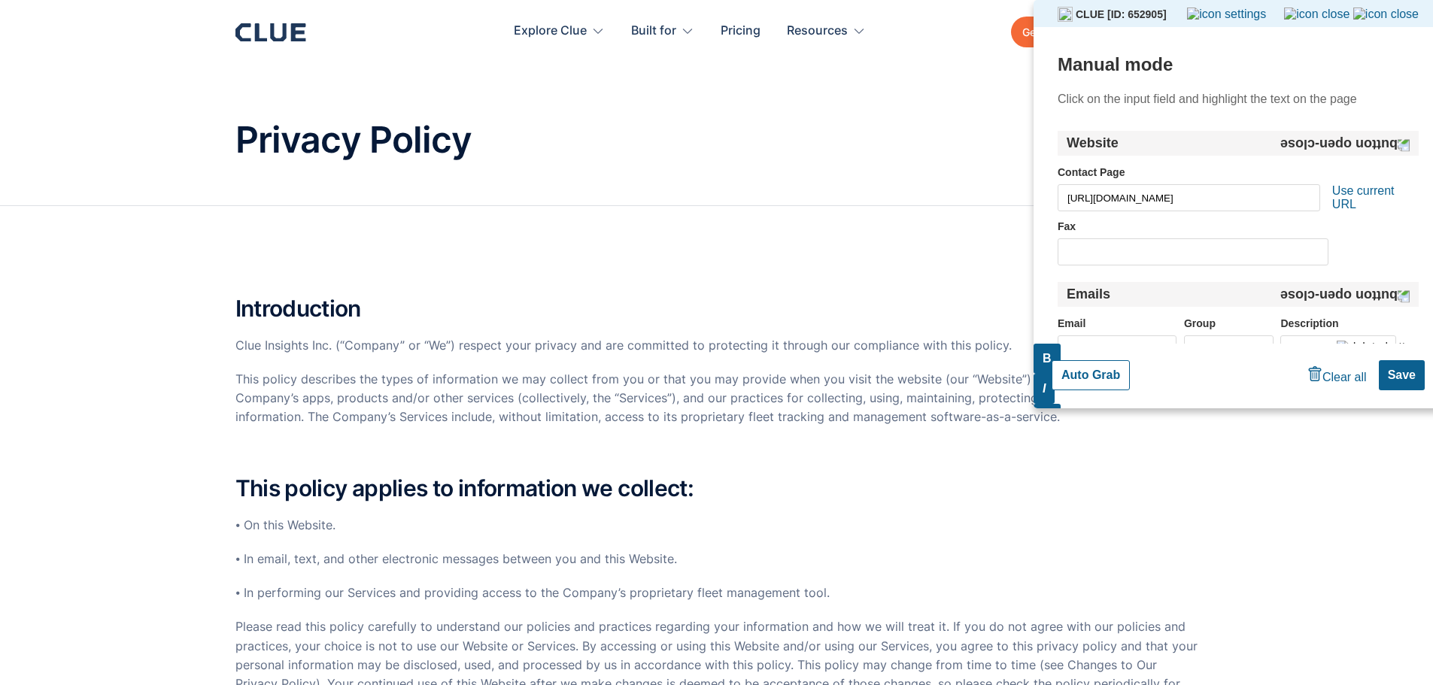
type input "[STREET_ADDRESS][PERSON_NAME]"
type input "[GEOGRAPHIC_DATA]"
type input "90029"
type input "[US_STATE]"
type input "[GEOGRAPHIC_DATA]"
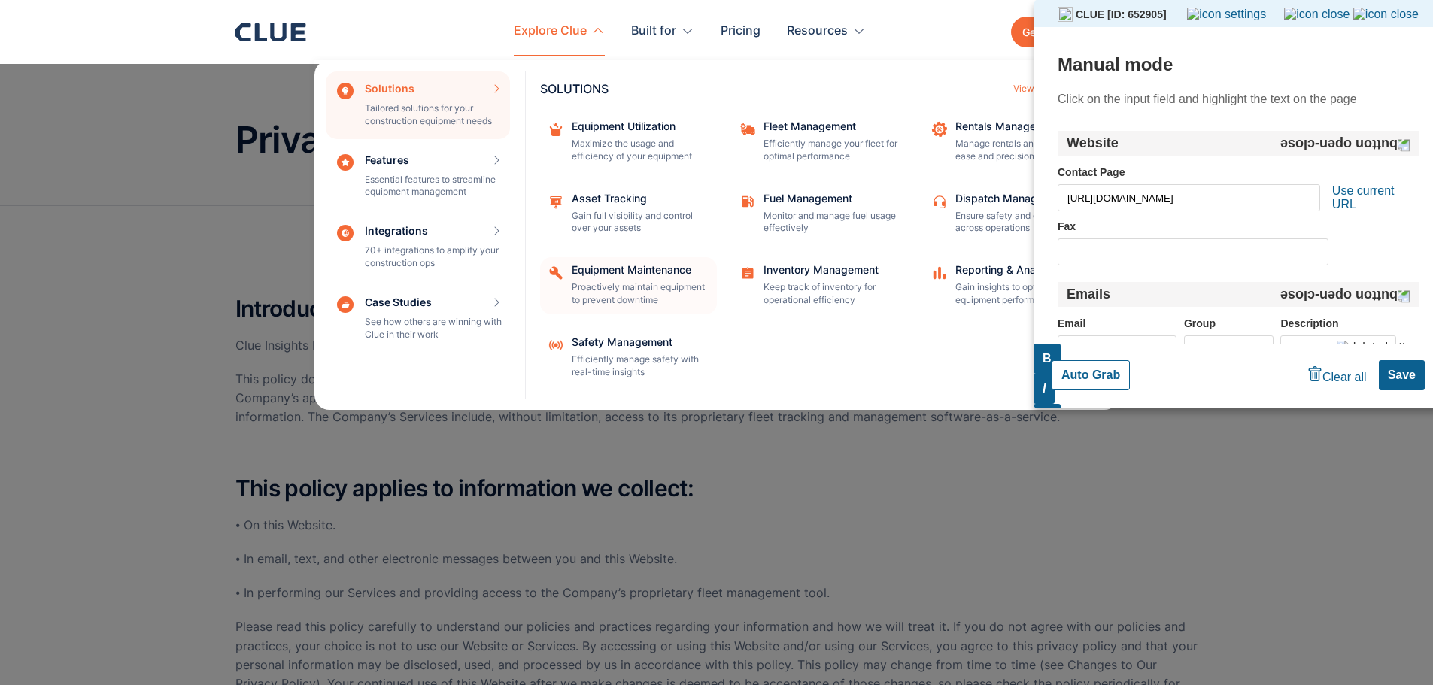
scroll to position [837, 0]
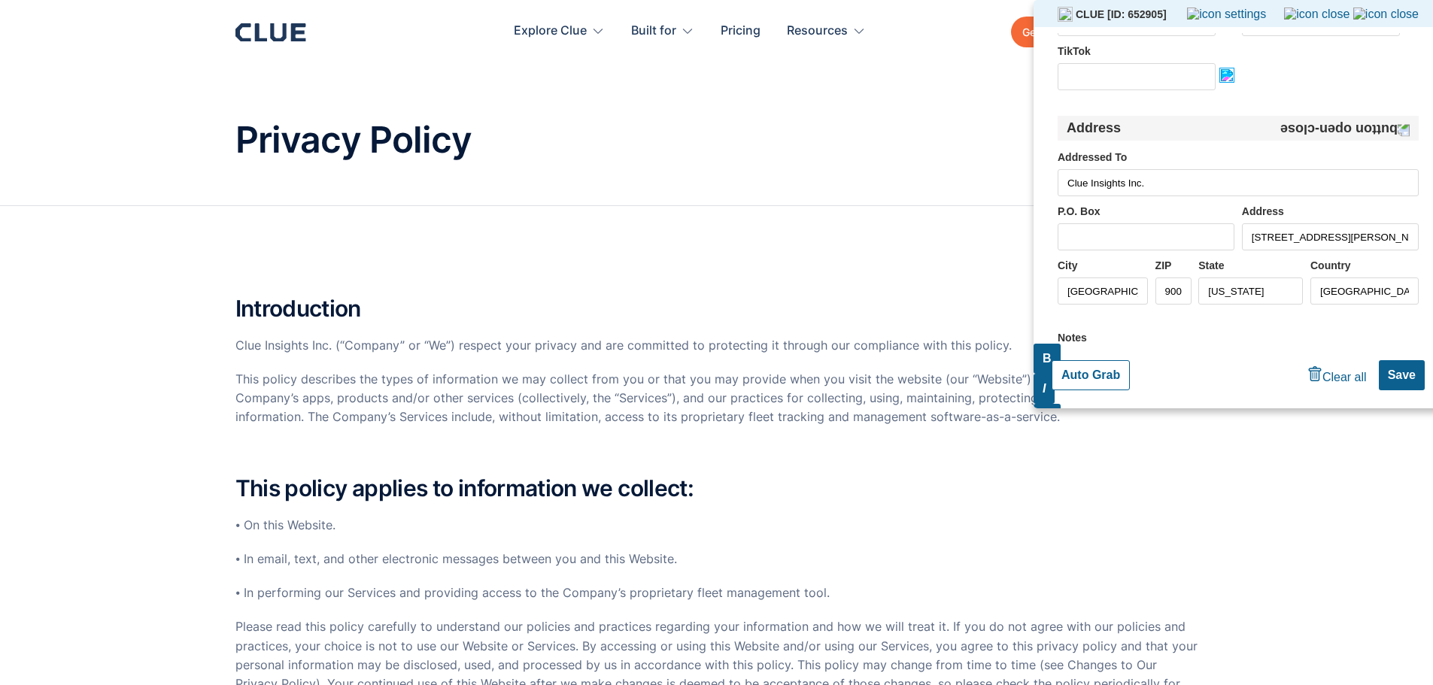
click at [1099, 368] on button "Auto Grab" at bounding box center [1091, 375] width 78 height 30
type input "[PHONE_NUMBER]"
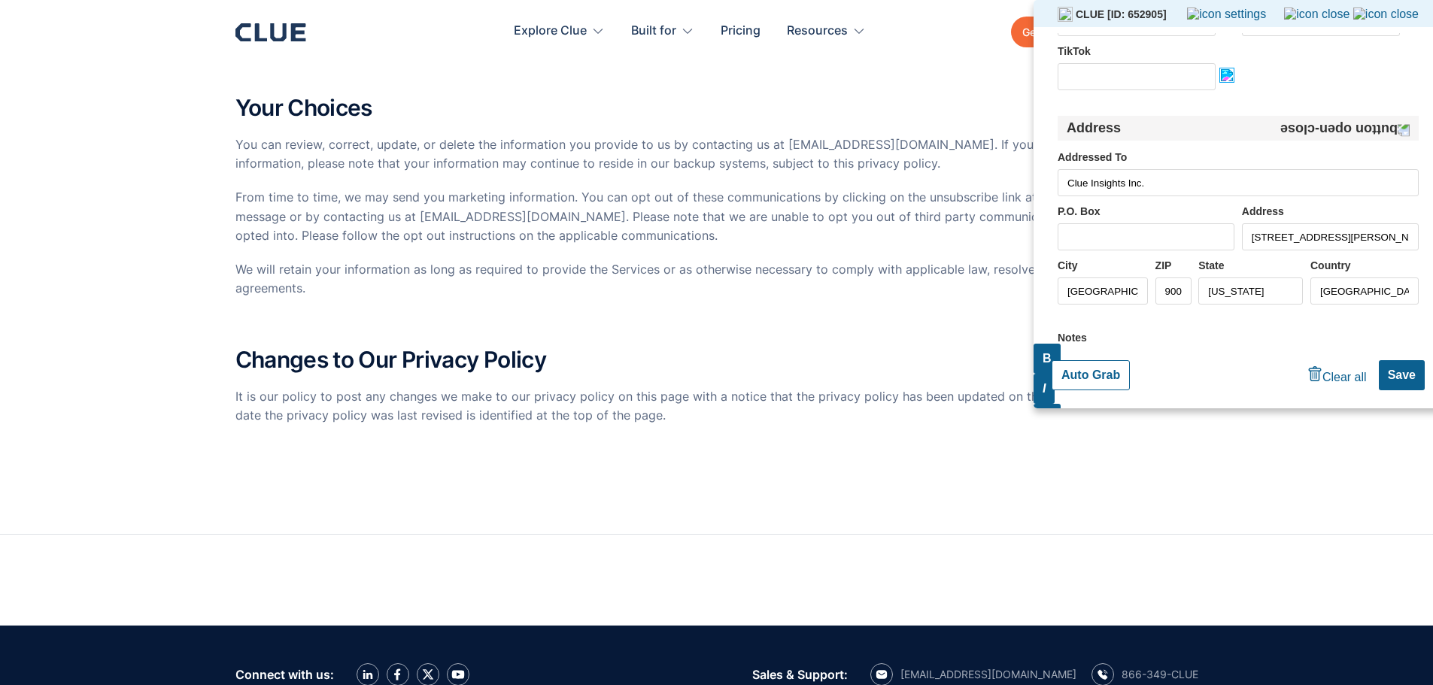
scroll to position [6320, 0]
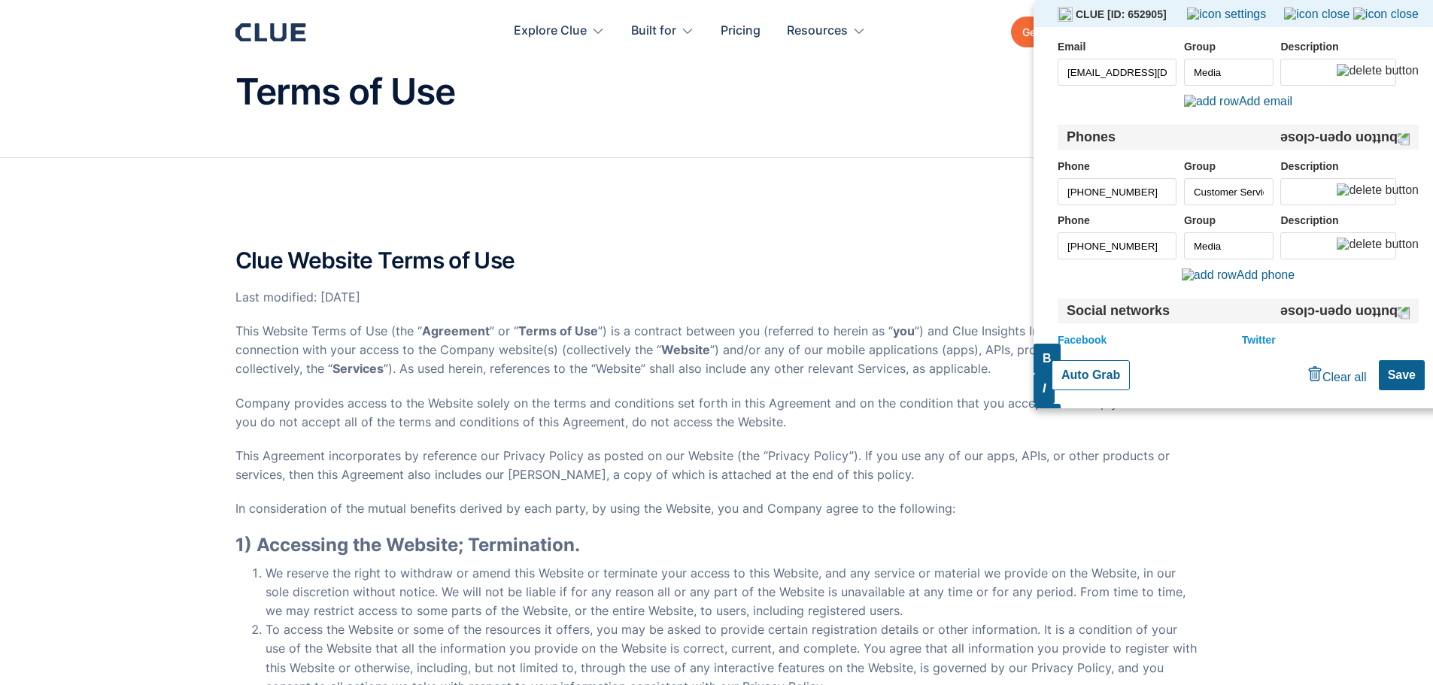
scroll to position [75, 0]
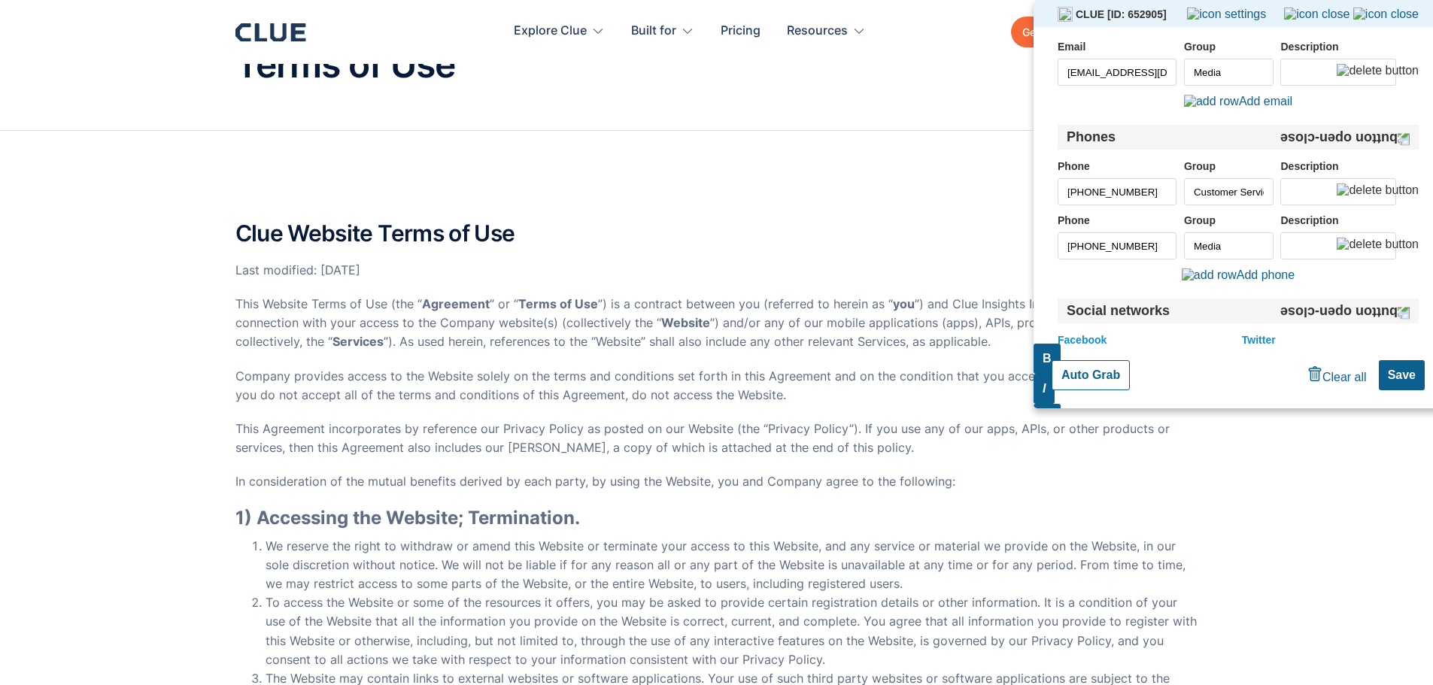
click at [1078, 372] on button "Auto Grab" at bounding box center [1091, 375] width 78 height 30
type input "[PHONE_NUMBER]"
drag, startPoint x: 1120, startPoint y: 77, endPoint x: 1159, endPoint y: 69, distance: 40.7
click at [1132, 73] on input "[EMAIL_ADDRESS][DOMAIN_NAME]" at bounding box center [1117, 72] width 119 height 27
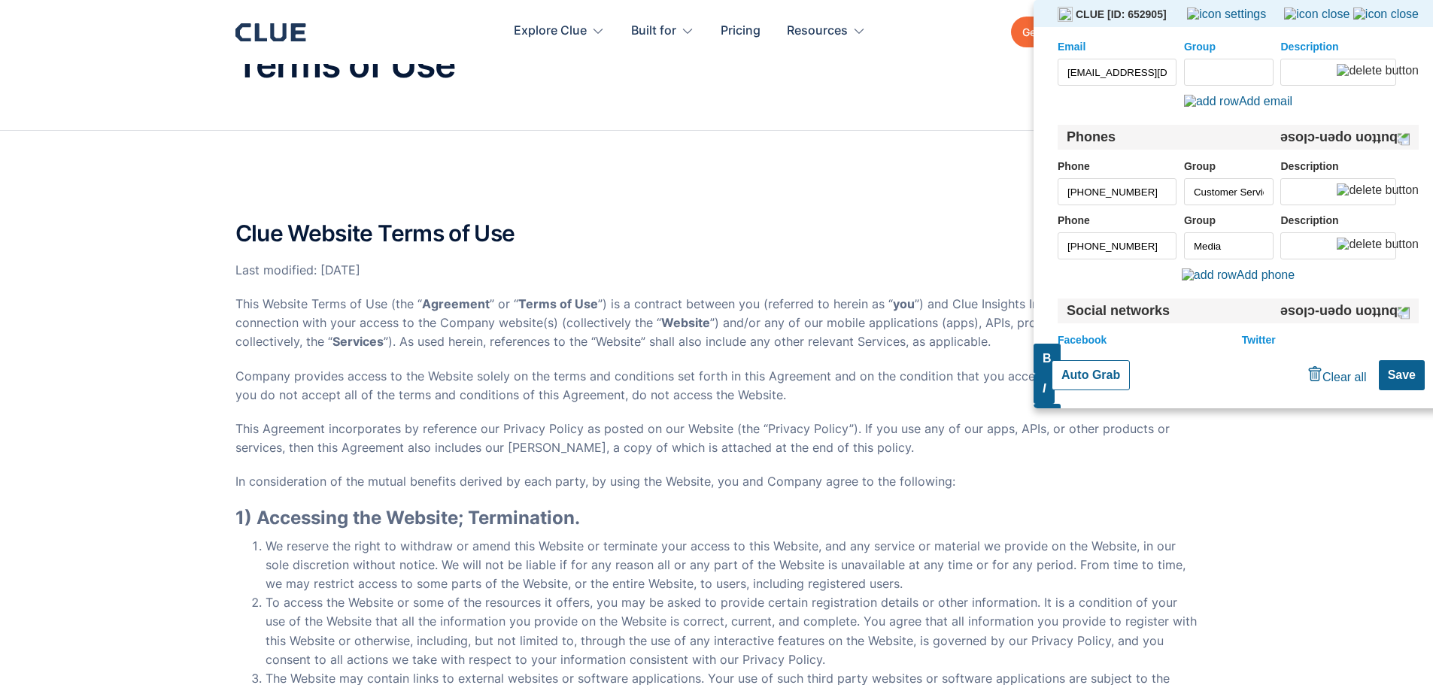
scroll to position [8139, 0]
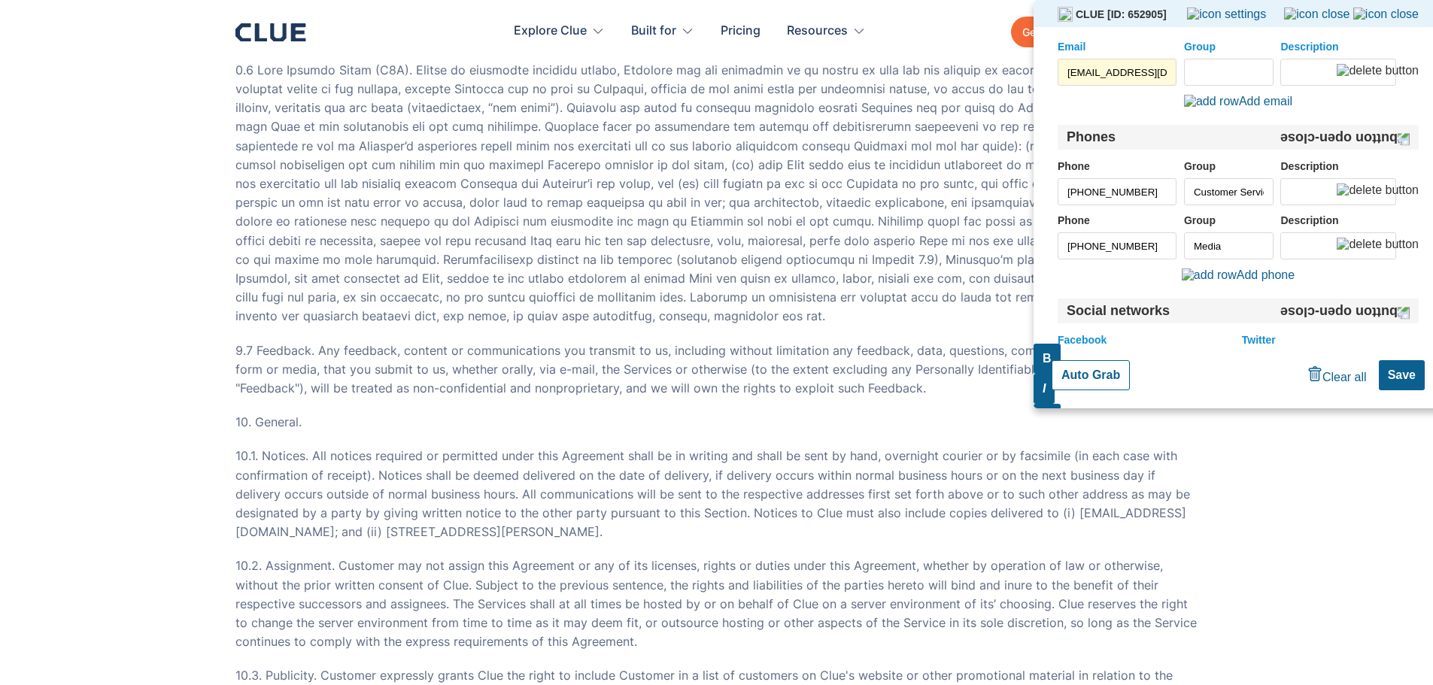
click at [1208, 61] on input "Group" at bounding box center [1229, 72] width 90 height 27
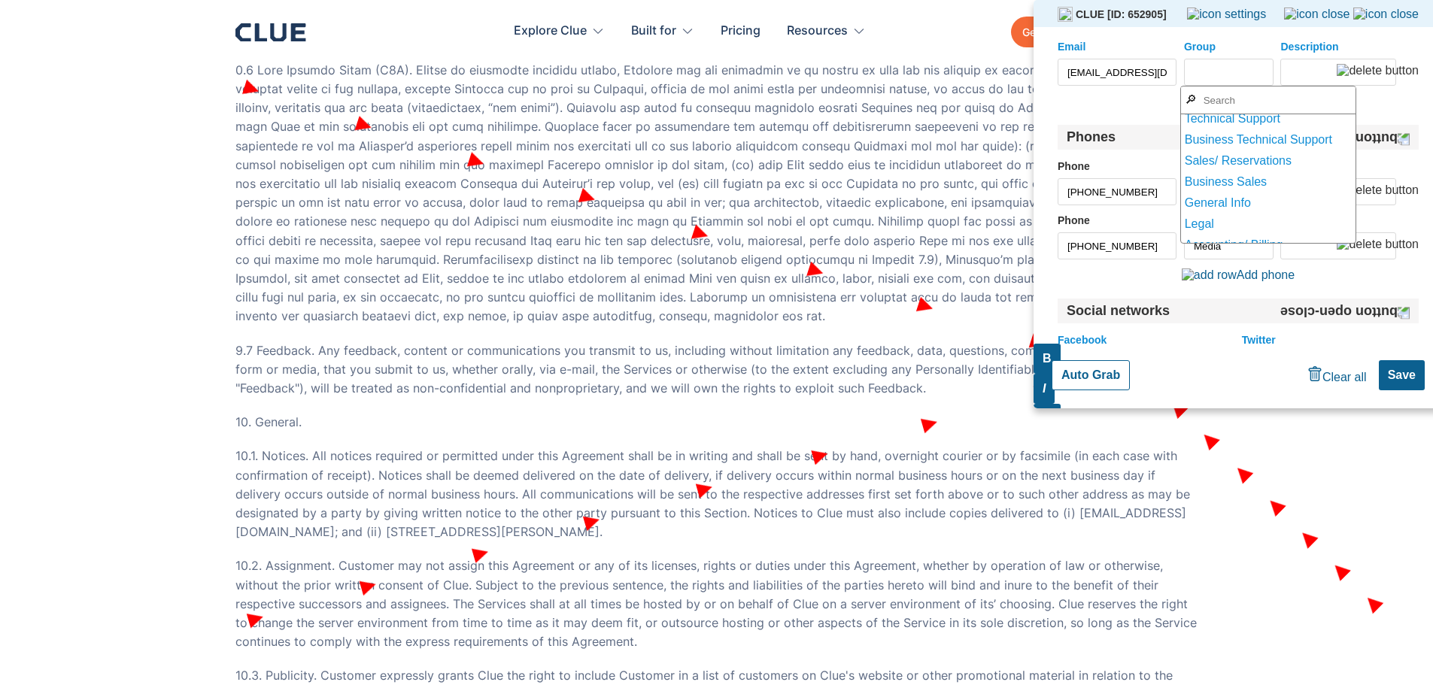
scroll to position [150, 0]
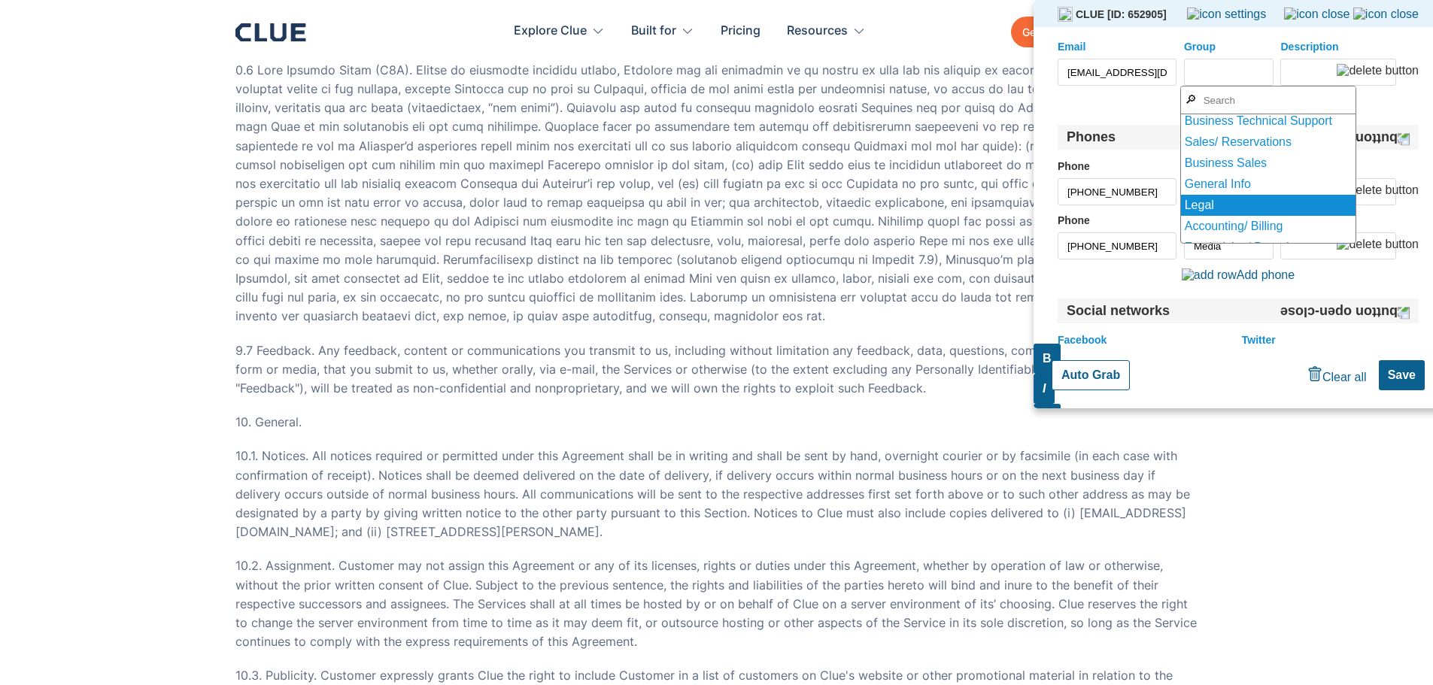
click at [1211, 203] on div "Legal" at bounding box center [1268, 205] width 175 height 21
type input "Legal"
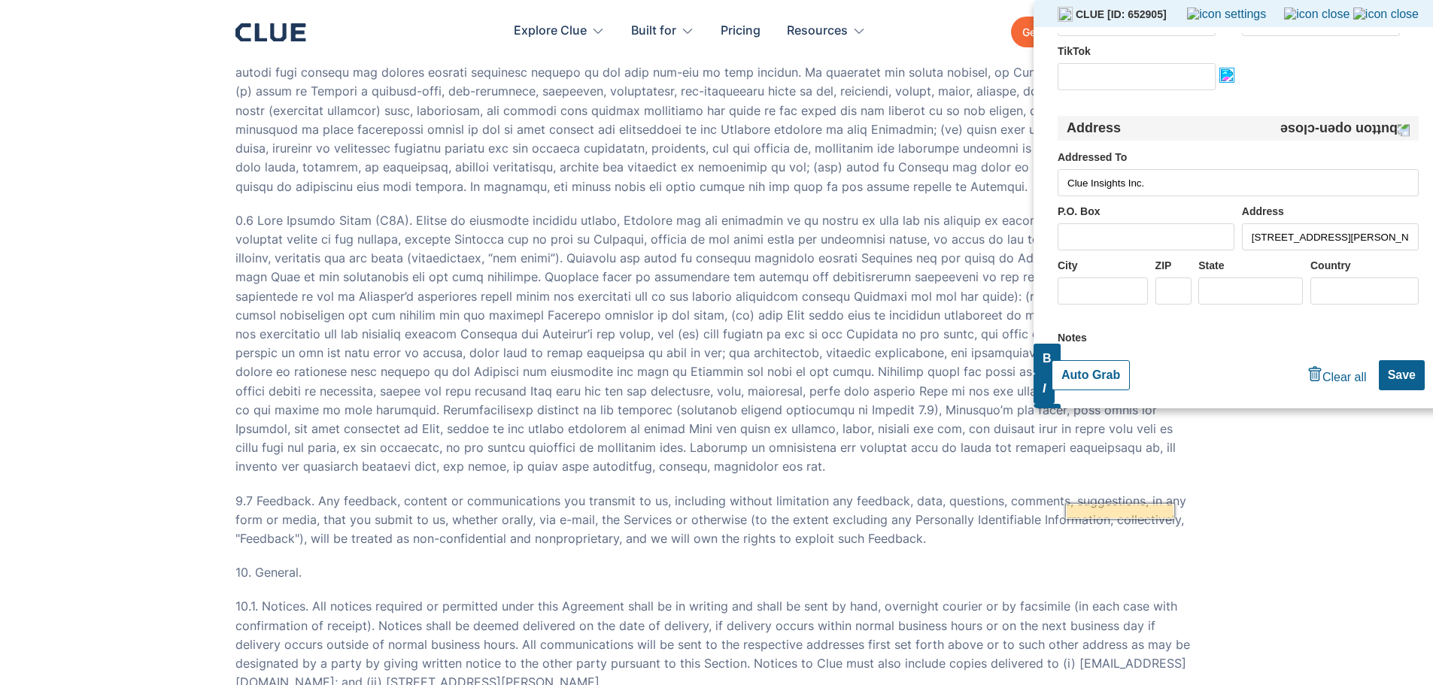
scroll to position [0, 111]
drag, startPoint x: 1296, startPoint y: 241, endPoint x: 1444, endPoint y: 254, distance: 148.8
click at [1433, 254] on html "This website has strong protection. PC Grabber cannot work on this website :( C…" at bounding box center [1238, 204] width 409 height 409
click at [1371, 239] on input "1110 N Virgil Ave Ste 90656, Los Angeles, California 90029" at bounding box center [1330, 236] width 177 height 27
drag, startPoint x: 1367, startPoint y: 240, endPoint x: 1444, endPoint y: 253, distance: 77.8
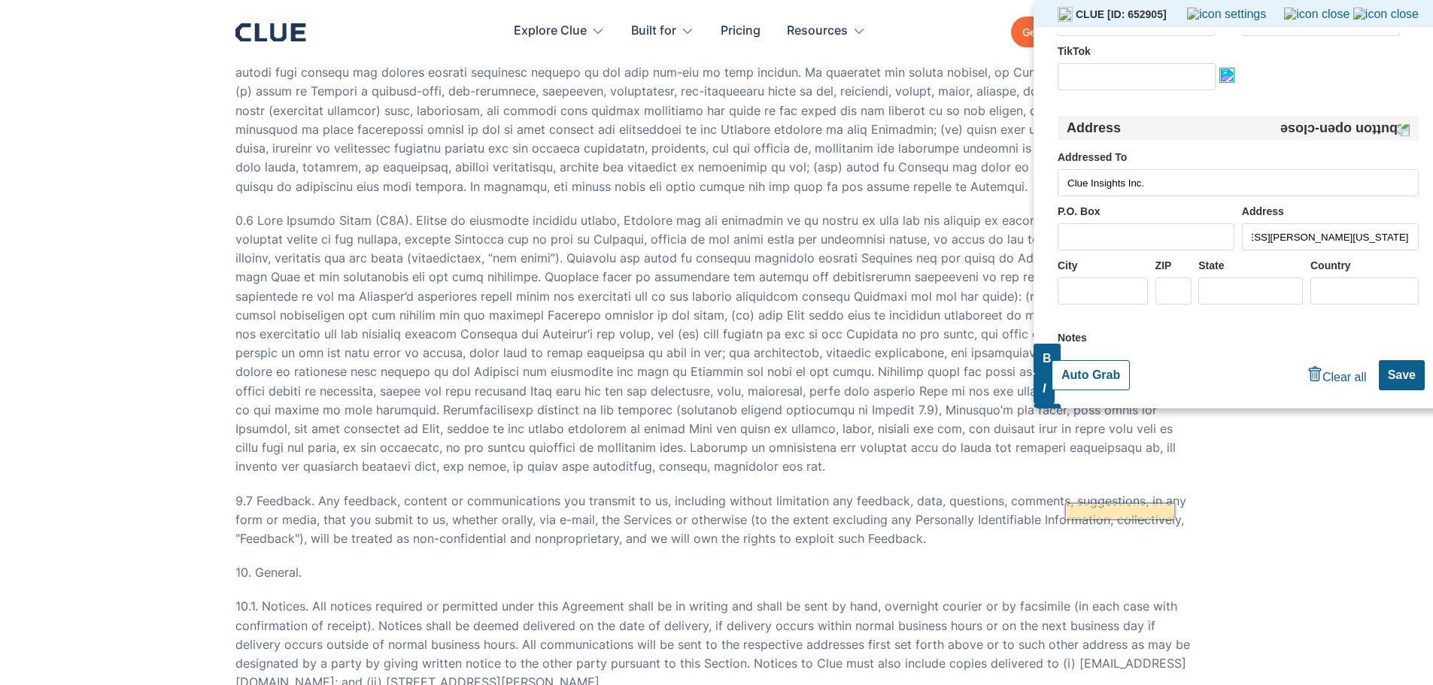
click at [1433, 253] on html "This website has strong protection. PC Grabber cannot work on this website :( C…" at bounding box center [1238, 204] width 409 height 409
type input "1110 N Virgil Ave Ste 90656, Los Angeles, California"
drag, startPoint x: 1172, startPoint y: 299, endPoint x: 1210, endPoint y: 291, distance: 38.5
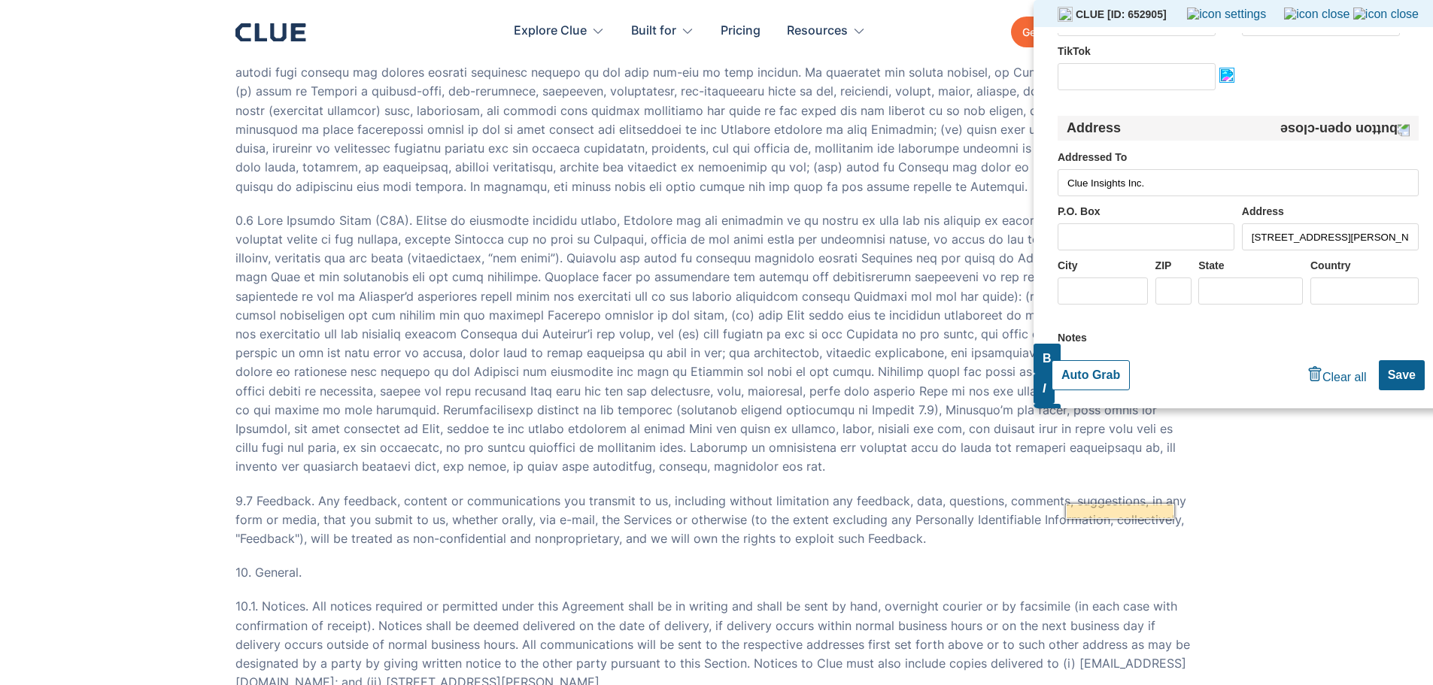
click at [1177, 298] on input "ZIP" at bounding box center [1174, 291] width 36 height 27
paste input "90029"
type input "90029"
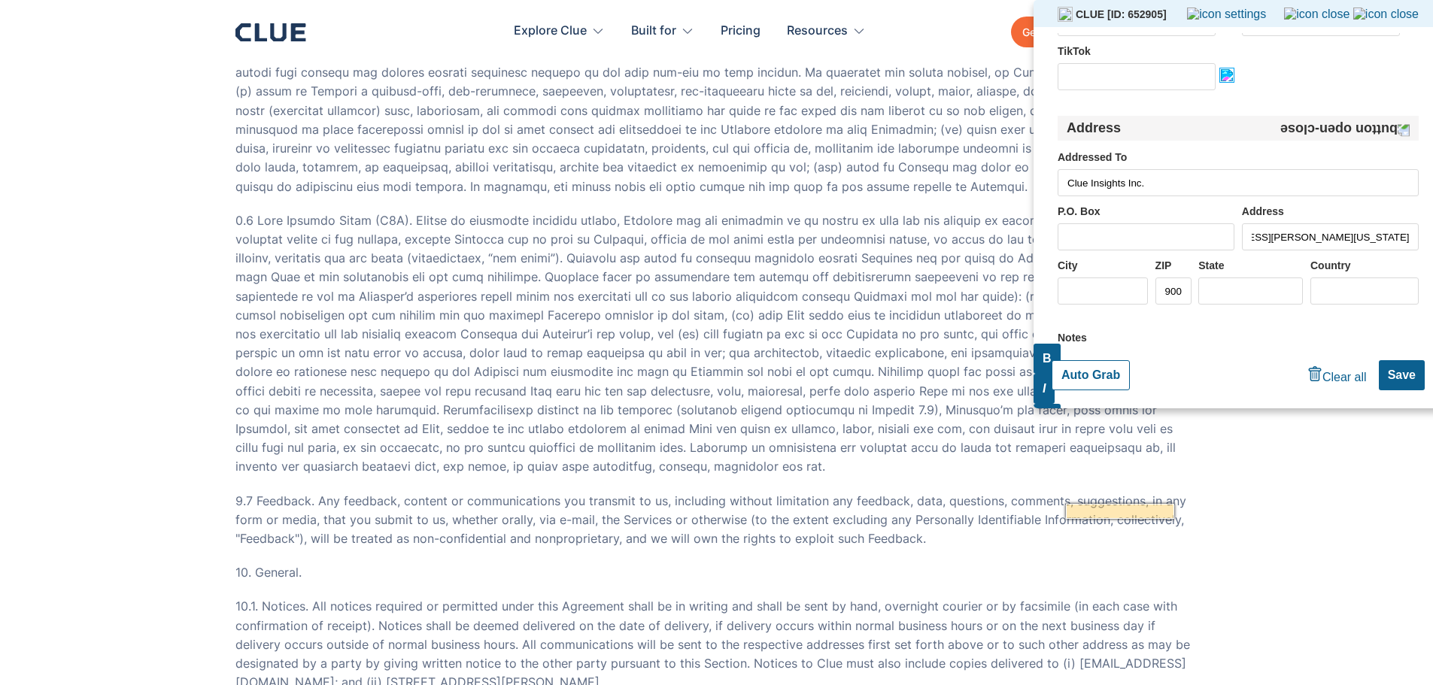
drag, startPoint x: 1374, startPoint y: 241, endPoint x: 1349, endPoint y: 234, distance: 25.7
click at [1349, 234] on input "1110 N Virgil Ave Ste 90656, Los Angeles, California" at bounding box center [1330, 236] width 177 height 27
type input "1110 N Virgil Ave Ste 90656, , California"
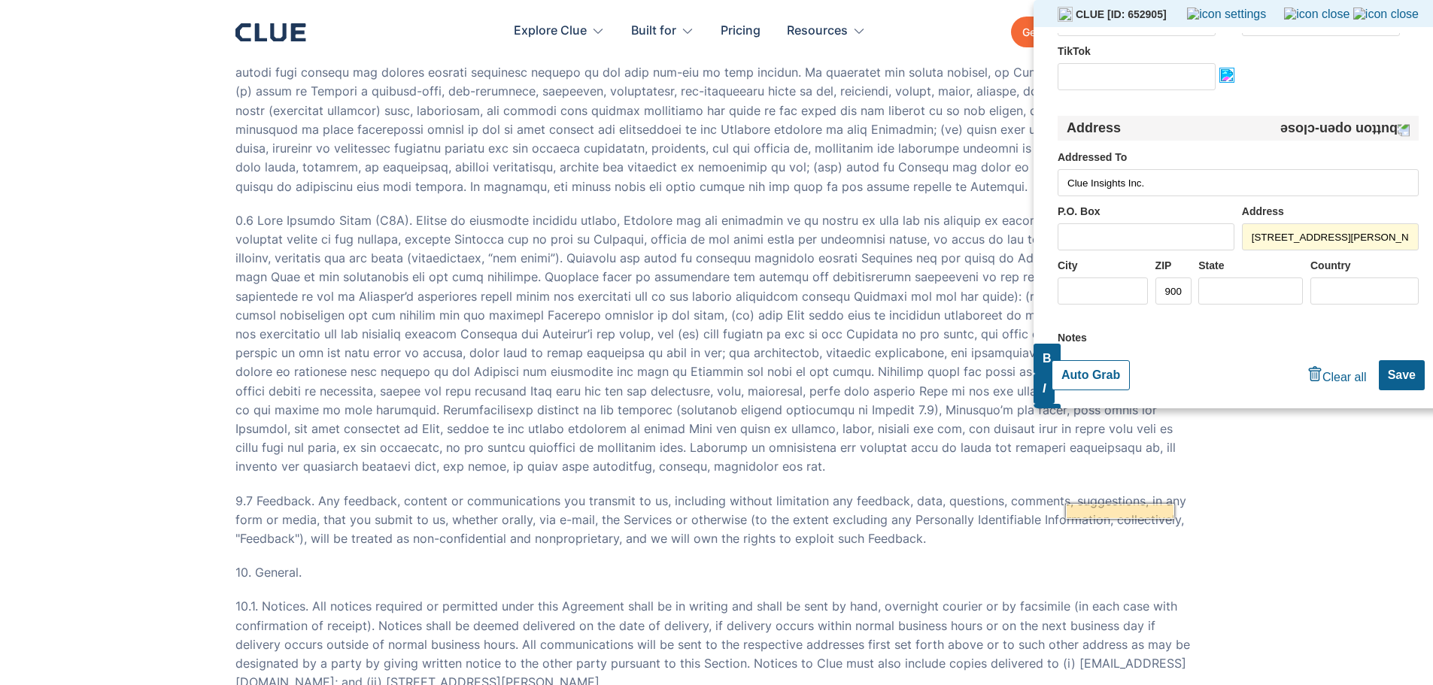
click at [1126, 283] on input "City" at bounding box center [1103, 291] width 90 height 27
paste input "[GEOGRAPHIC_DATA]"
type input "[GEOGRAPHIC_DATA]"
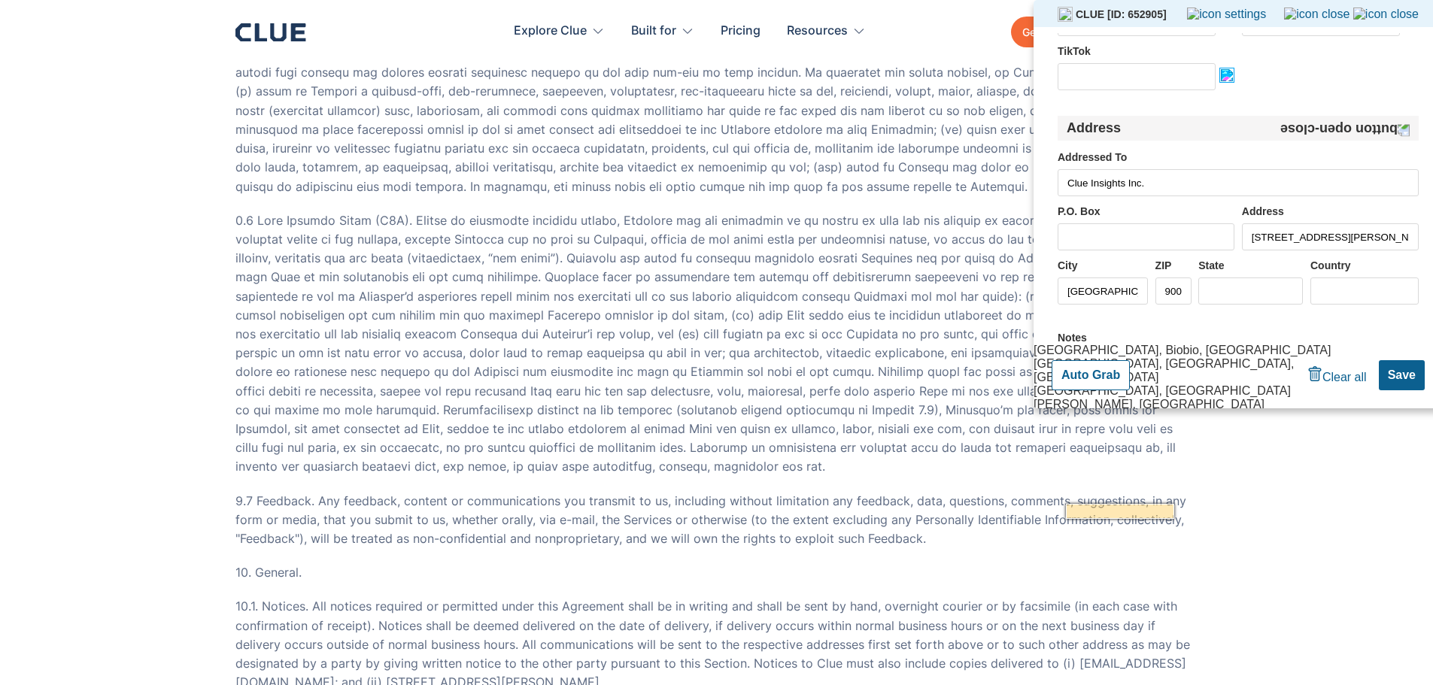
click at [1162, 493] on li "Los Angeles, California, United States" at bounding box center [1191, 506] width 314 height 27
type input "California"
type input "[GEOGRAPHIC_DATA]"
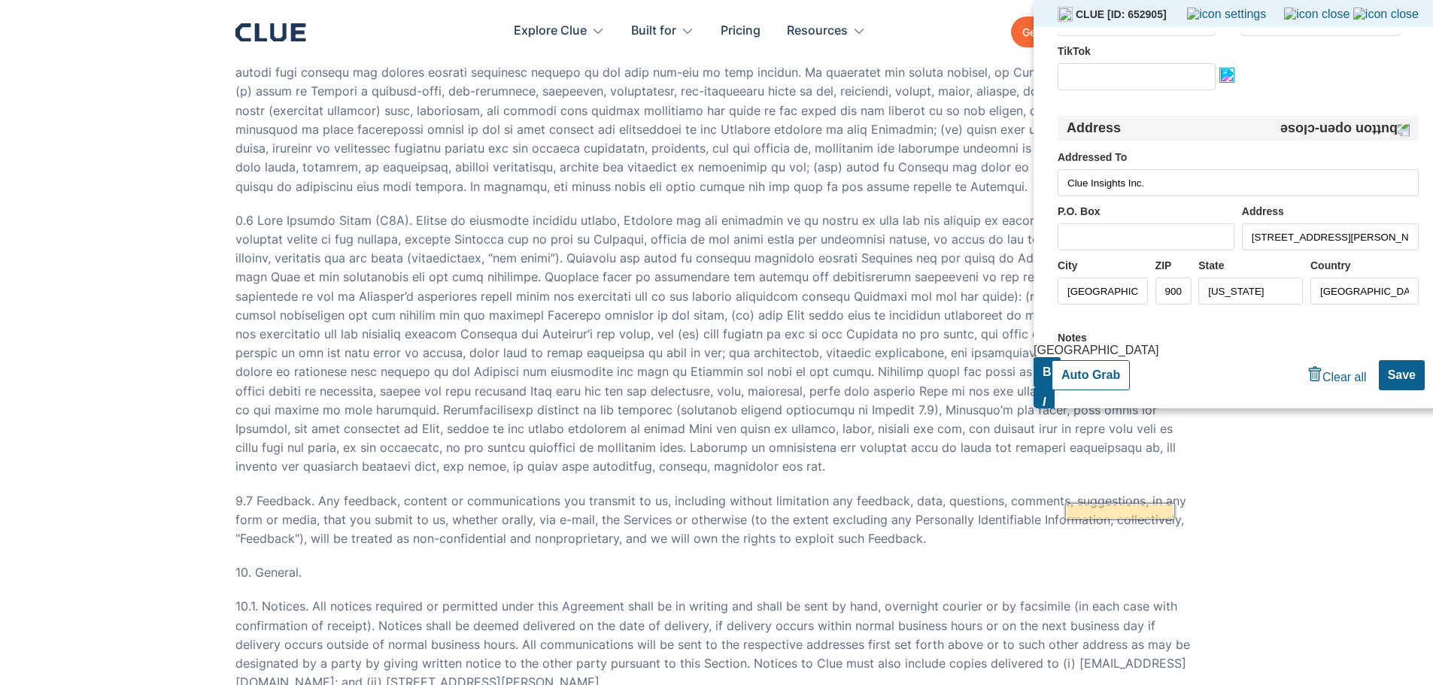
type input "Los Angeles"
drag, startPoint x: 1370, startPoint y: 239, endPoint x: 1444, endPoint y: 248, distance: 74.4
click at [1433, 248] on html "This website has strong protection. PC Grabber cannot work on this website :( C…" at bounding box center [1238, 204] width 409 height 409
type input "1110 N Virgil Ave Ste 90656"
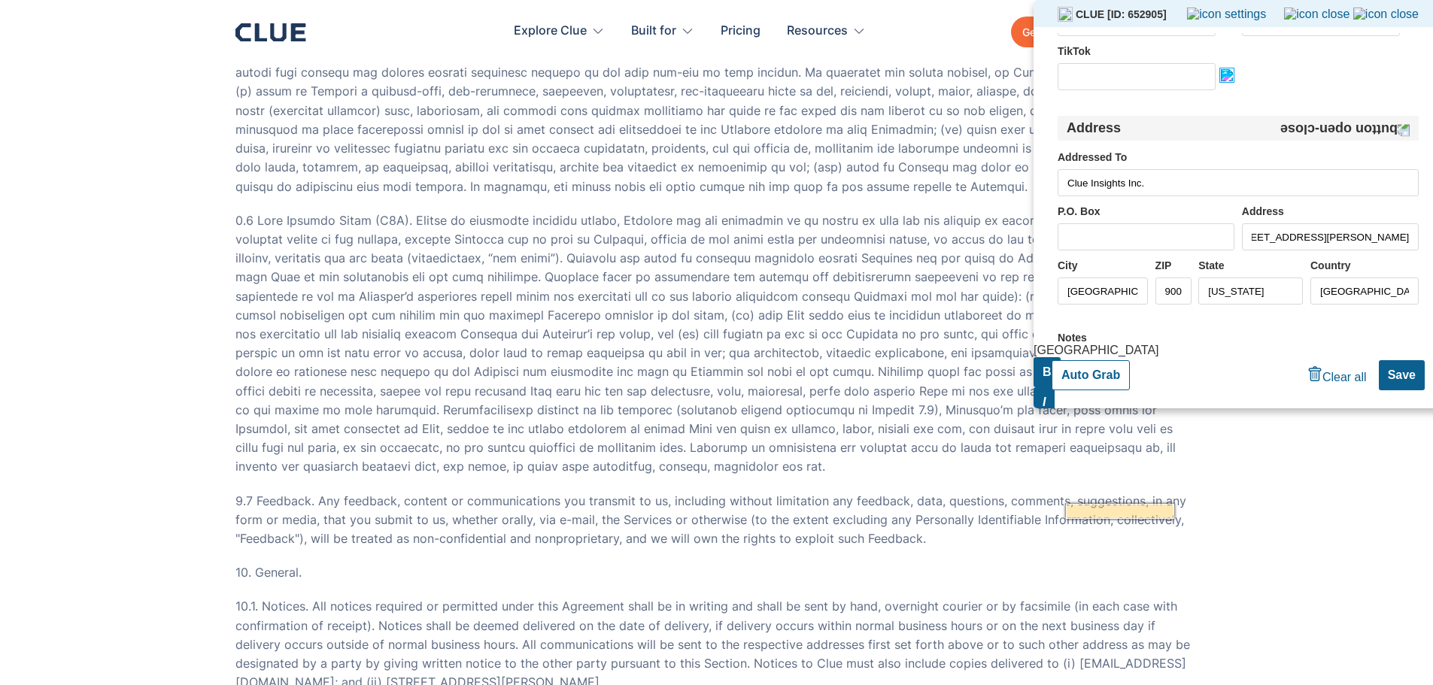
scroll to position [0, 0]
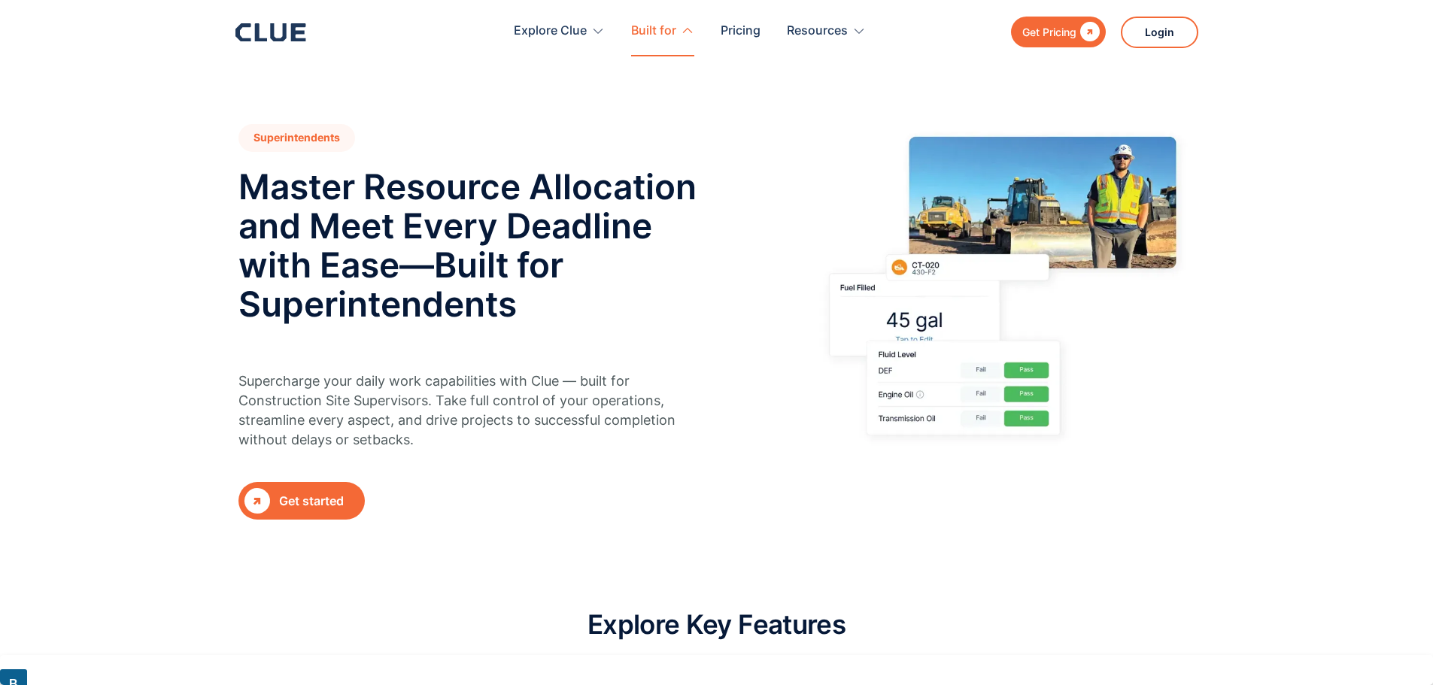
type input "[URL][DOMAIN_NAME]"
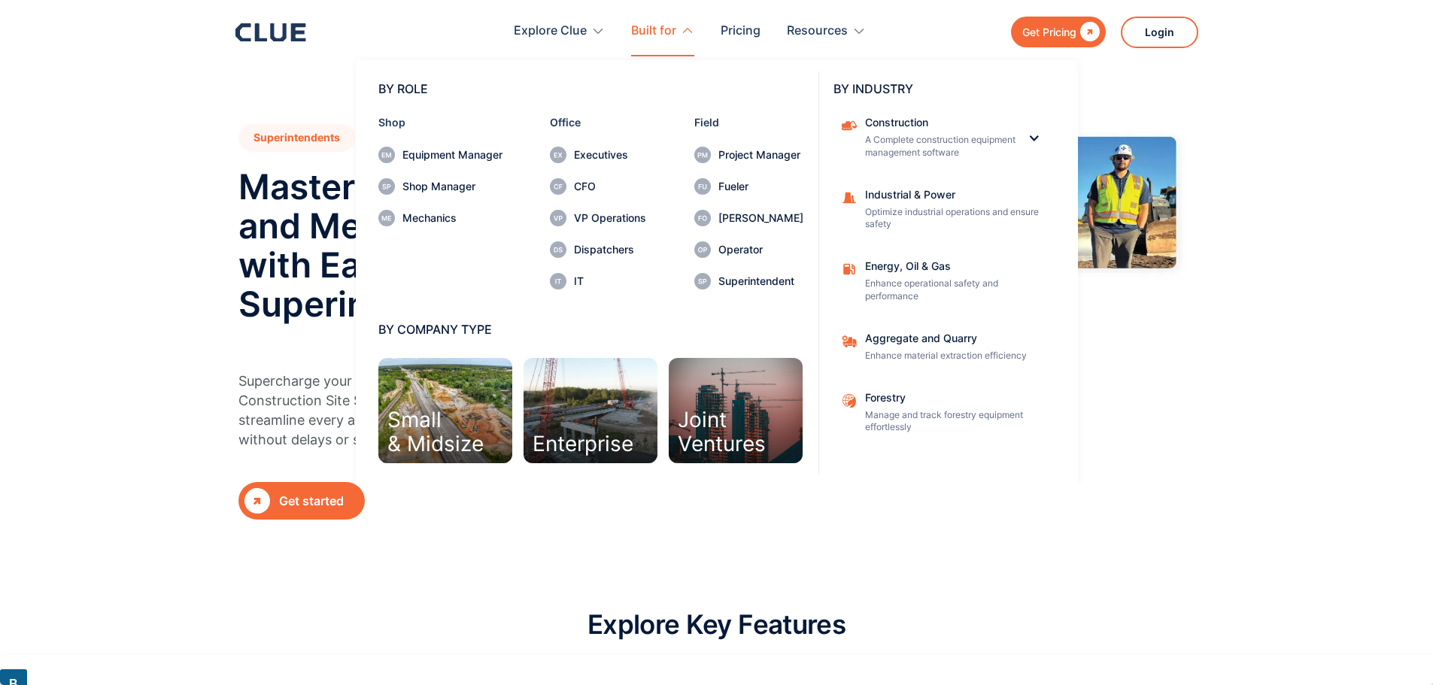
type input "[URL][DOMAIN_NAME]"
type input "Clue Insights Inc."
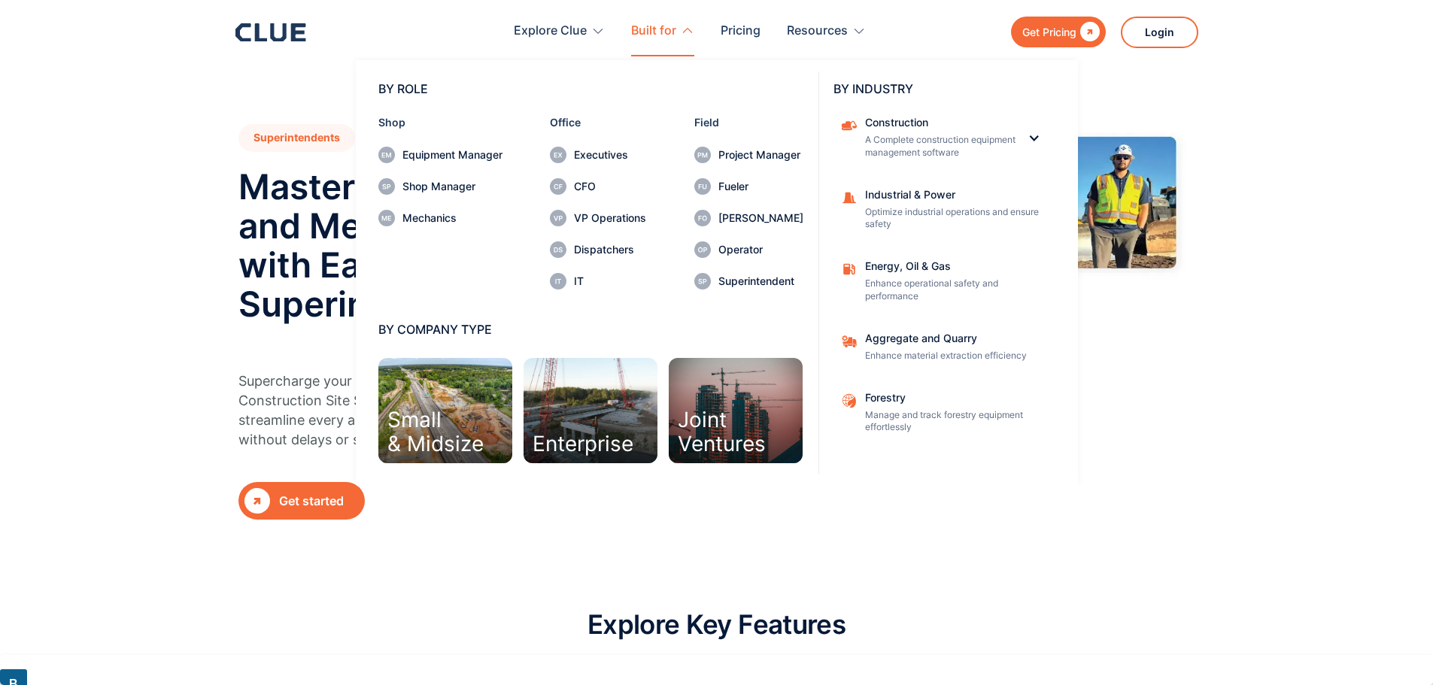
type input "[STREET_ADDRESS][PERSON_NAME]"
type input "[GEOGRAPHIC_DATA]"
type input "90029"
type input "[US_STATE]"
type input "[GEOGRAPHIC_DATA]"
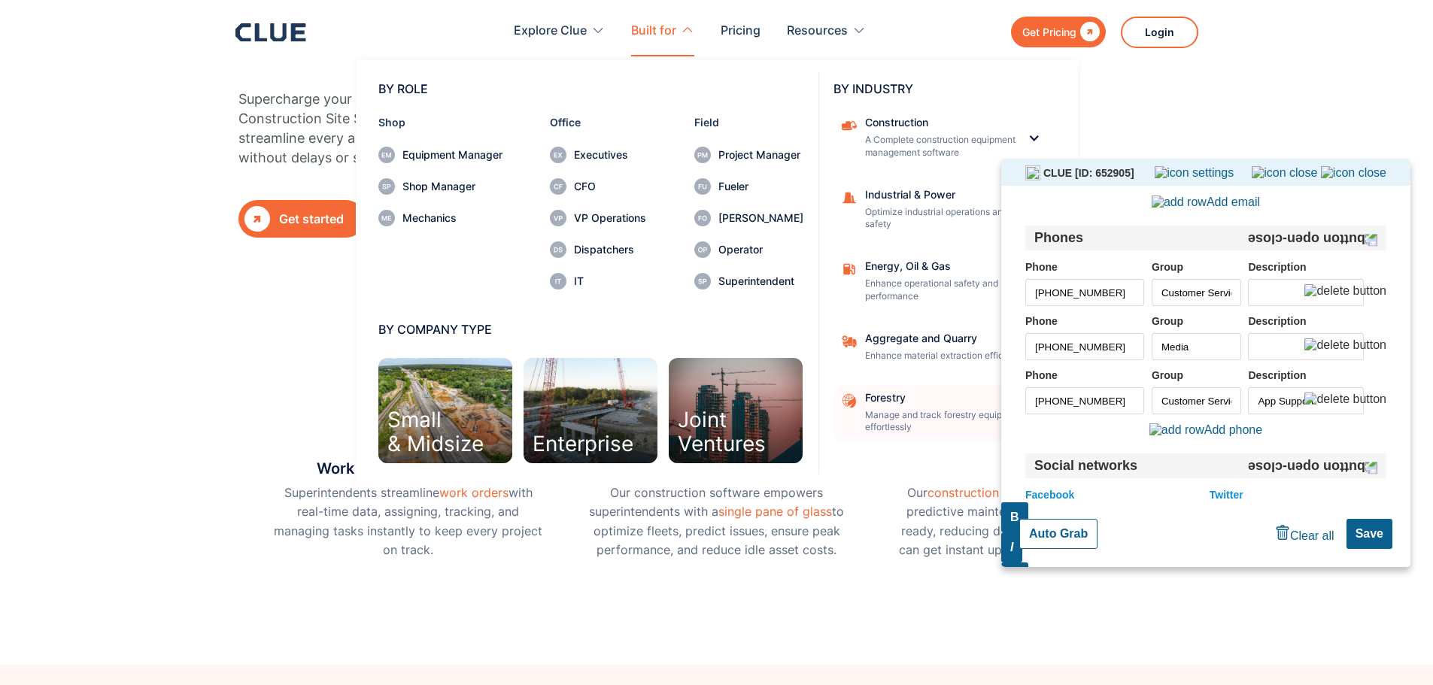
scroll to position [301, 0]
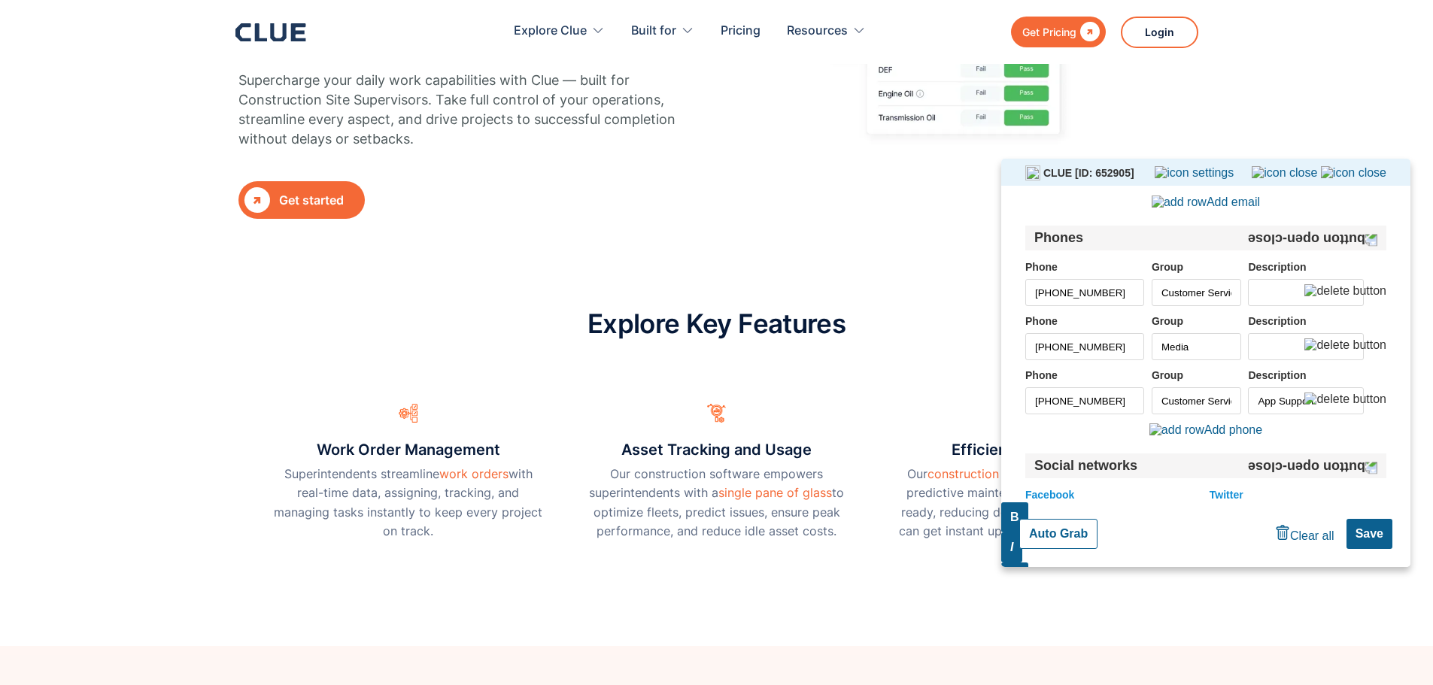
click at [1073, 534] on button "Auto Grab" at bounding box center [1058, 534] width 78 height 30
type input "[PHONE_NUMBER]"
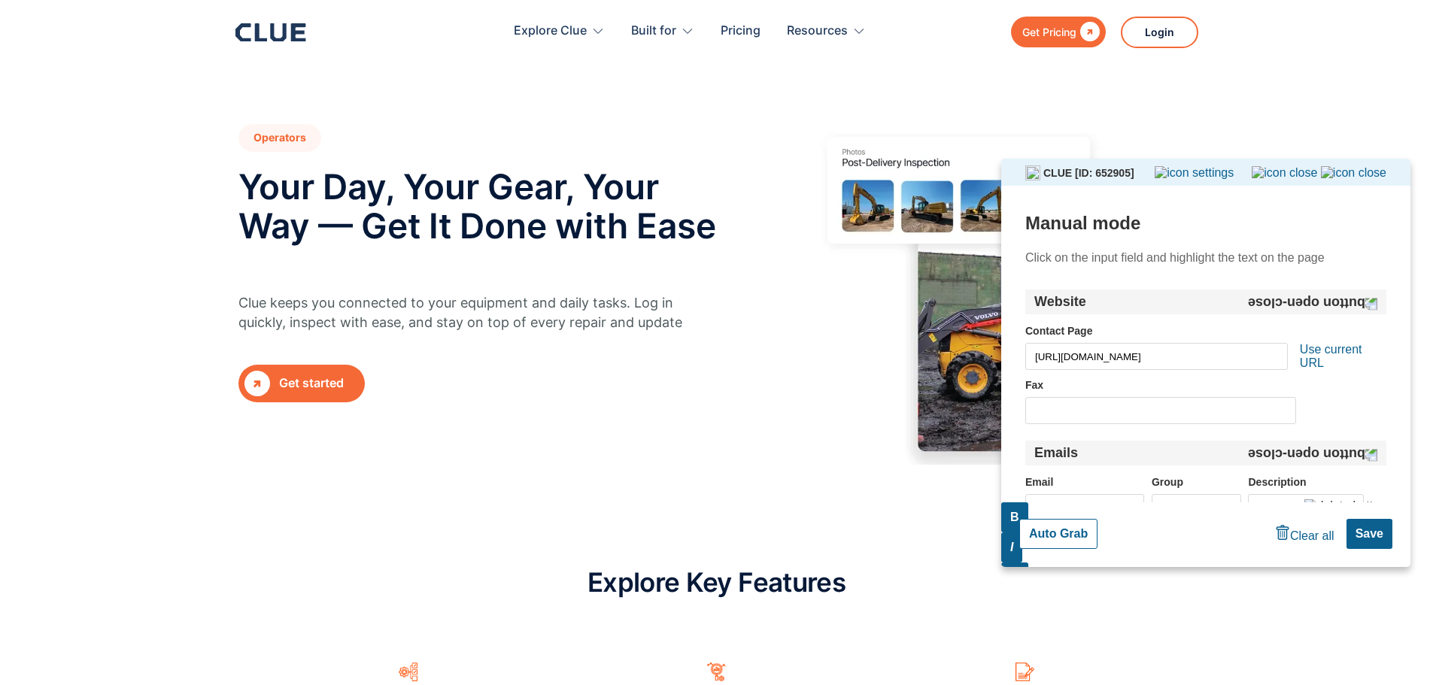
scroll to position [443, 0]
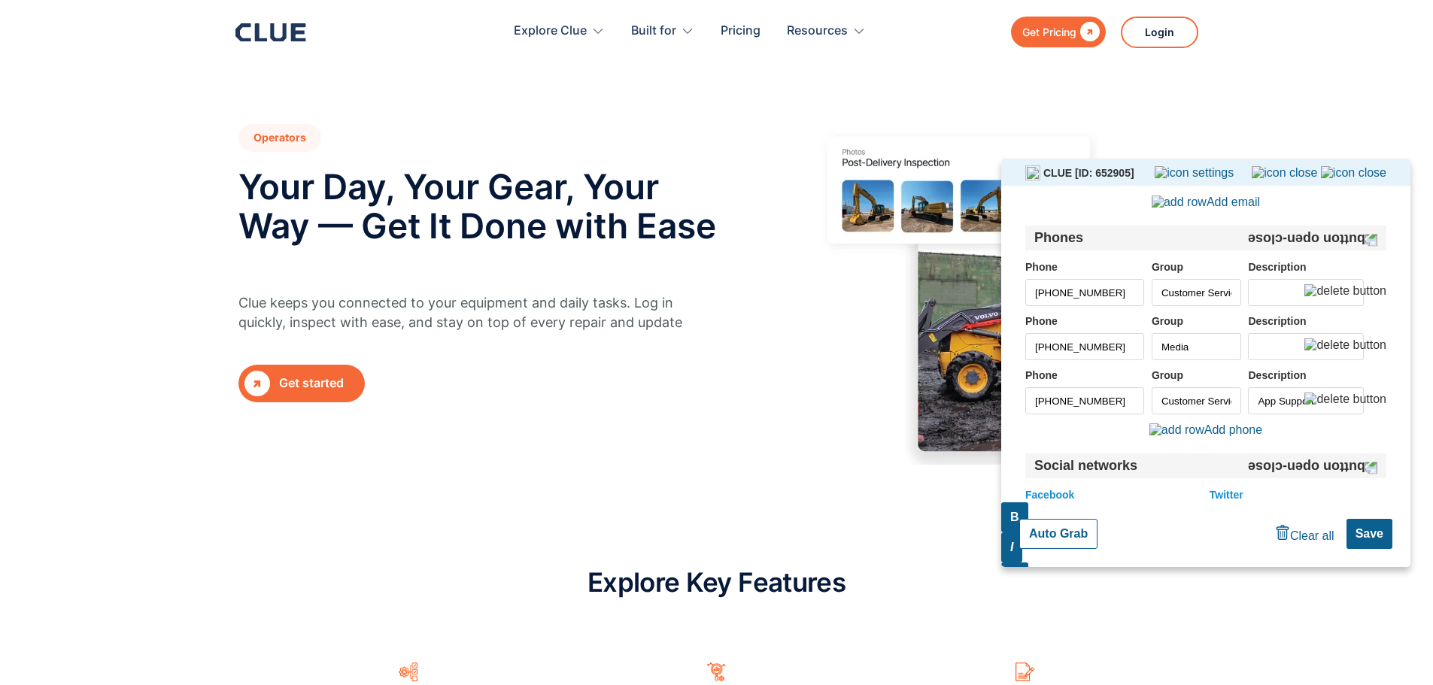
click at [1059, 537] on button "Auto Grab" at bounding box center [1058, 534] width 78 height 30
type input "[PHONE_NUMBER]"
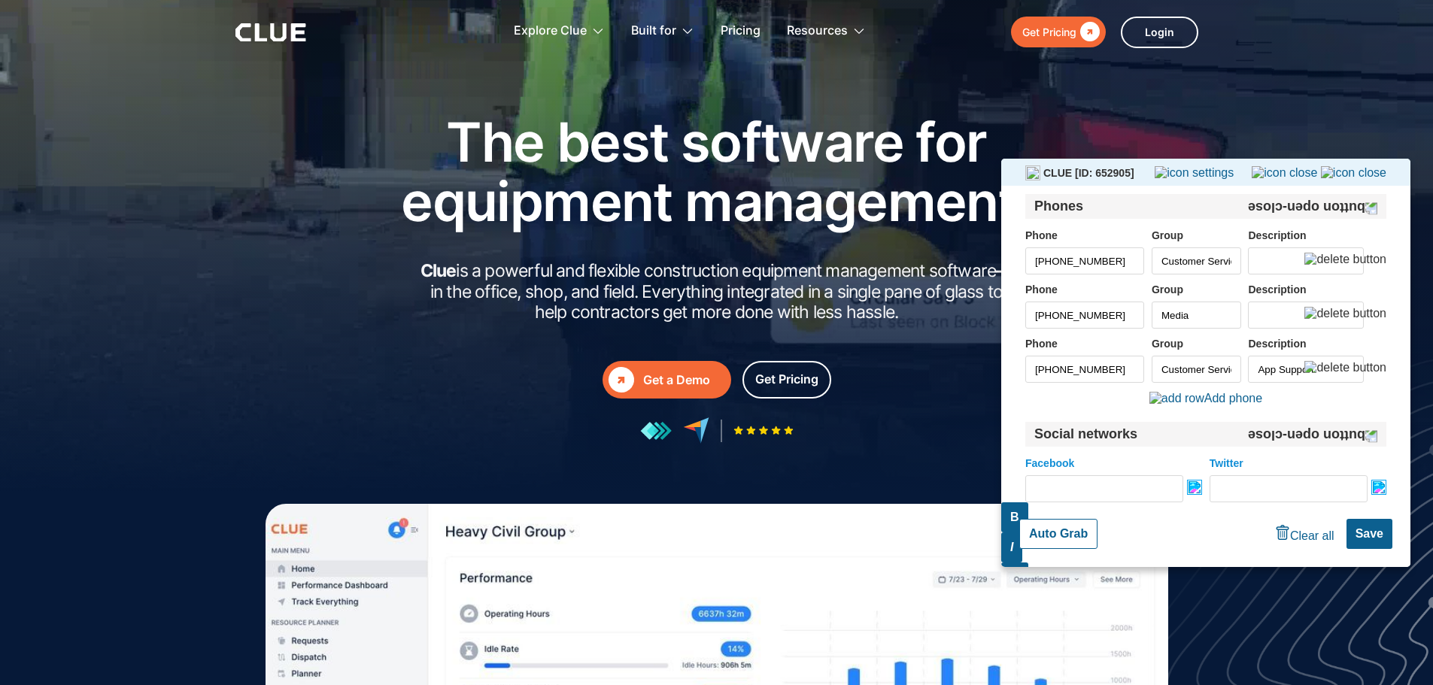
scroll to position [0, 7]
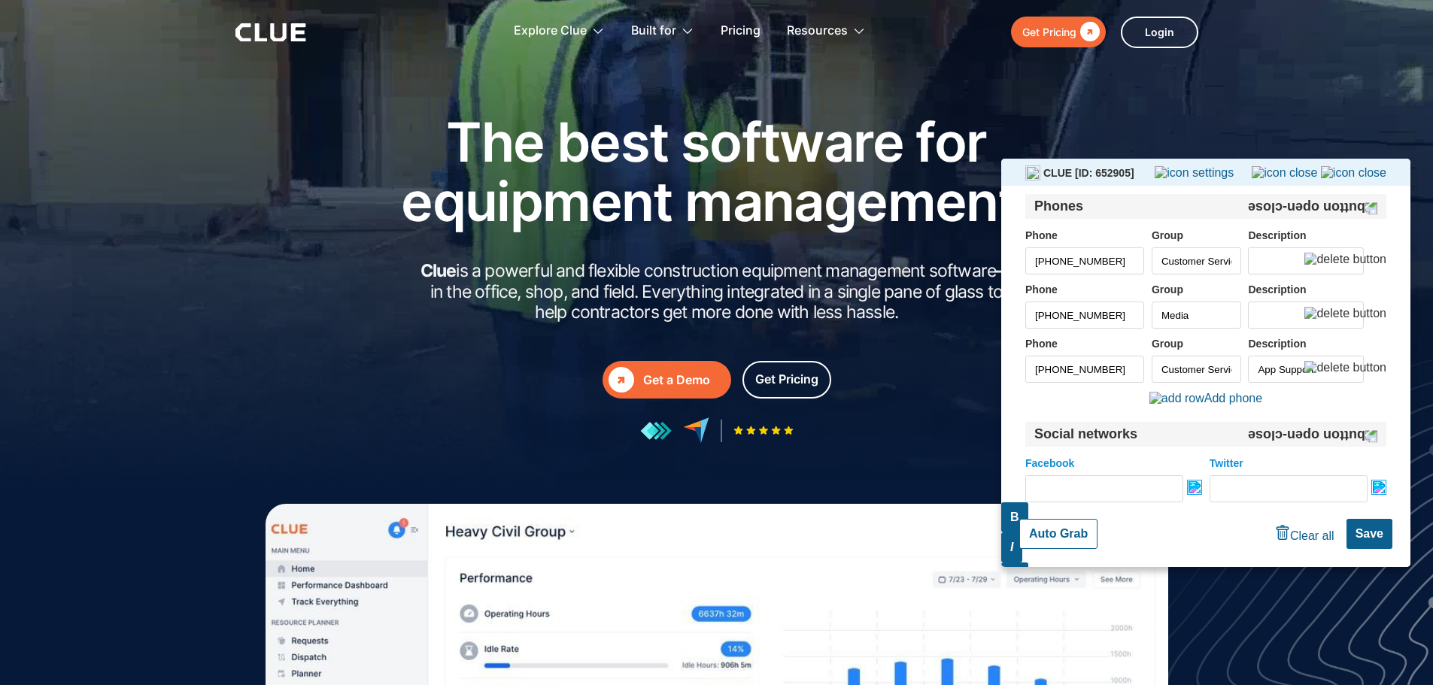
drag, startPoint x: 1120, startPoint y: 330, endPoint x: 1190, endPoint y: 328, distance: 69.2
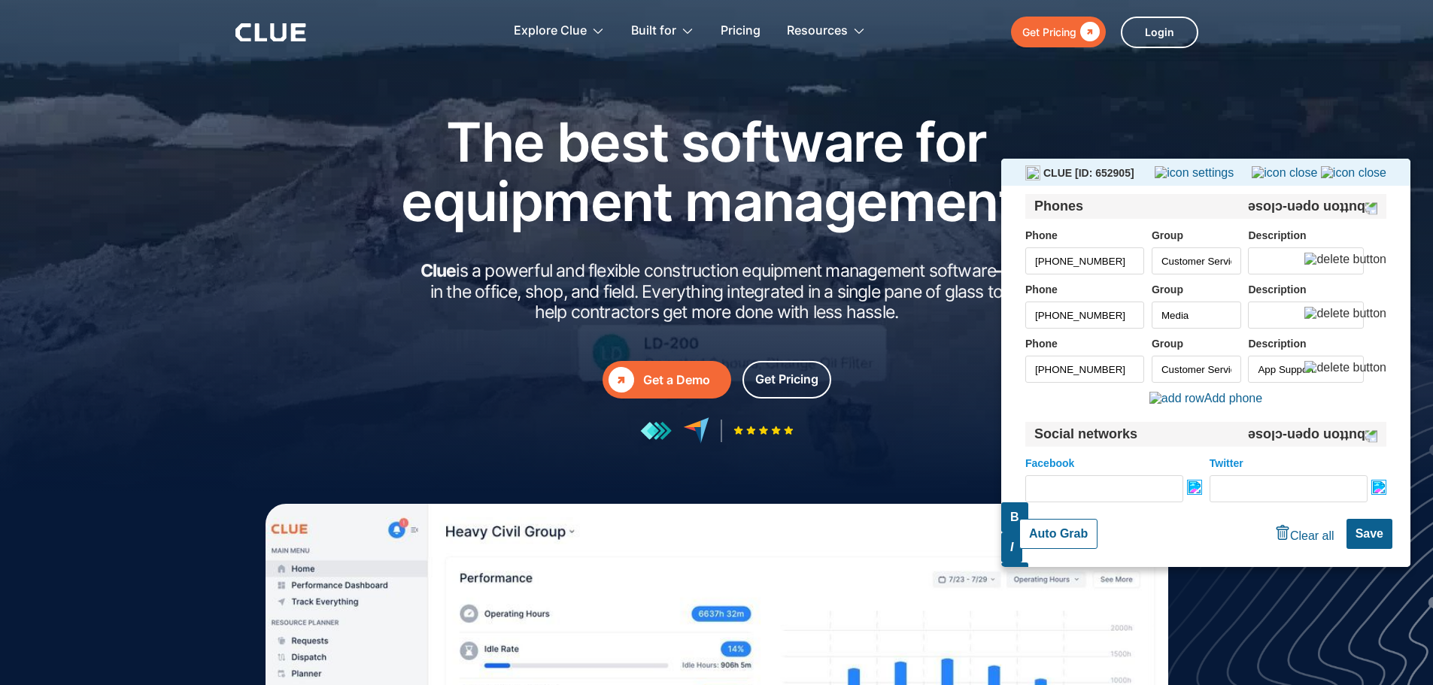
click at [1190, 328] on div "Phоne [PHONE_NUMBER] Group Media Description" at bounding box center [1206, 306] width 361 height 45
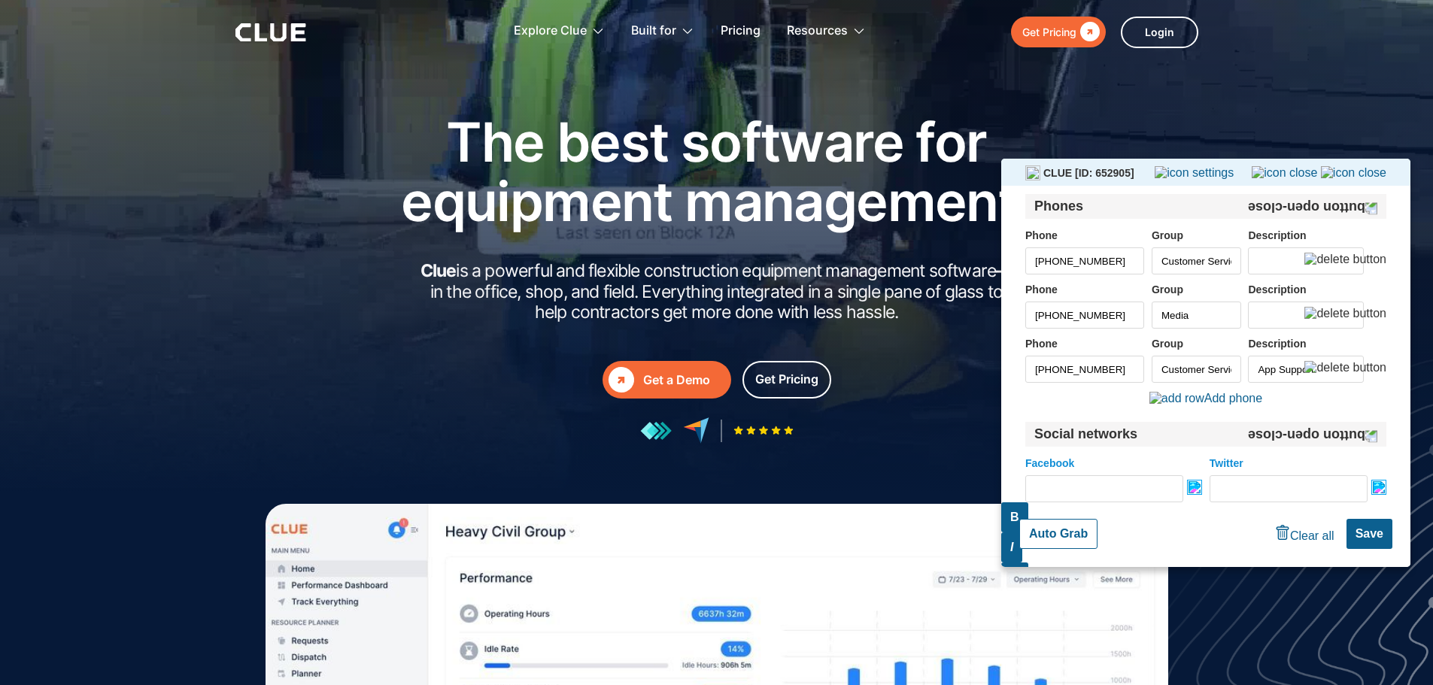
click at [1366, 374] on img at bounding box center [1346, 368] width 82 height 14
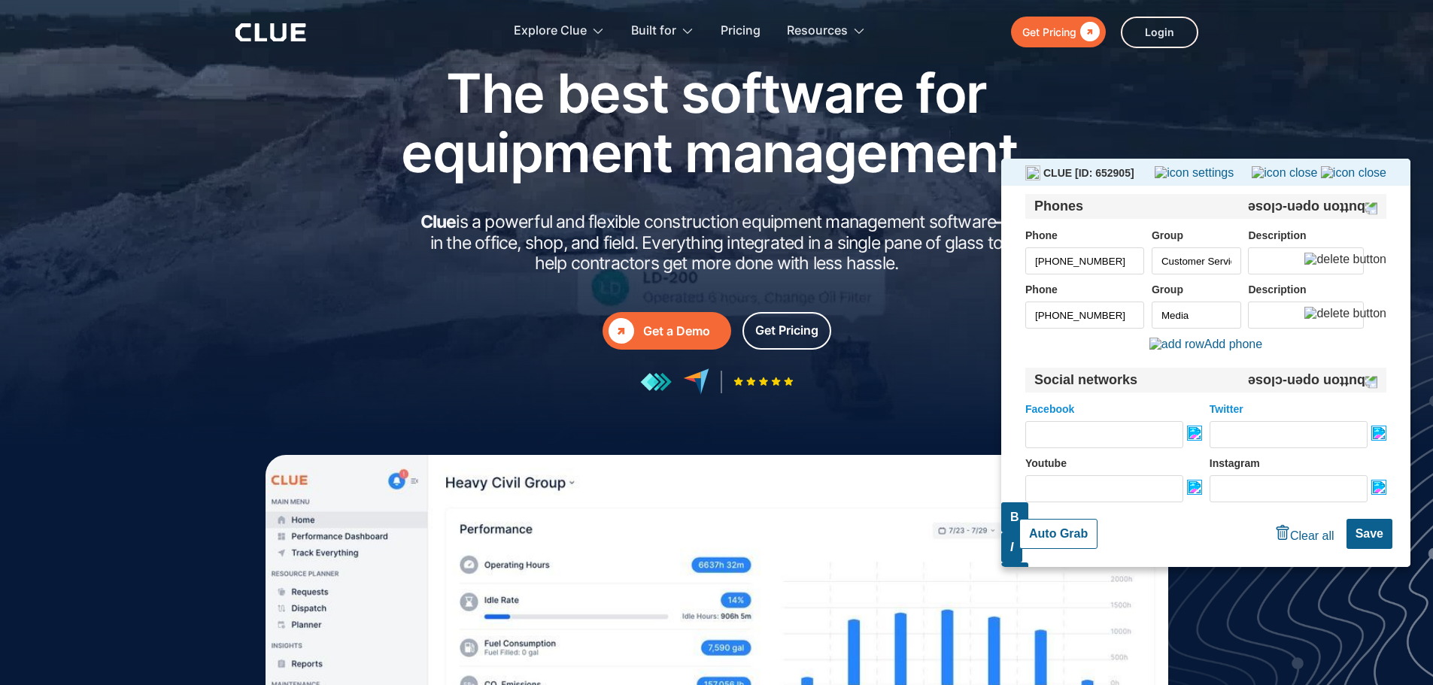
scroll to position [75, 0]
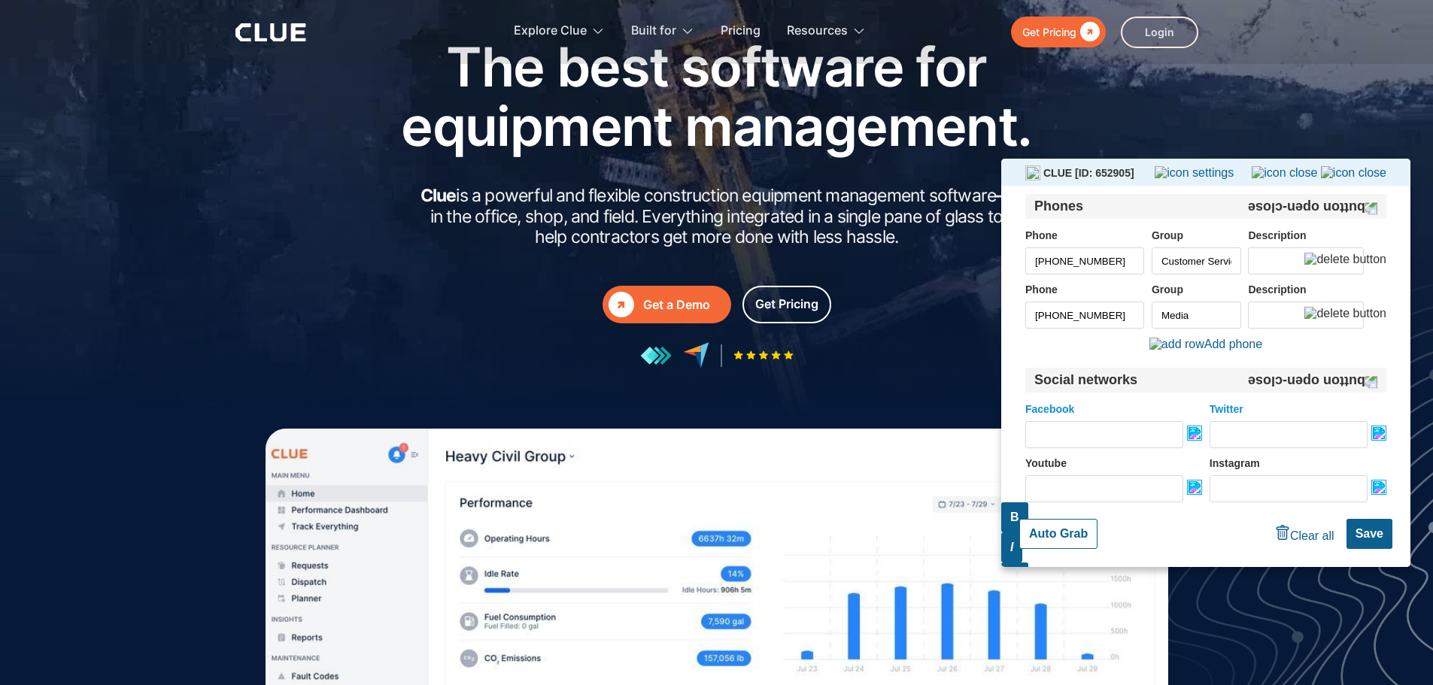
click at [1390, 527] on button "Save" at bounding box center [1370, 534] width 46 height 30
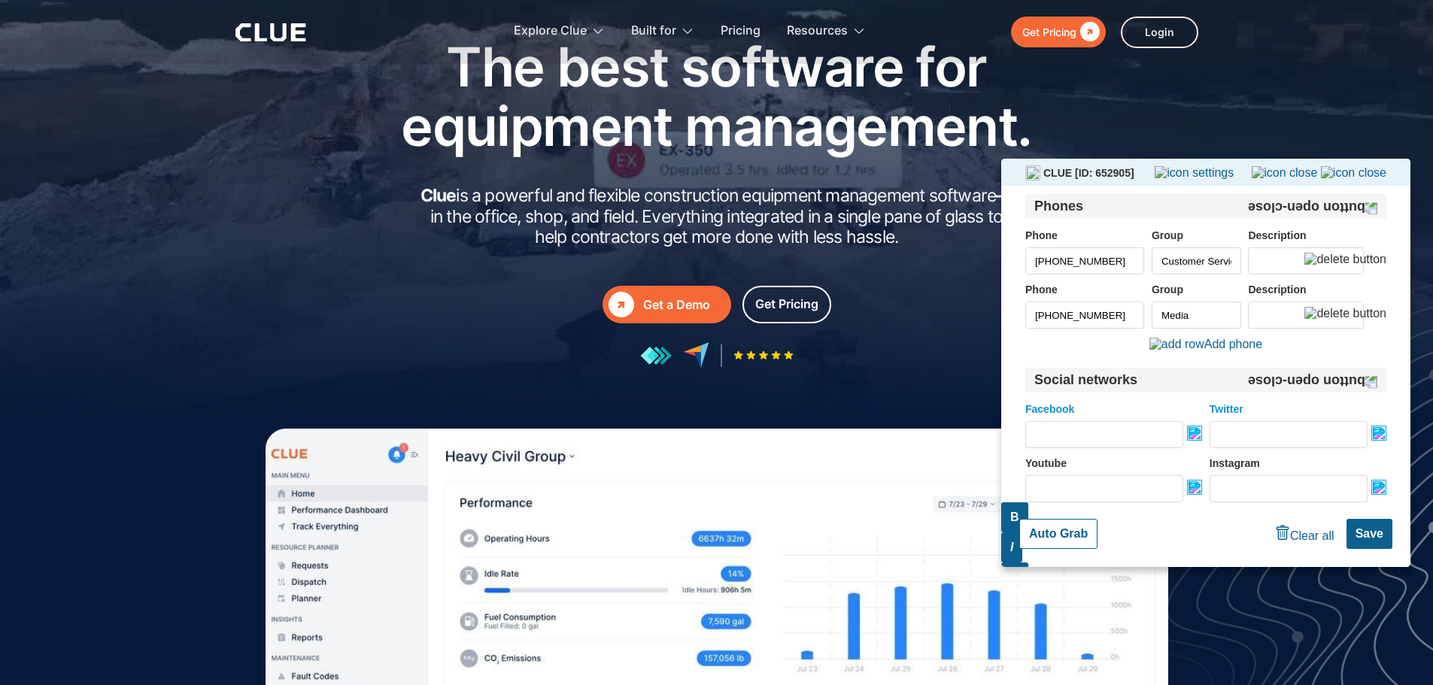
scroll to position [0, 0]
